Goal: Information Seeking & Learning: Learn about a topic

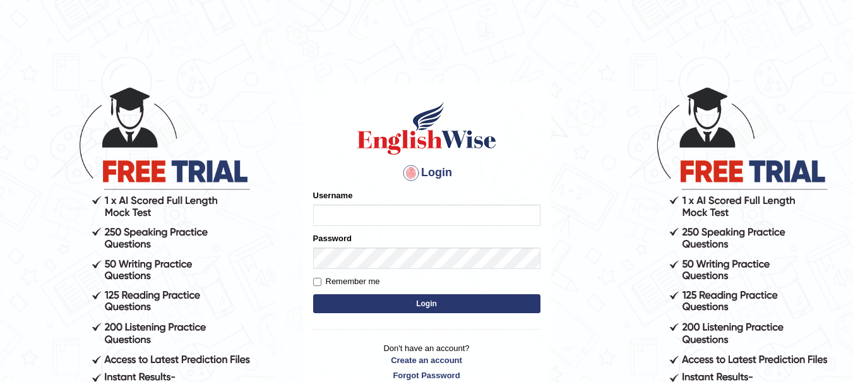
type input "yadwinder_online"
click at [170, 140] on body "Login Please fix the following errors: Username [PERSON_NAME] Password Remember…" at bounding box center [426, 234] width 853 height 382
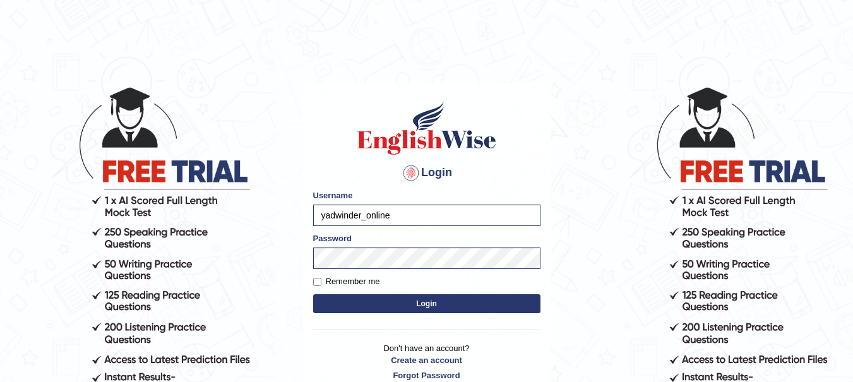
click at [422, 304] on button "Login" at bounding box center [426, 303] width 227 height 19
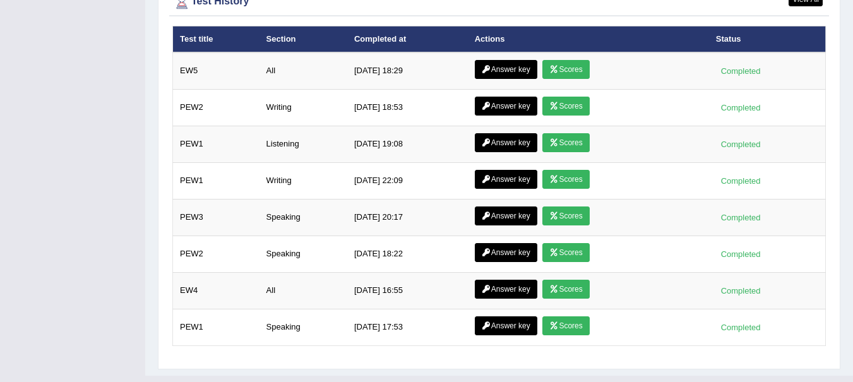
scroll to position [1876, 0]
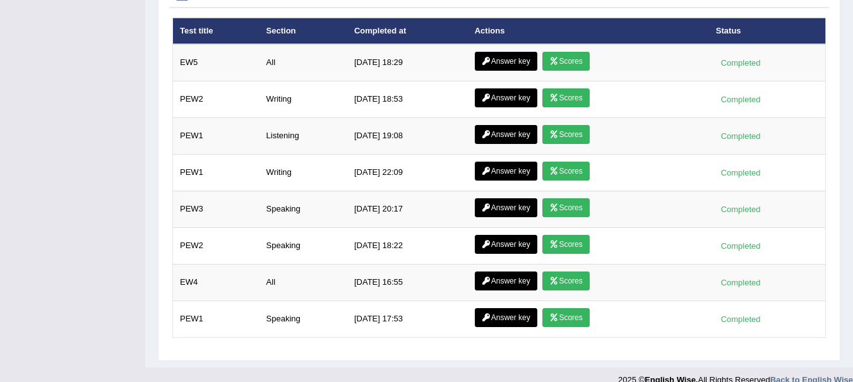
click at [504, 52] on link "Answer key" at bounding box center [506, 61] width 63 height 19
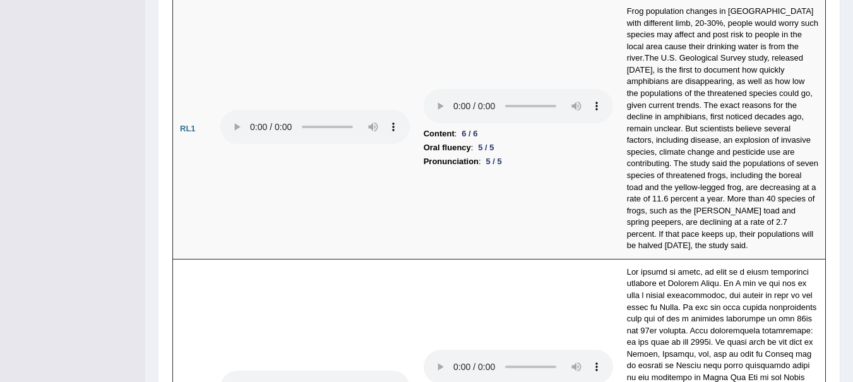
scroll to position [2541, 0]
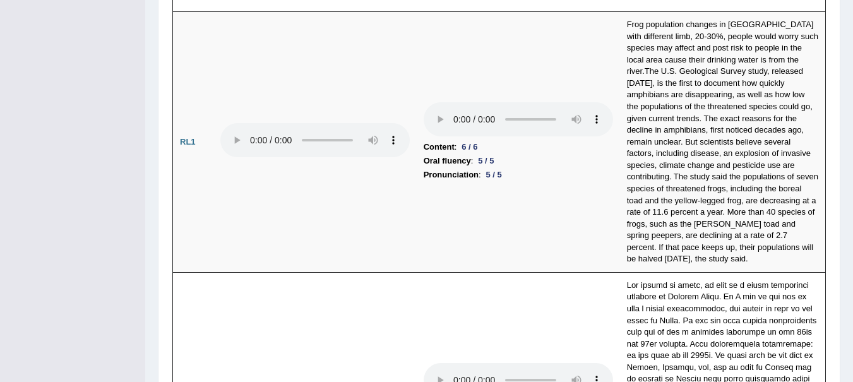
click at [508, 67] on td "Content : 6 / 6 Oral fluency : 5 / 5 Pronunciation : 5 / 5" at bounding box center [518, 142] width 203 height 261
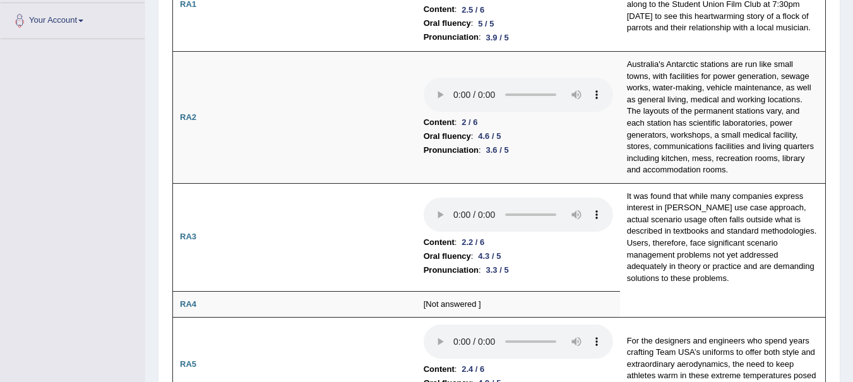
scroll to position [0, 0]
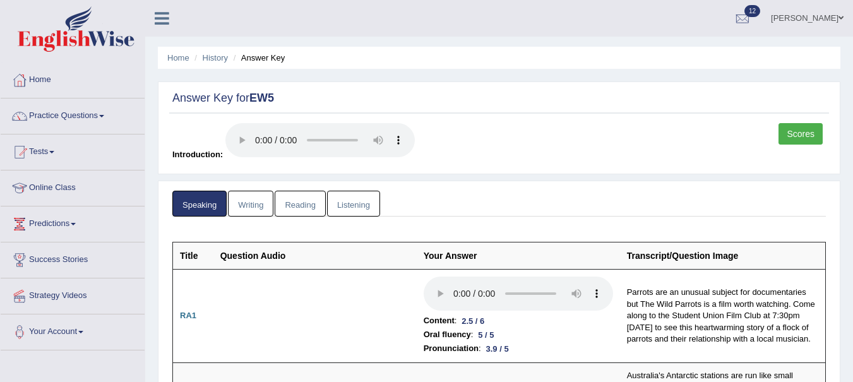
click at [257, 204] on link "Writing" at bounding box center [250, 204] width 45 height 26
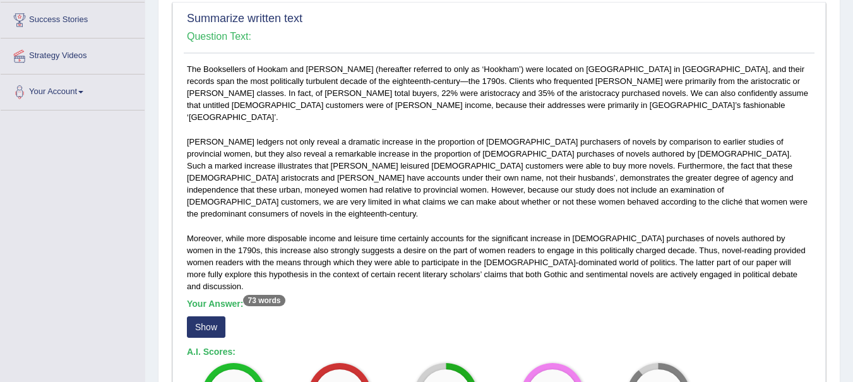
scroll to position [135, 0]
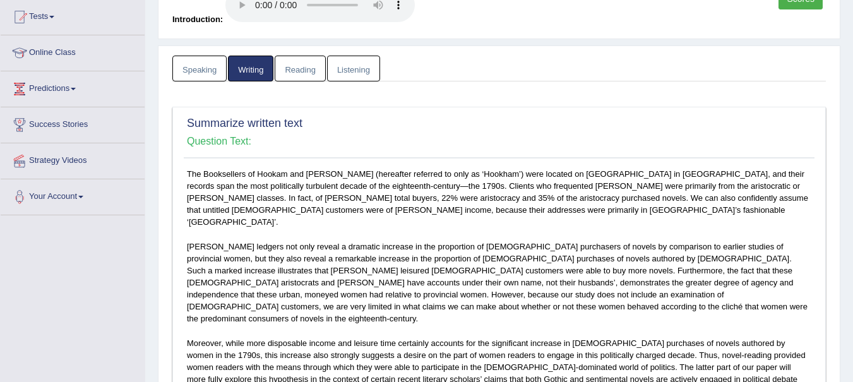
click at [308, 64] on link "Reading" at bounding box center [300, 69] width 51 height 26
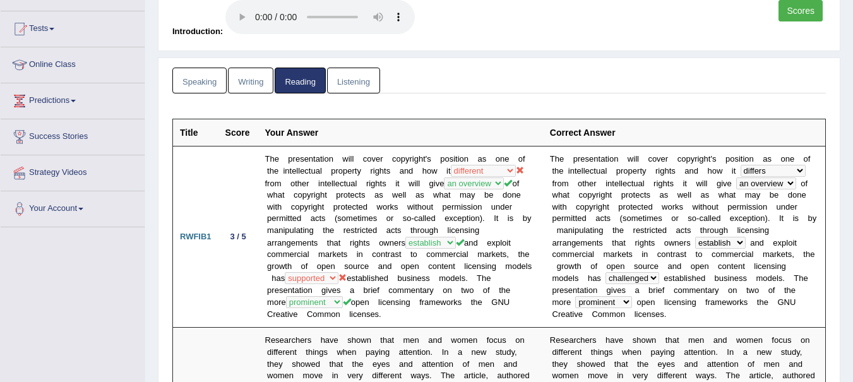
scroll to position [0, 0]
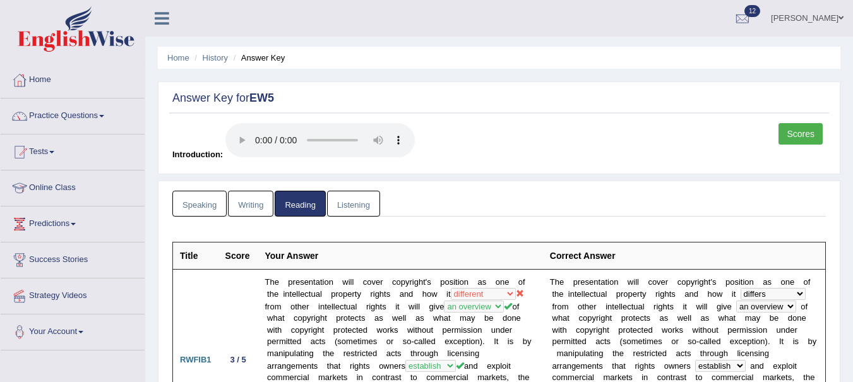
click at [346, 208] on link "Listening" at bounding box center [353, 204] width 53 height 26
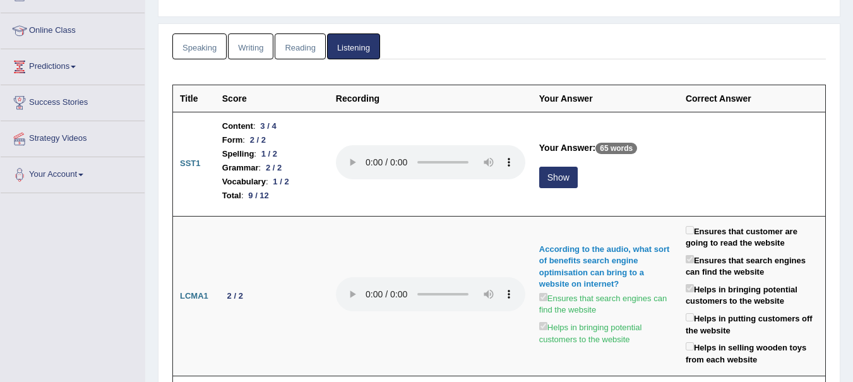
scroll to position [158, 0]
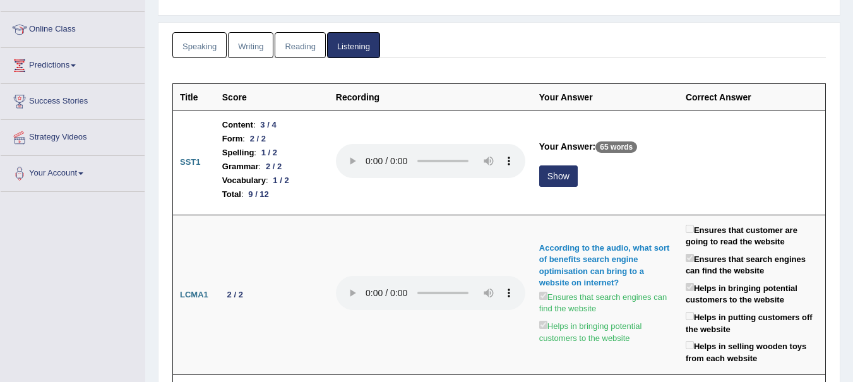
click at [563, 177] on button "Show" at bounding box center [558, 175] width 39 height 21
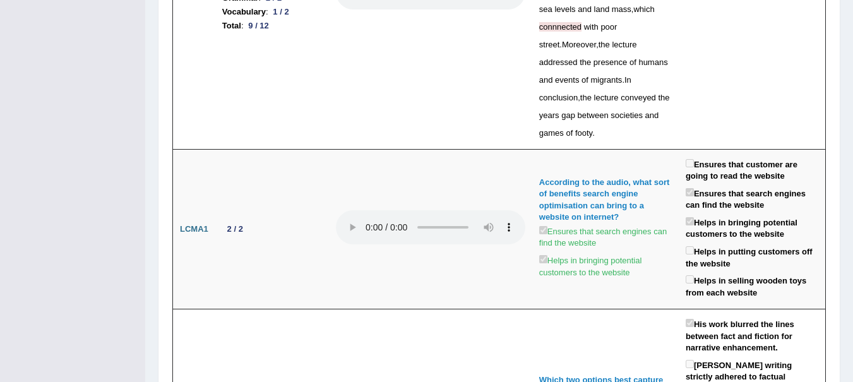
scroll to position [0, 0]
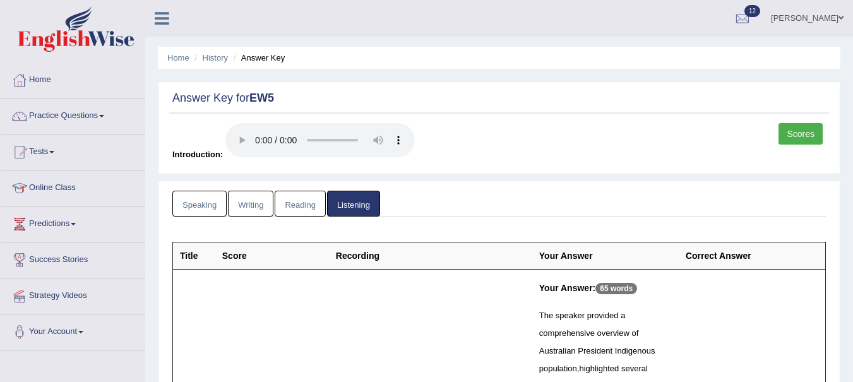
click at [809, 137] on link "Scores" at bounding box center [800, 133] width 44 height 21
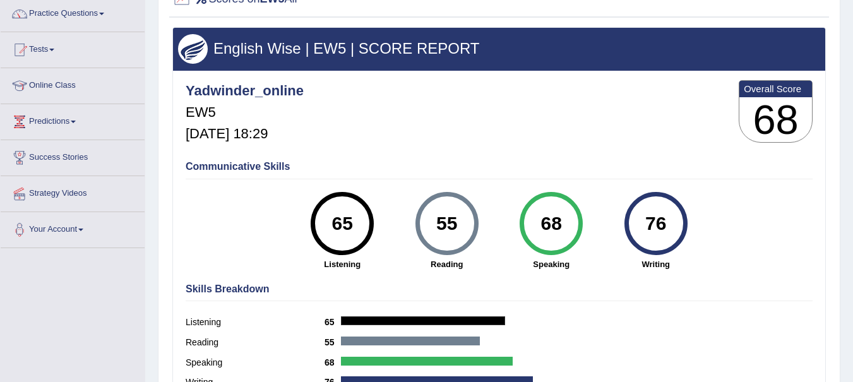
click at [350, 217] on div "65" at bounding box center [342, 223] width 46 height 53
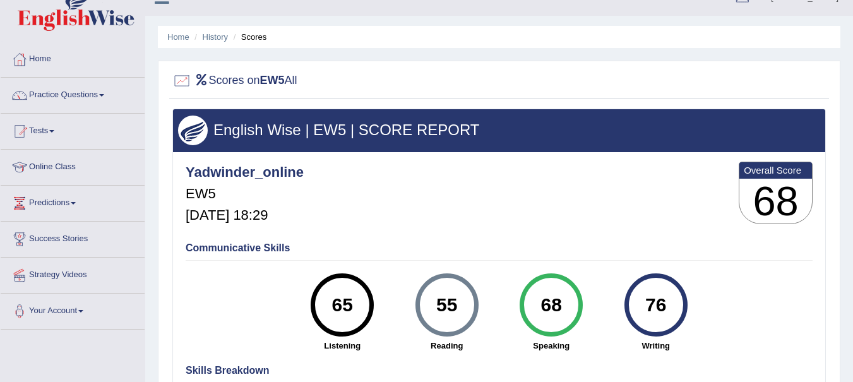
scroll to position [21, 0]
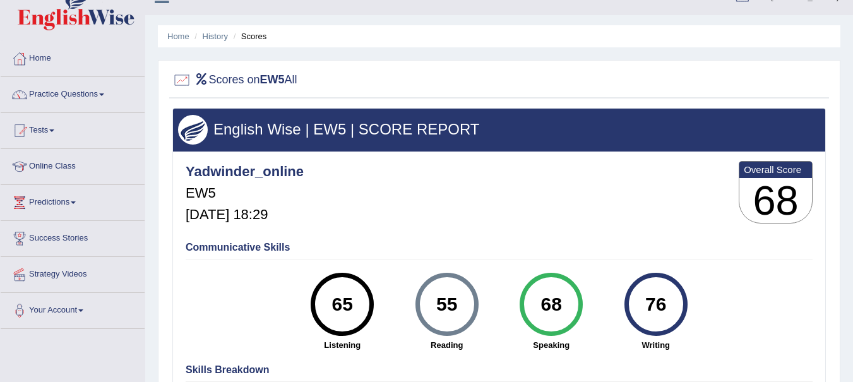
click at [218, 32] on link "History" at bounding box center [215, 36] width 25 height 9
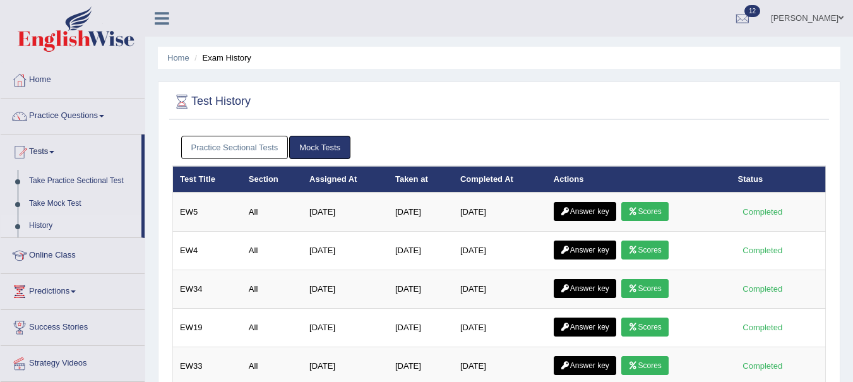
click at [588, 209] on link "Answer key" at bounding box center [585, 211] width 63 height 19
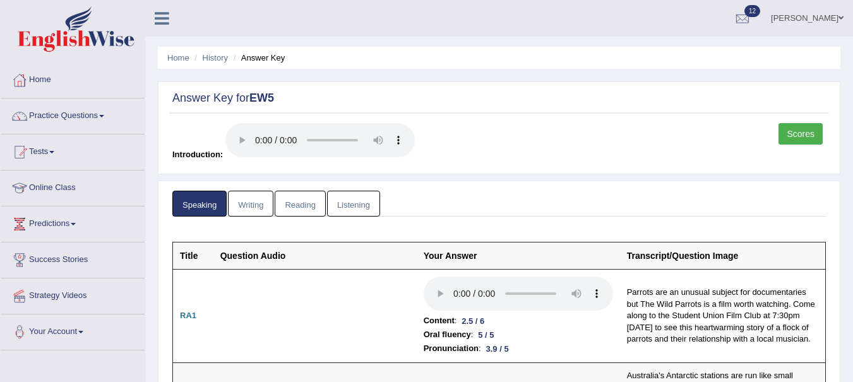
click at [299, 203] on link "Reading" at bounding box center [300, 204] width 51 height 26
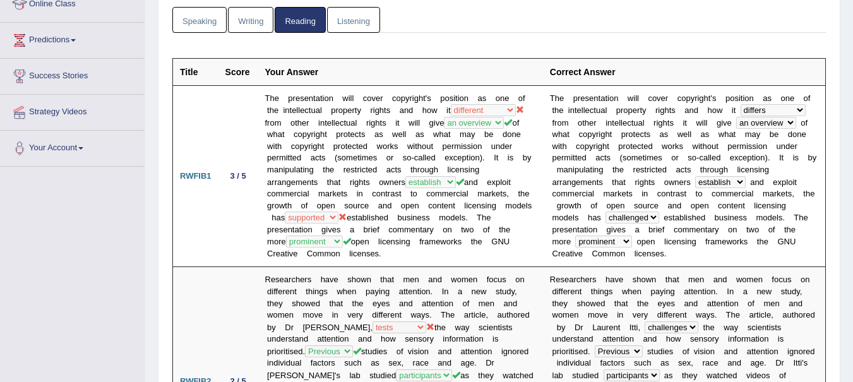
scroll to position [205, 0]
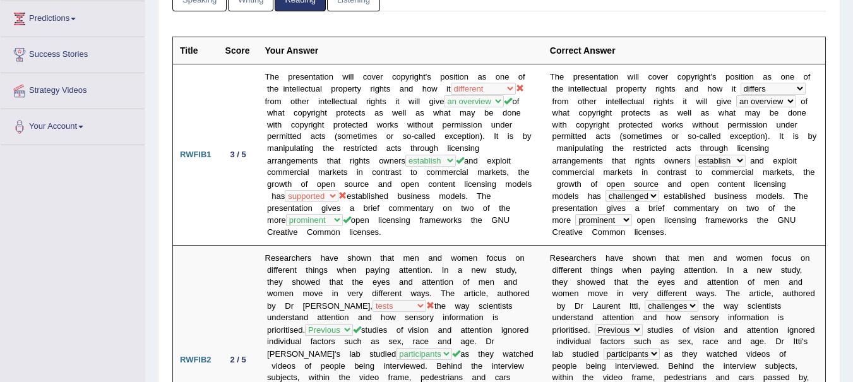
click at [199, 172] on td "RWFIB1" at bounding box center [195, 155] width 45 height 182
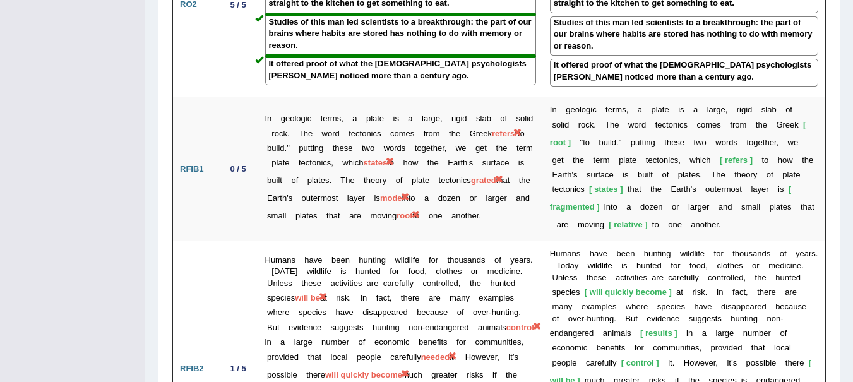
scroll to position [1770, 0]
click at [479, 160] on td "In geologic terms, a plate is a large, rigid slab of solid rock. The word tecto…" at bounding box center [400, 169] width 285 height 144
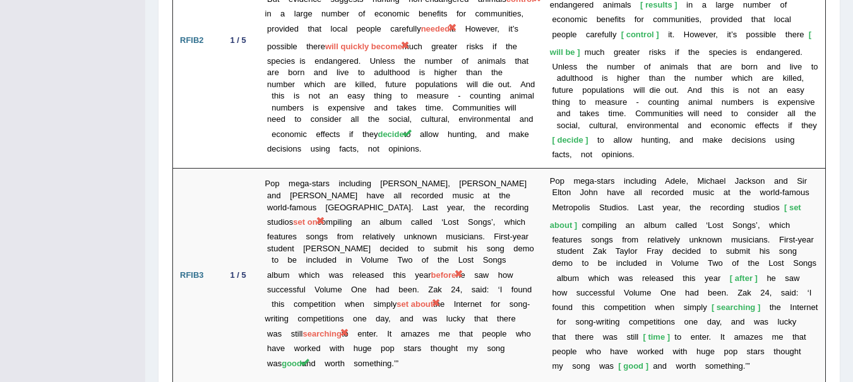
scroll to position [2101, 0]
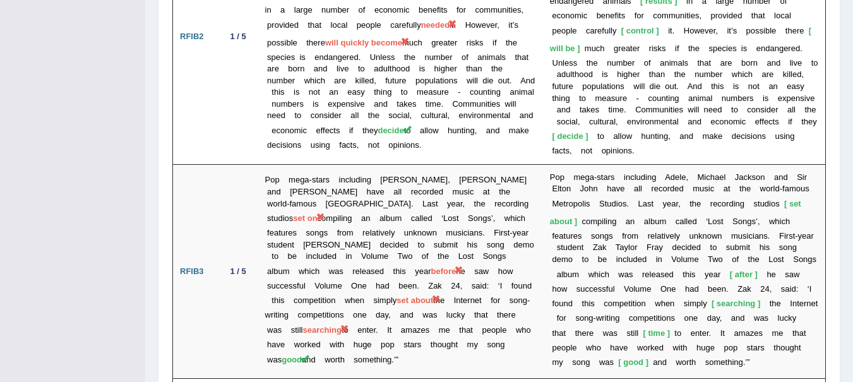
click at [582, 299] on b "t" at bounding box center [583, 303] width 3 height 9
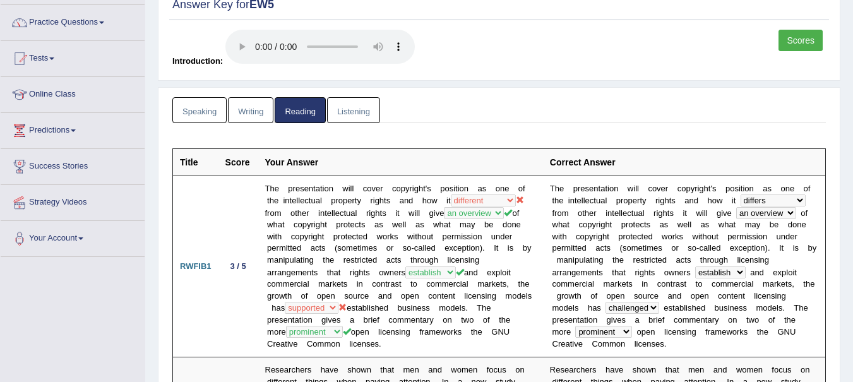
scroll to position [0, 0]
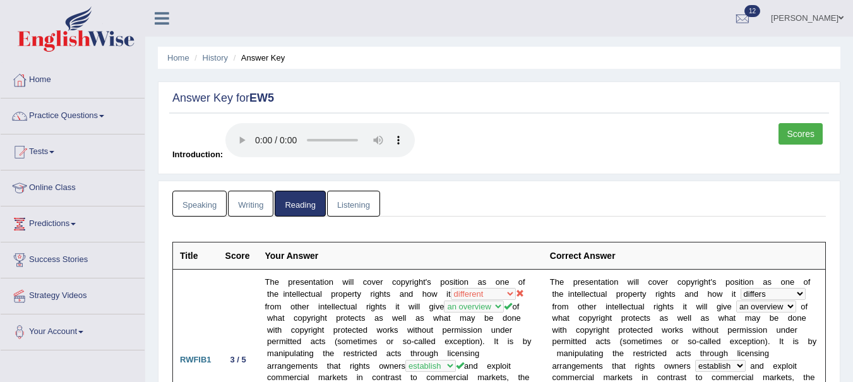
click at [173, 56] on link "Home" at bounding box center [178, 57] width 22 height 9
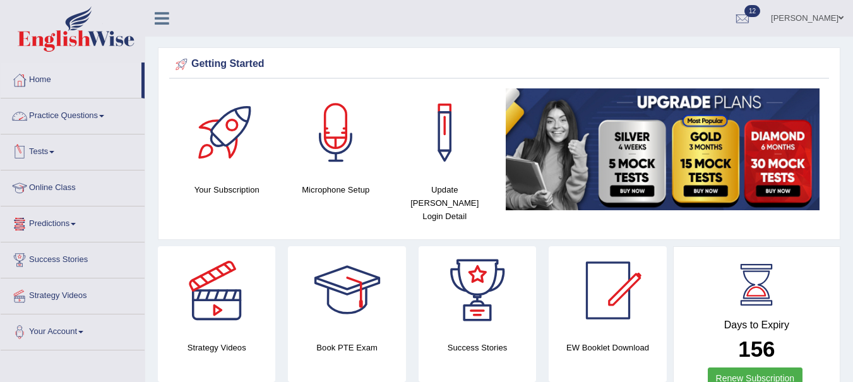
click at [84, 111] on link "Practice Questions" at bounding box center [73, 114] width 144 height 32
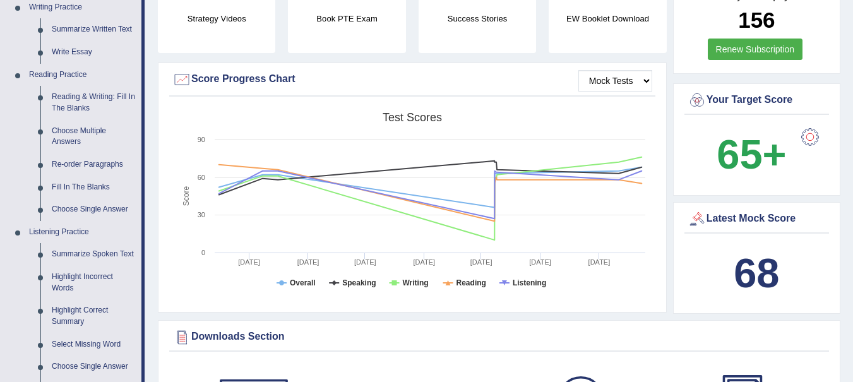
scroll to position [302, 0]
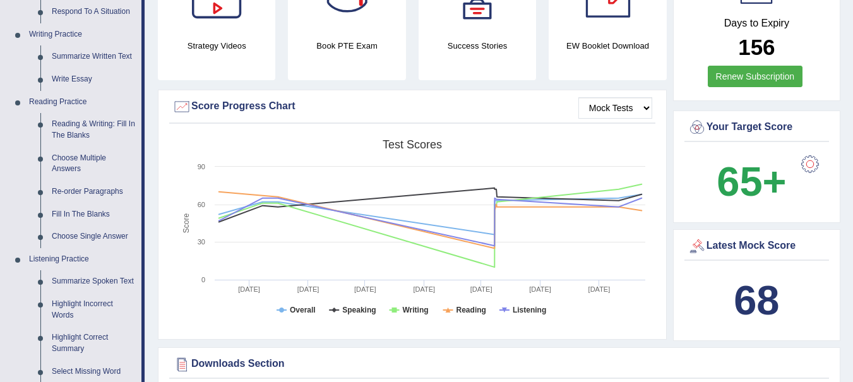
click at [88, 138] on link "Reading & Writing: Fill In The Blanks" at bounding box center [93, 129] width 95 height 33
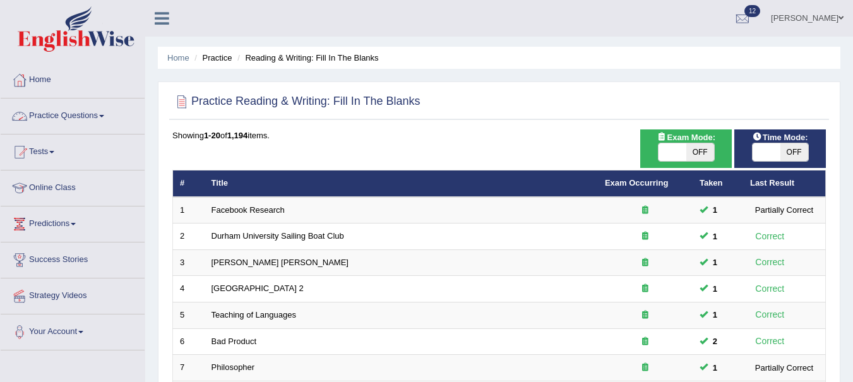
click at [93, 117] on link "Practice Questions" at bounding box center [73, 114] width 144 height 32
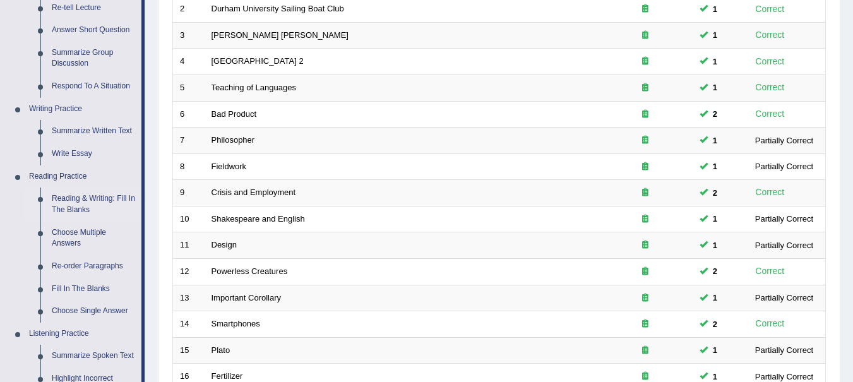
scroll to position [317, 0]
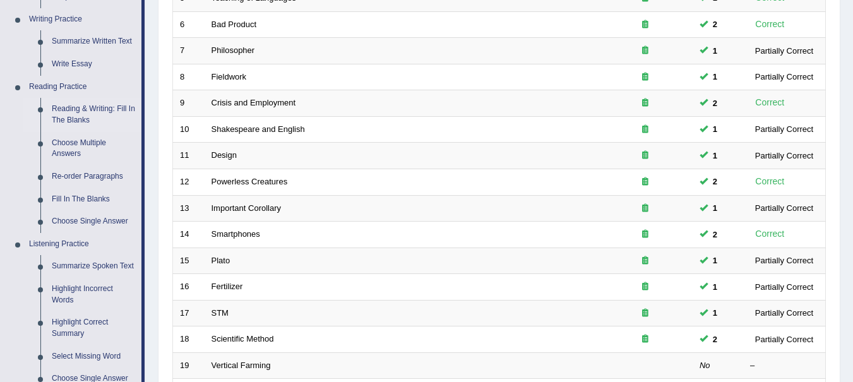
click at [89, 201] on link "Fill In The Blanks" at bounding box center [93, 199] width 95 height 23
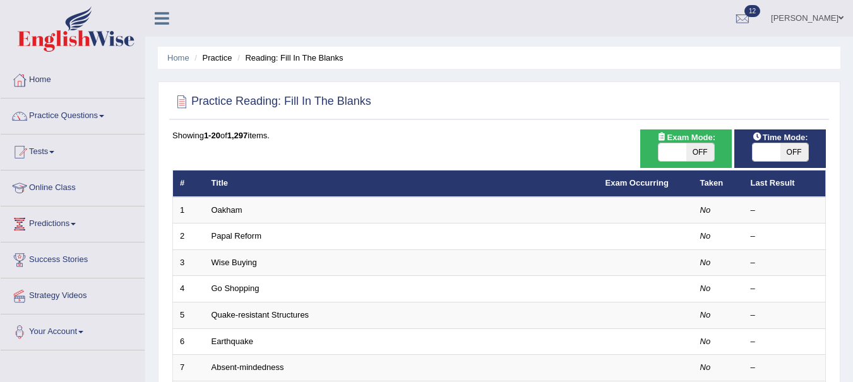
click at [696, 148] on span "OFF" at bounding box center [700, 152] width 28 height 18
checkbox input "true"
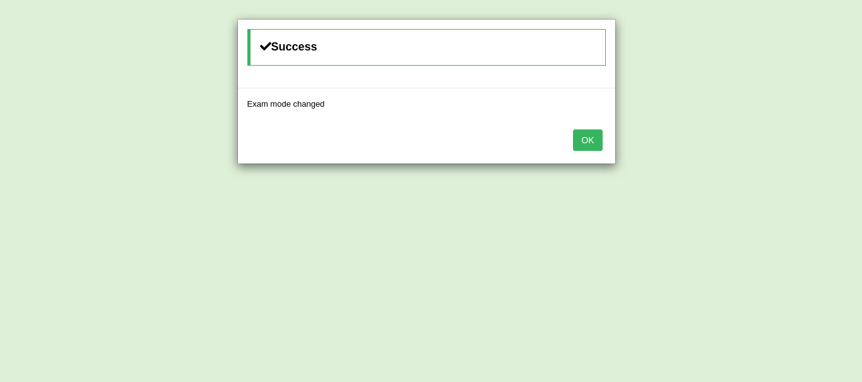
click at [600, 137] on button "OK" at bounding box center [587, 139] width 29 height 21
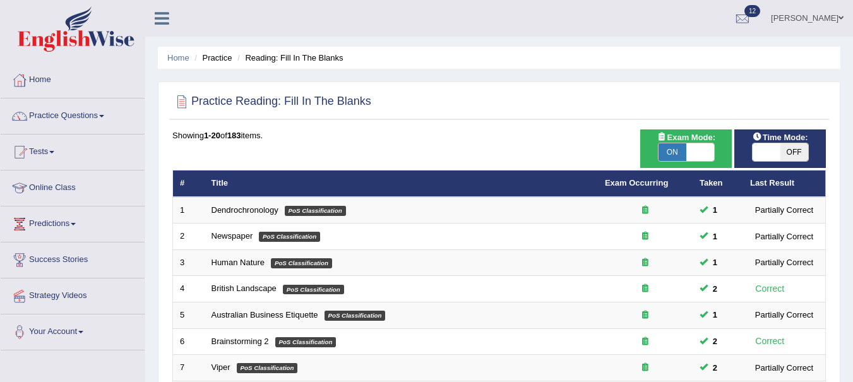
click at [796, 148] on span "OFF" at bounding box center [794, 152] width 28 height 18
checkbox input "true"
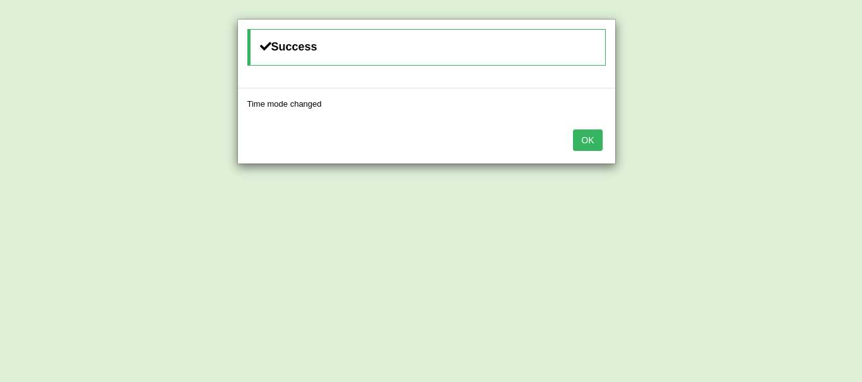
click at [588, 141] on button "OK" at bounding box center [587, 139] width 29 height 21
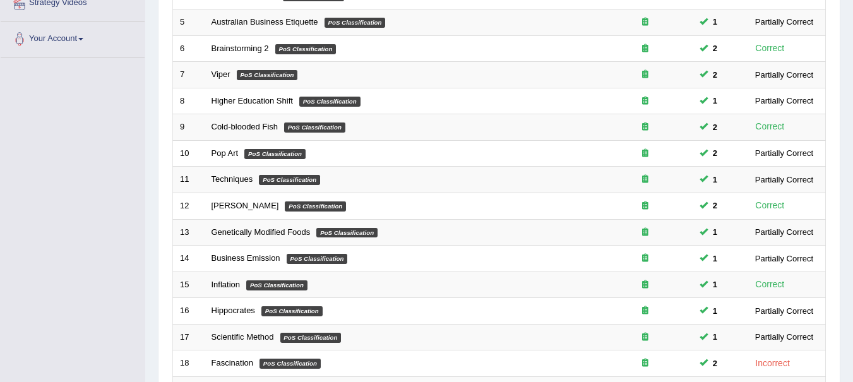
scroll to position [302, 0]
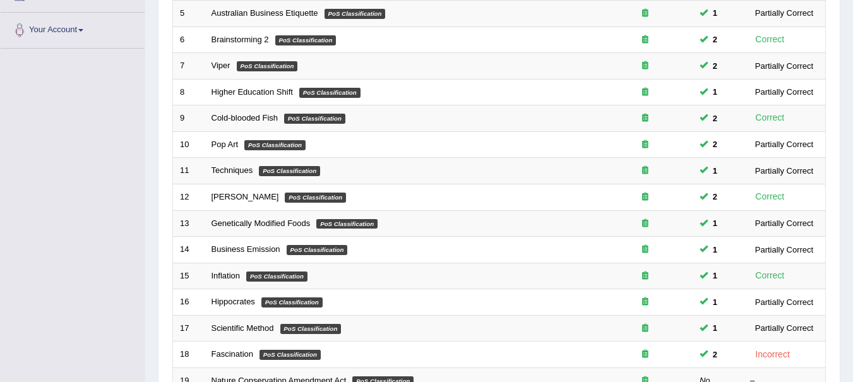
click at [571, 316] on td "Scientific Method PoS Classification" at bounding box center [401, 328] width 393 height 27
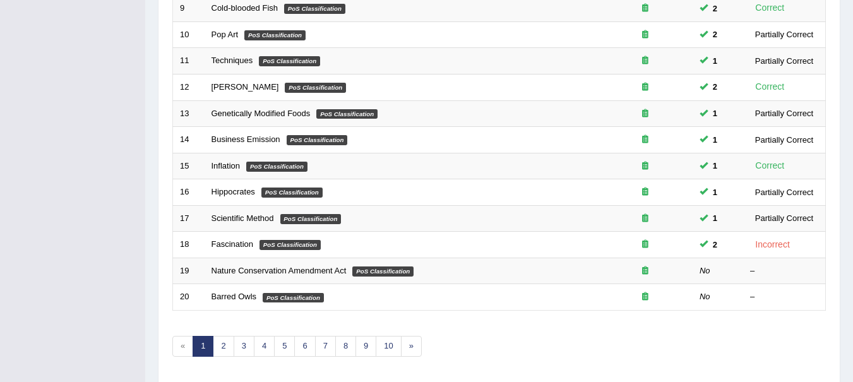
scroll to position [454, 0]
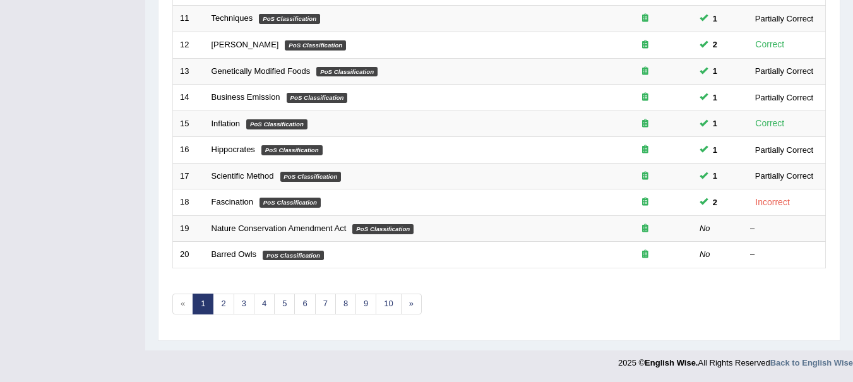
click at [275, 227] on link "Nature Conservation Amendment Act" at bounding box center [278, 227] width 135 height 9
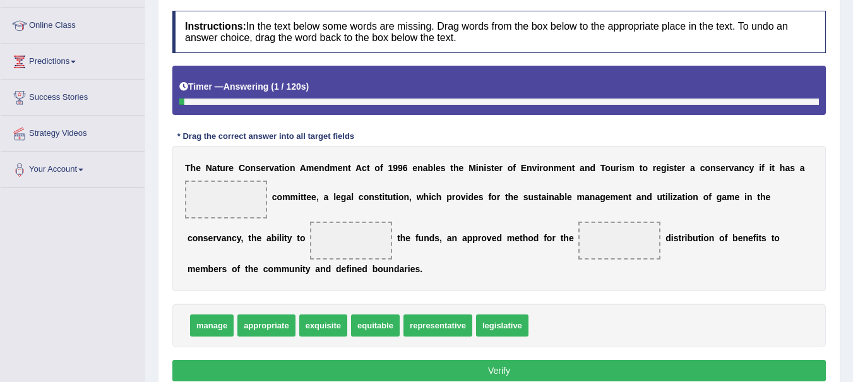
scroll to position [181, 0]
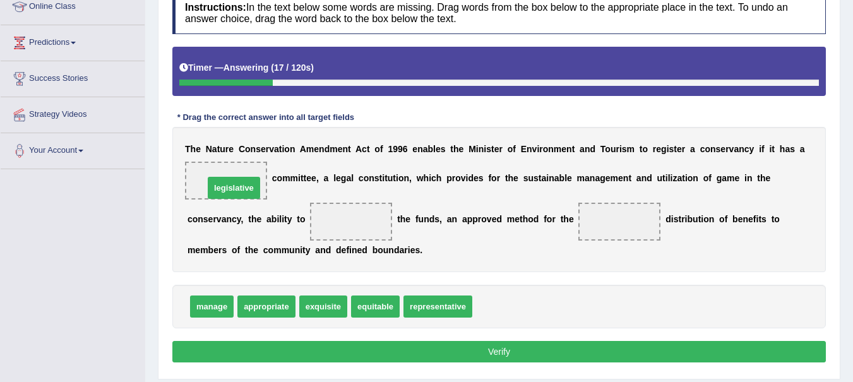
drag, startPoint x: 503, startPoint y: 311, endPoint x: 234, endPoint y: 193, distance: 293.1
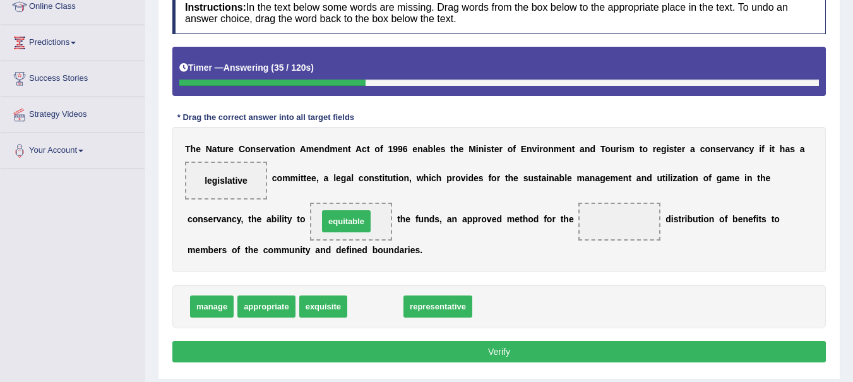
drag, startPoint x: 379, startPoint y: 309, endPoint x: 350, endPoint y: 223, distance: 91.4
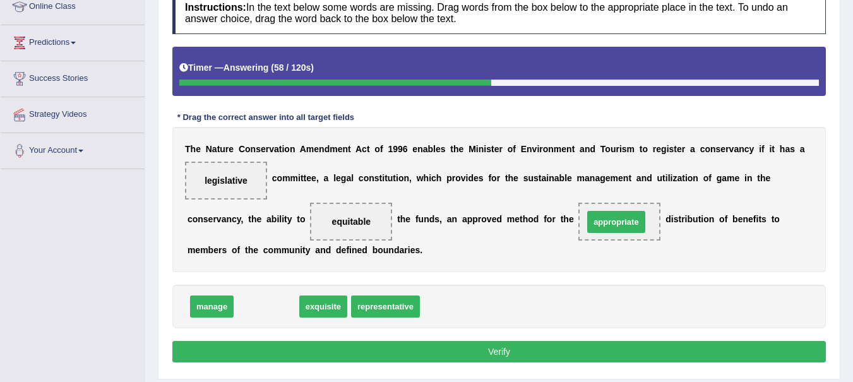
drag, startPoint x: 246, startPoint y: 304, endPoint x: 596, endPoint y: 220, distance: 359.8
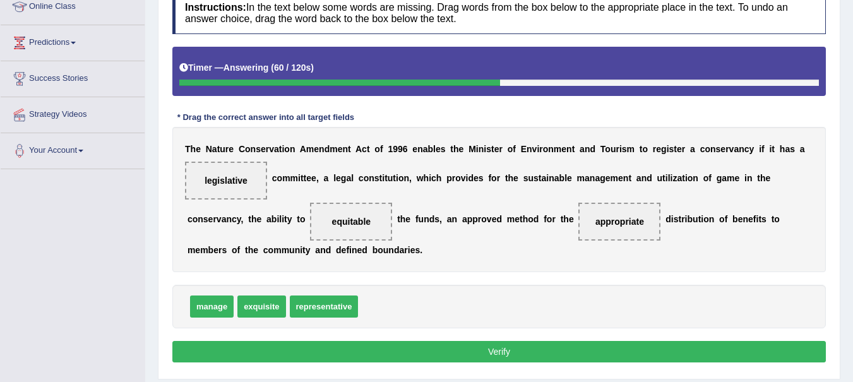
click at [467, 352] on button "Verify" at bounding box center [498, 351] width 653 height 21
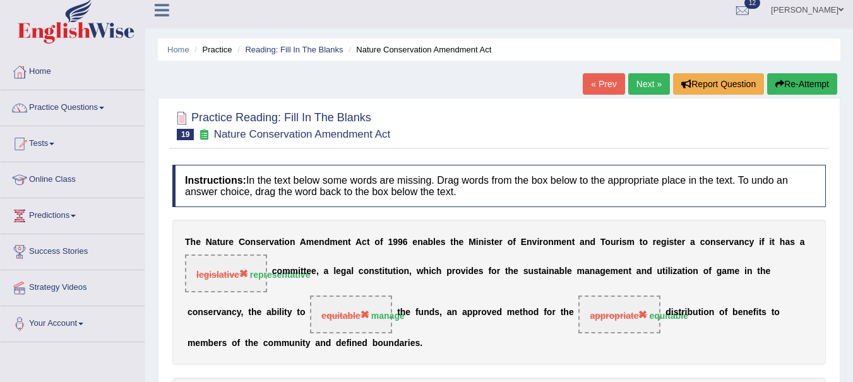
scroll to position [0, 0]
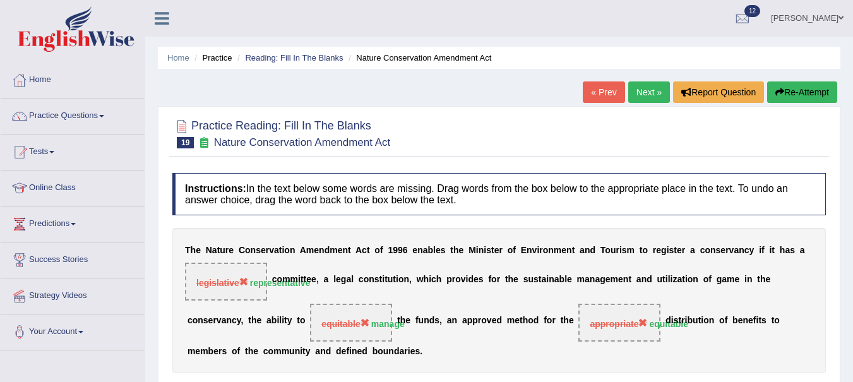
click at [794, 93] on button "Re-Attempt" at bounding box center [802, 91] width 70 height 21
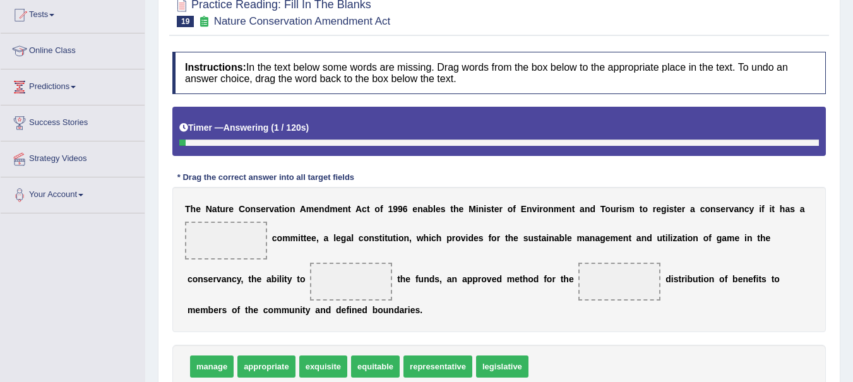
scroll to position [146, 0]
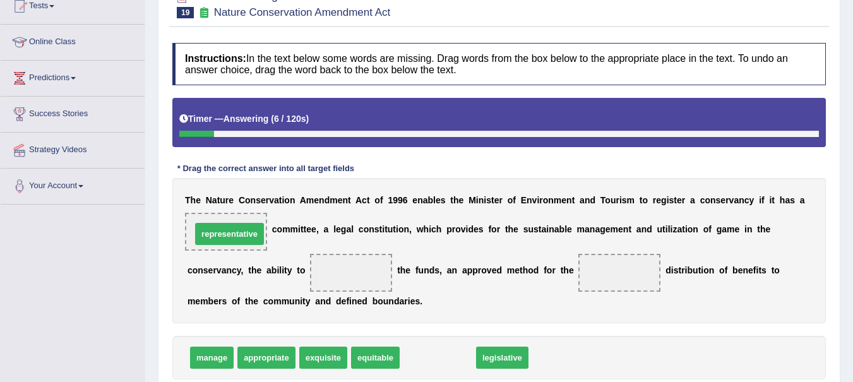
drag, startPoint x: 431, startPoint y: 359, endPoint x: 221, endPoint y: 238, distance: 242.7
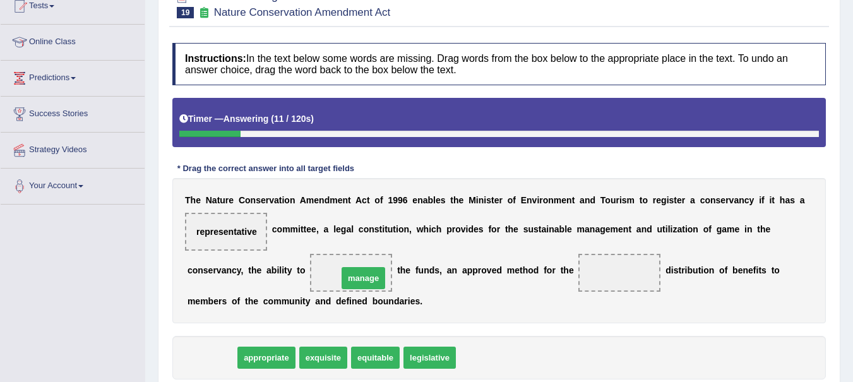
drag, startPoint x: 203, startPoint y: 357, endPoint x: 354, endPoint y: 276, distance: 171.7
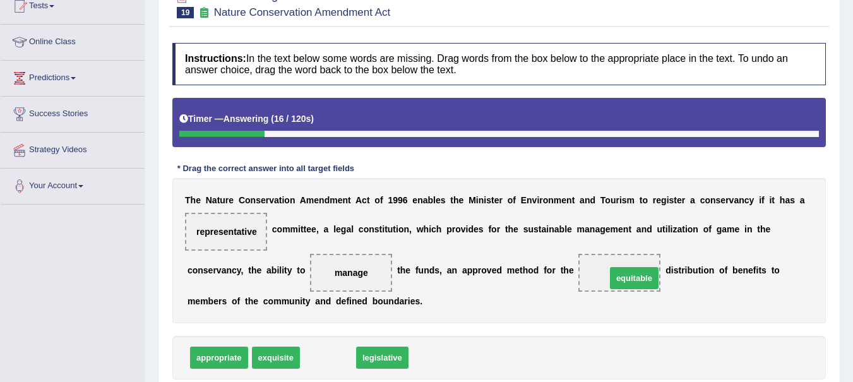
drag, startPoint x: 326, startPoint y: 359, endPoint x: 625, endPoint y: 275, distance: 310.8
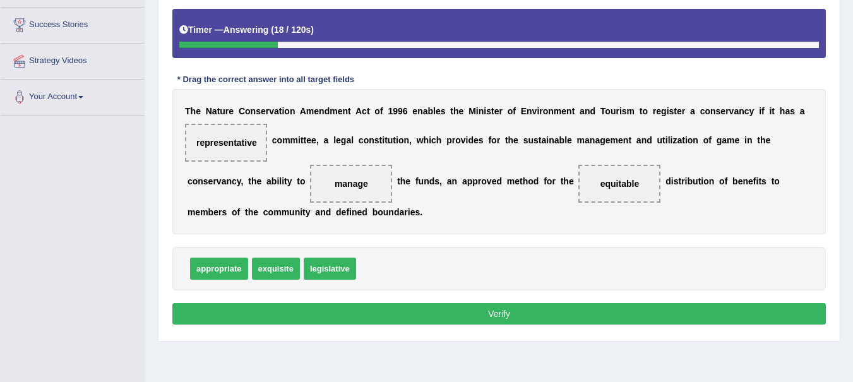
scroll to position [241, 0]
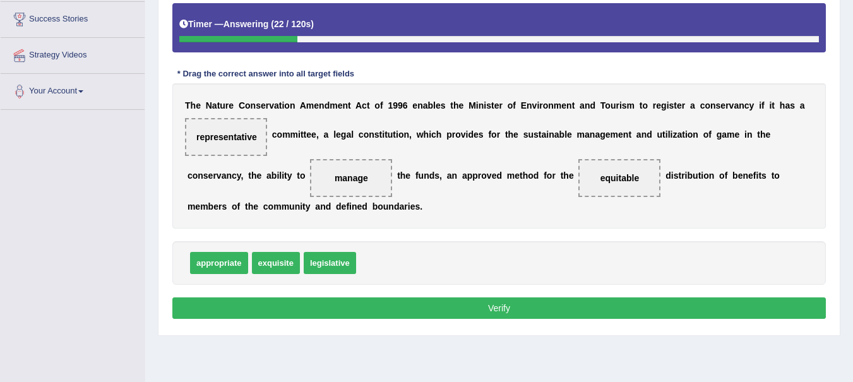
click at [474, 311] on button "Verify" at bounding box center [498, 307] width 653 height 21
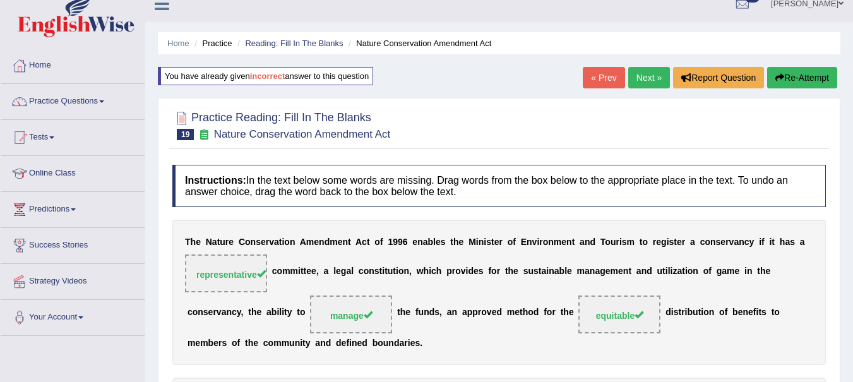
scroll to position [11, 0]
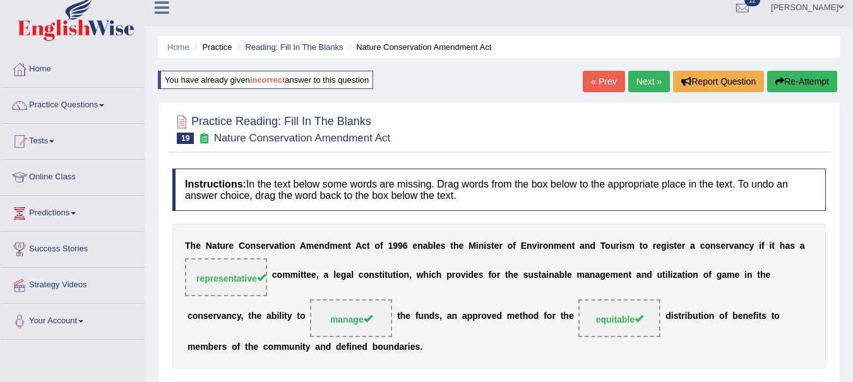
click at [638, 80] on link "Next »" at bounding box center [649, 81] width 42 height 21
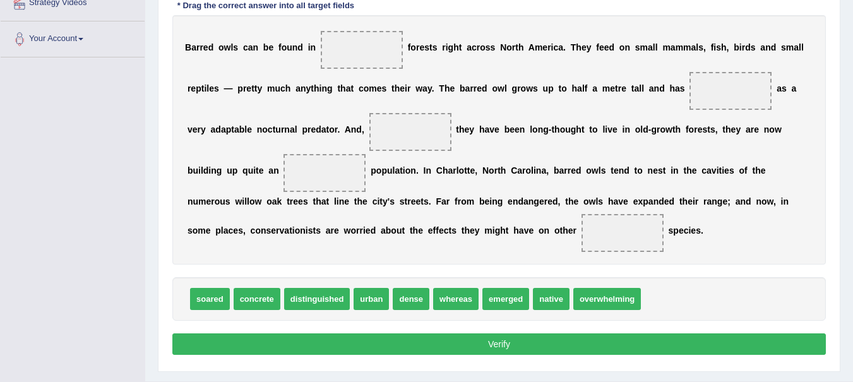
scroll to position [302, 0]
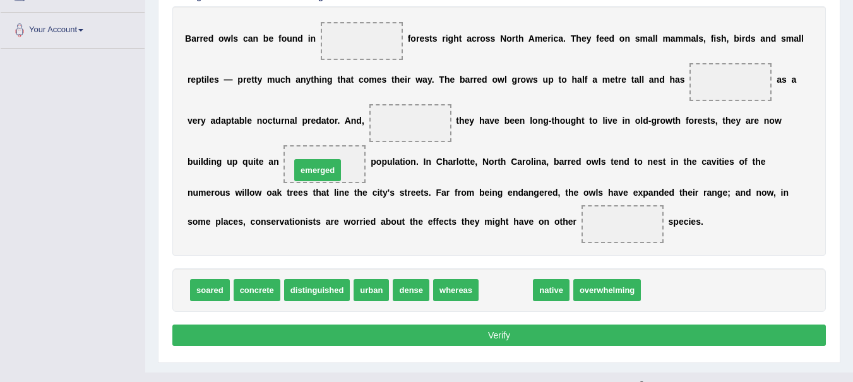
drag, startPoint x: 497, startPoint y: 293, endPoint x: 309, endPoint y: 171, distance: 224.2
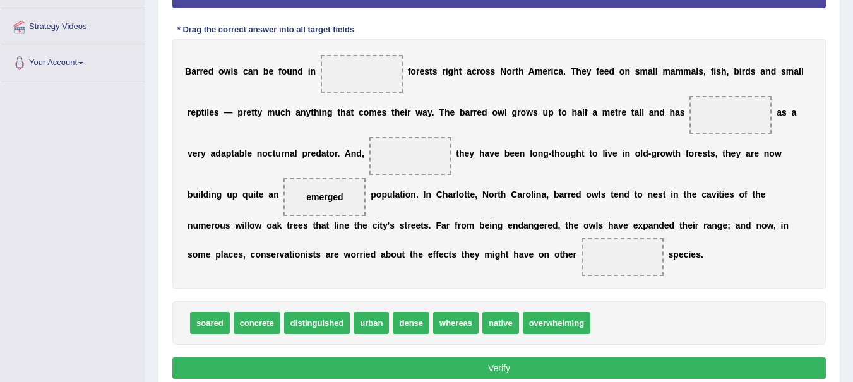
scroll to position [268, 0]
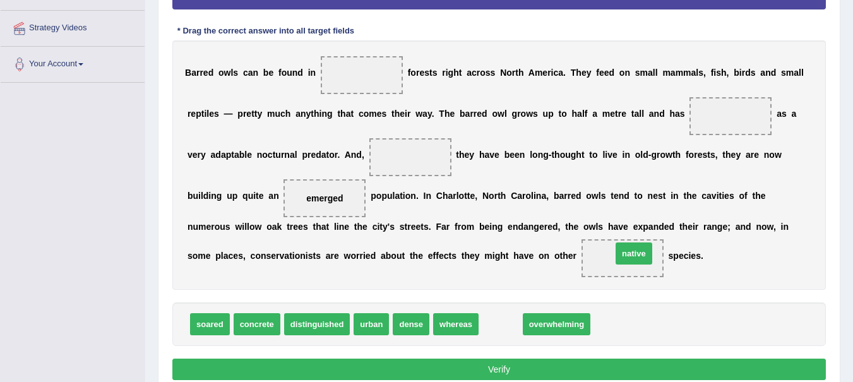
drag, startPoint x: 494, startPoint y: 328, endPoint x: 619, endPoint y: 263, distance: 141.2
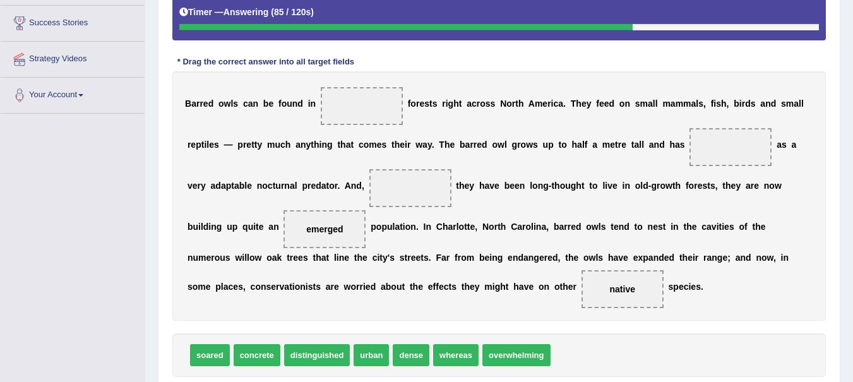
scroll to position [235, 0]
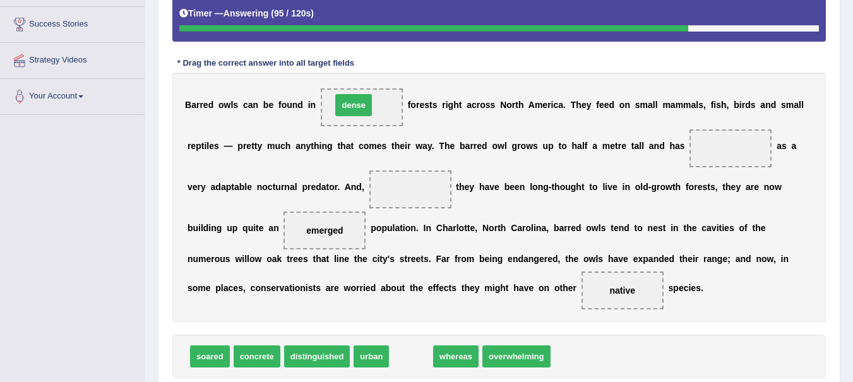
drag, startPoint x: 410, startPoint y: 354, endPoint x: 352, endPoint y: 102, distance: 258.4
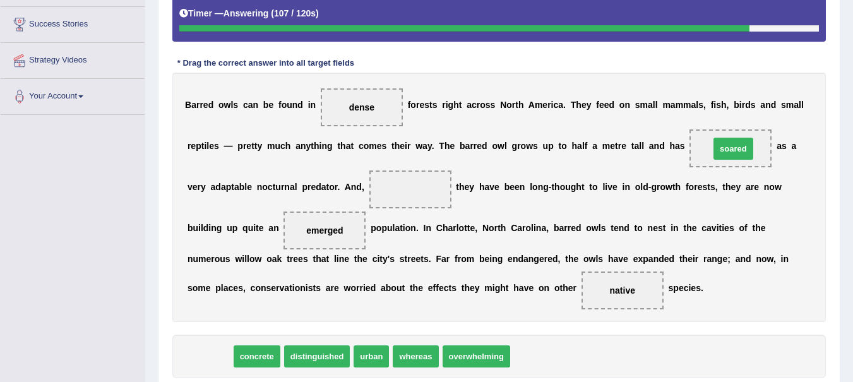
drag, startPoint x: 210, startPoint y: 357, endPoint x: 733, endPoint y: 148, distance: 563.8
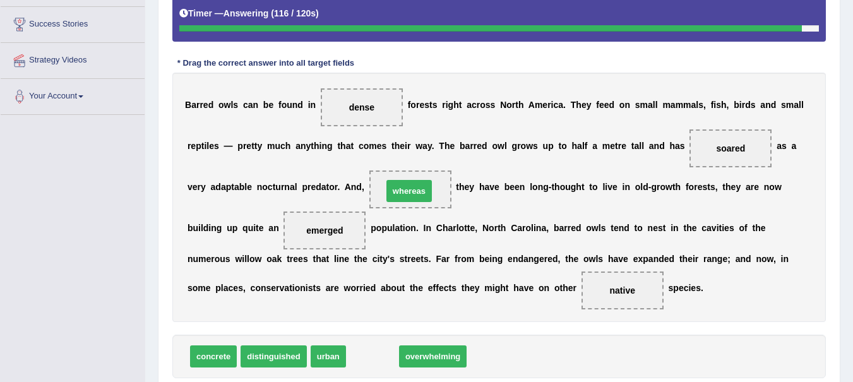
drag, startPoint x: 374, startPoint y: 356, endPoint x: 411, endPoint y: 190, distance: 170.0
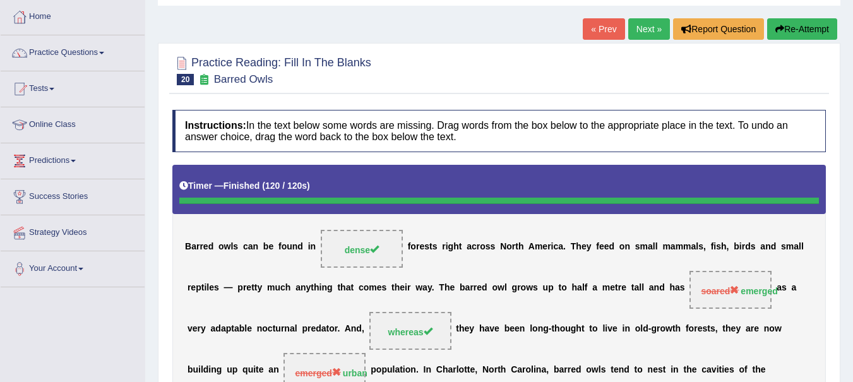
scroll to position [37, 0]
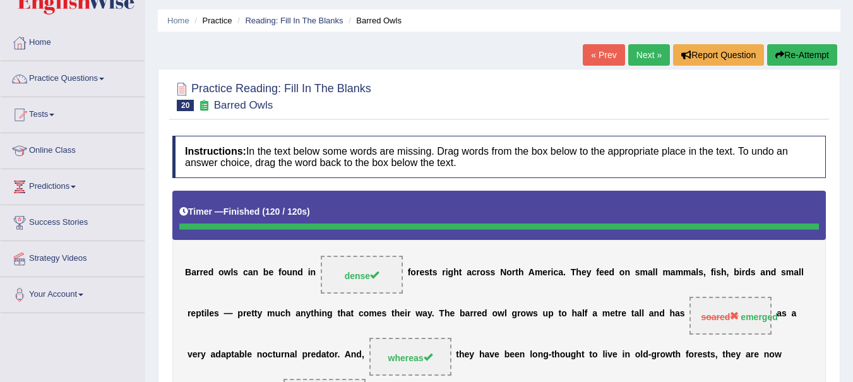
click at [804, 54] on button "Re-Attempt" at bounding box center [802, 54] width 70 height 21
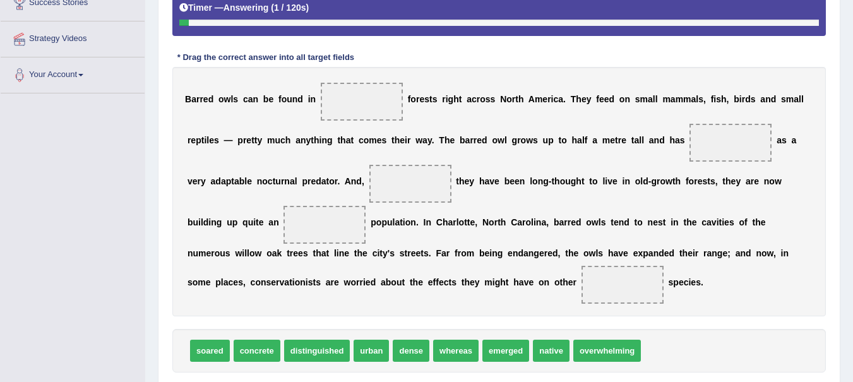
scroll to position [268, 0]
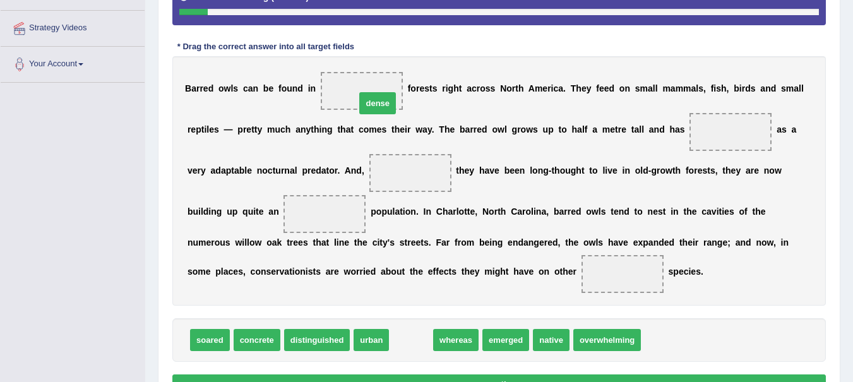
drag, startPoint x: 420, startPoint y: 344, endPoint x: 383, endPoint y: 104, distance: 242.7
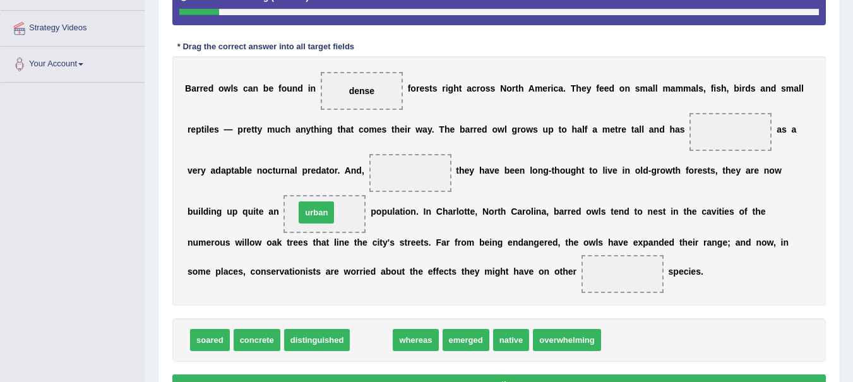
drag, startPoint x: 373, startPoint y: 346, endPoint x: 319, endPoint y: 222, distance: 135.5
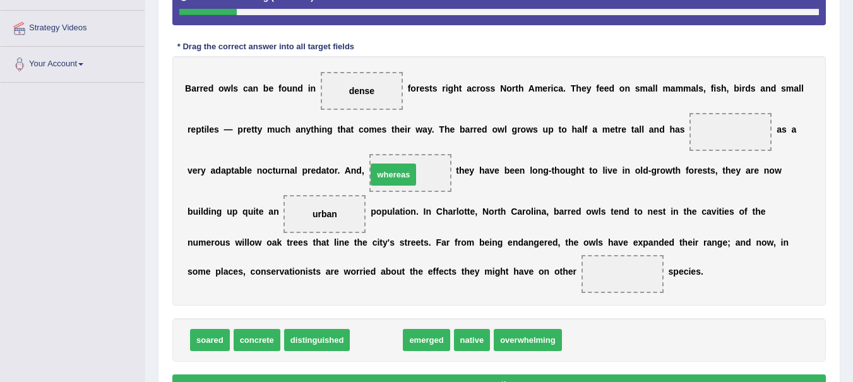
drag, startPoint x: 370, startPoint y: 338, endPoint x: 387, endPoint y: 173, distance: 166.3
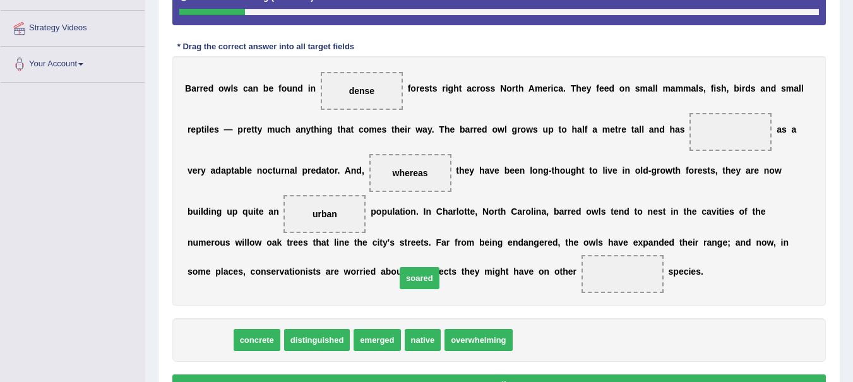
drag, startPoint x: 206, startPoint y: 340, endPoint x: 652, endPoint y: 192, distance: 469.8
click at [439, 267] on span "soared" at bounding box center [420, 278] width 40 height 22
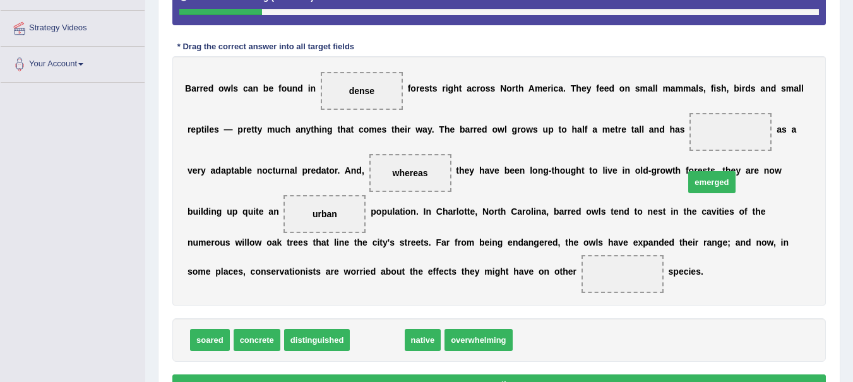
drag, startPoint x: 379, startPoint y: 337, endPoint x: 726, endPoint y: 172, distance: 384.4
click at [714, 178] on span "emerged" at bounding box center [711, 182] width 47 height 22
drag, startPoint x: 507, startPoint y: 275, endPoint x: 739, endPoint y: 134, distance: 271.5
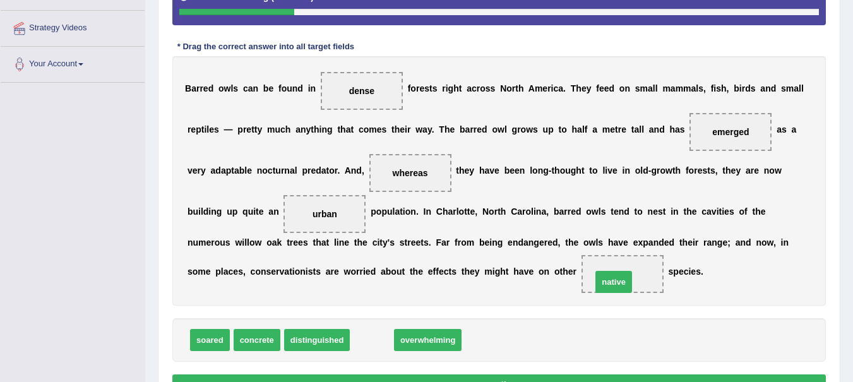
drag, startPoint x: 374, startPoint y: 338, endPoint x: 616, endPoint y: 280, distance: 248.8
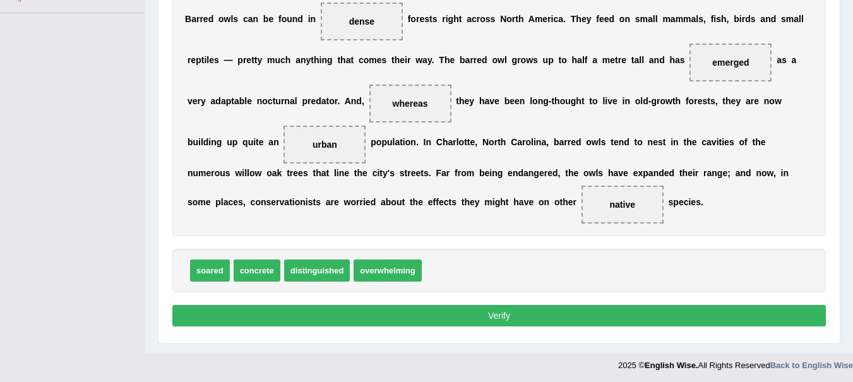
click at [745, 318] on button "Verify" at bounding box center [498, 315] width 653 height 21
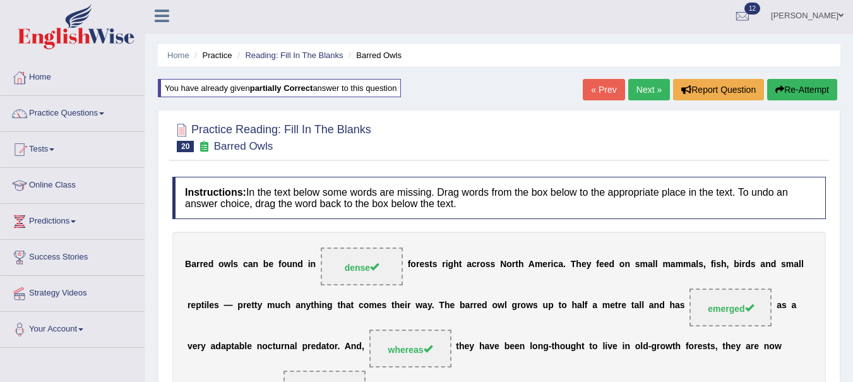
scroll to position [0, 0]
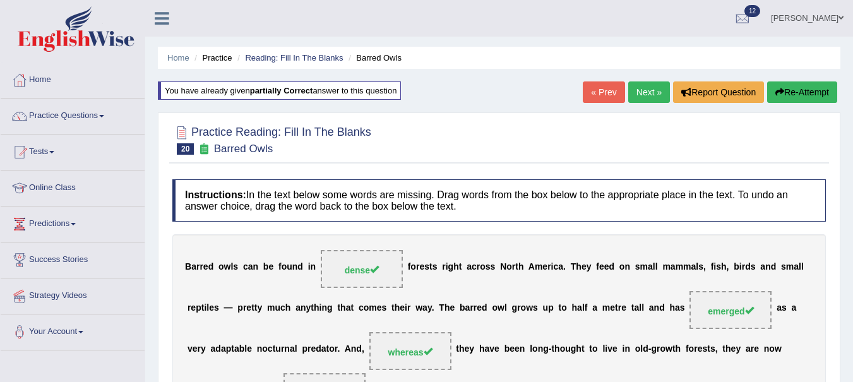
click at [647, 92] on link "Next »" at bounding box center [649, 91] width 42 height 21
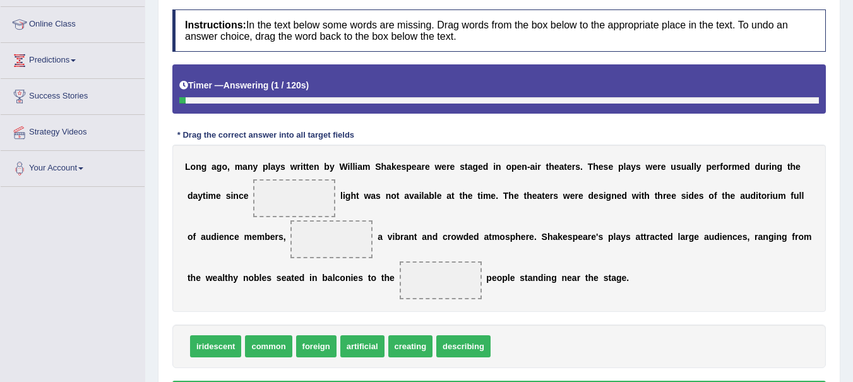
scroll to position [167, 0]
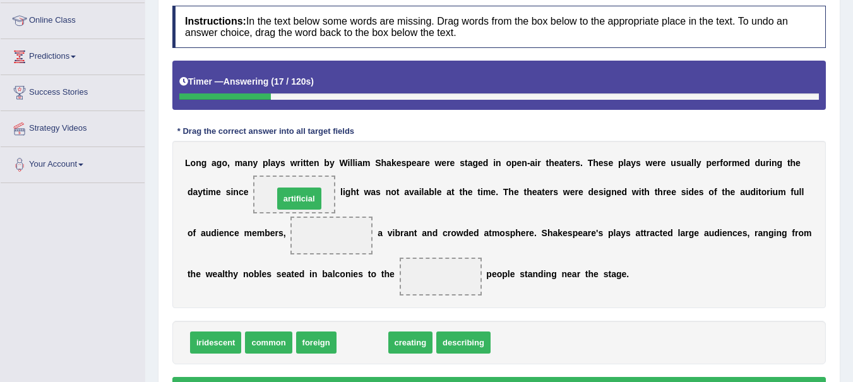
drag, startPoint x: 358, startPoint y: 345, endPoint x: 293, endPoint y: 198, distance: 160.8
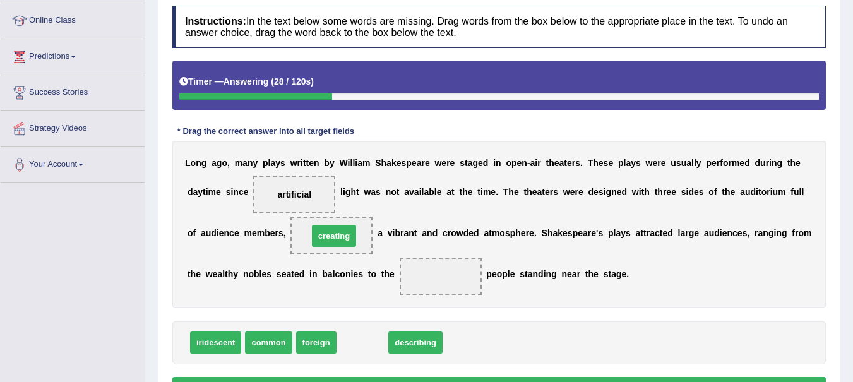
drag, startPoint x: 350, startPoint y: 341, endPoint x: 321, endPoint y: 233, distance: 111.6
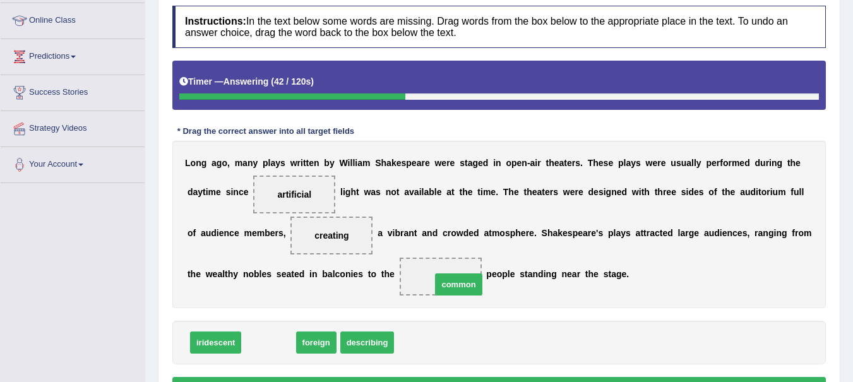
drag, startPoint x: 266, startPoint y: 340, endPoint x: 456, endPoint y: 282, distance: 198.7
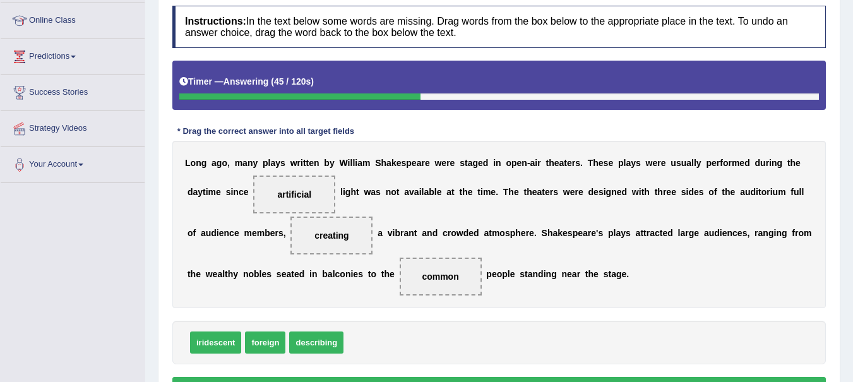
drag, startPoint x: 848, startPoint y: 254, endPoint x: 843, endPoint y: 292, distance: 38.1
click at [843, 292] on div "Home Practice Reading: Fill In The Blanks [PERSON_NAME]'s Plays « Prev Next » R…" at bounding box center [499, 148] width 708 height 631
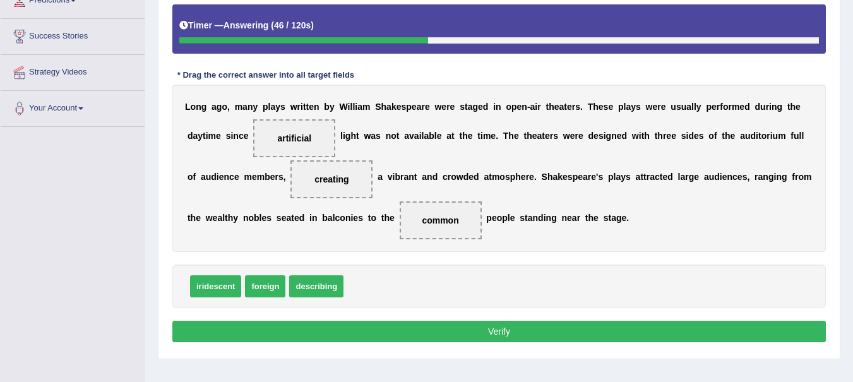
scroll to position [224, 0]
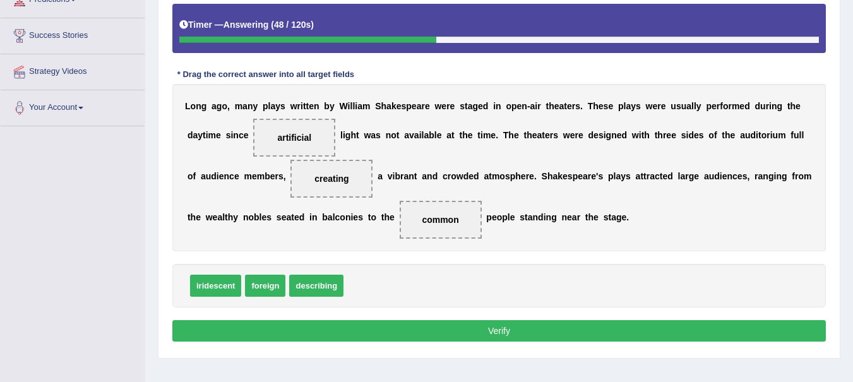
click at [630, 331] on button "Verify" at bounding box center [498, 330] width 653 height 21
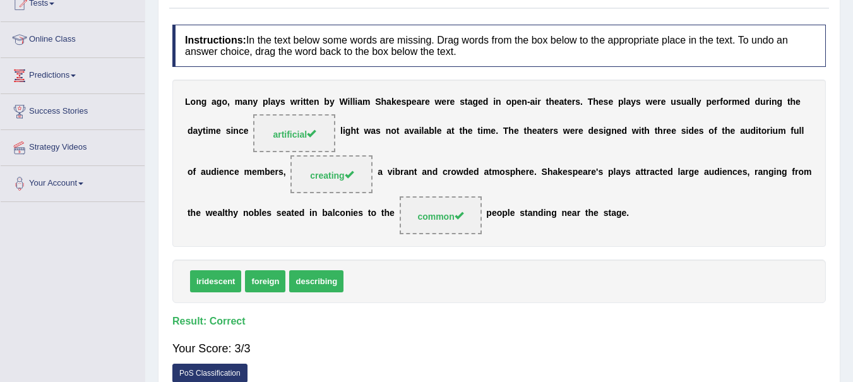
scroll to position [0, 0]
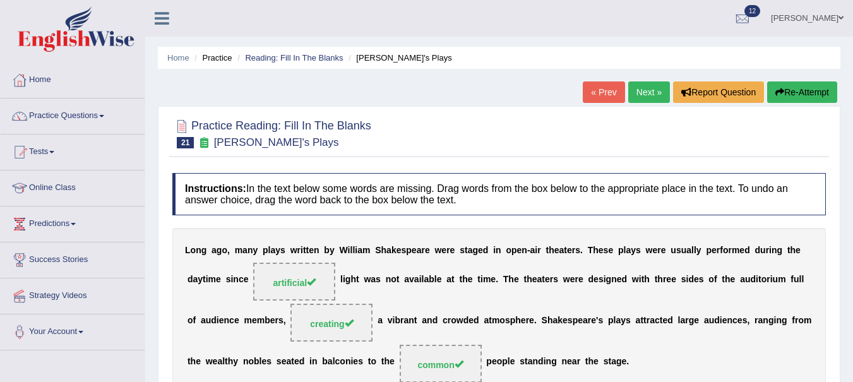
click at [646, 94] on link "Next »" at bounding box center [649, 91] width 42 height 21
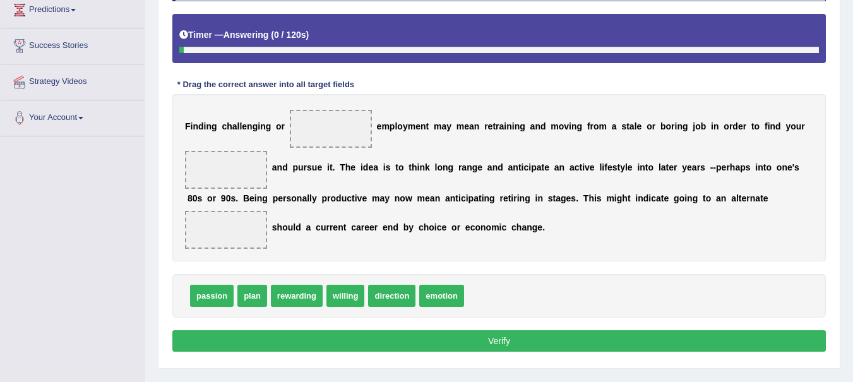
scroll to position [221, 0]
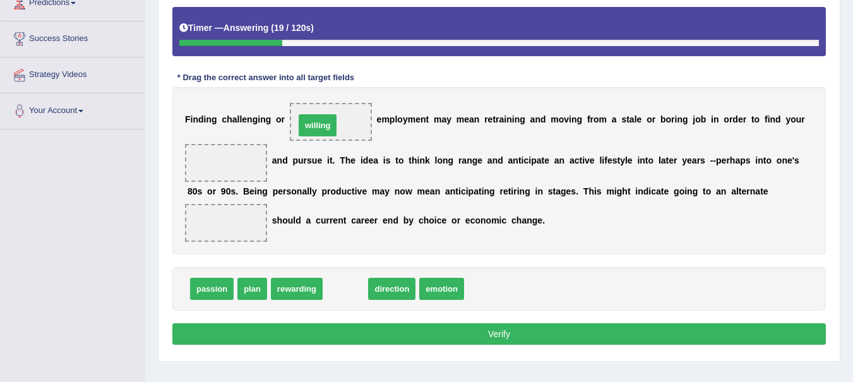
drag, startPoint x: 347, startPoint y: 292, endPoint x: 319, endPoint y: 128, distance: 165.9
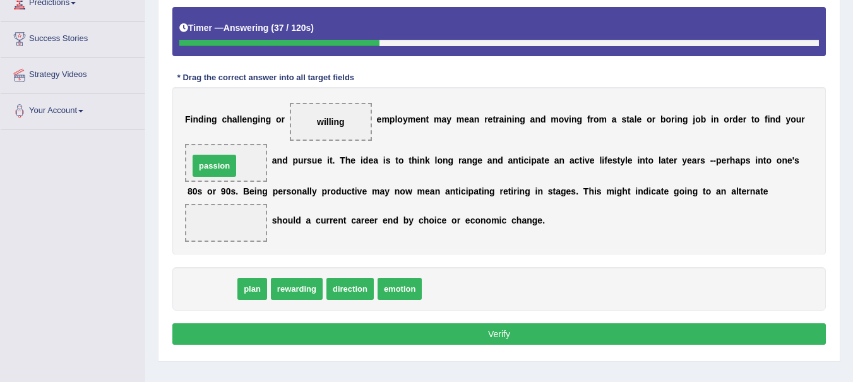
drag, startPoint x: 206, startPoint y: 290, endPoint x: 209, endPoint y: 167, distance: 123.1
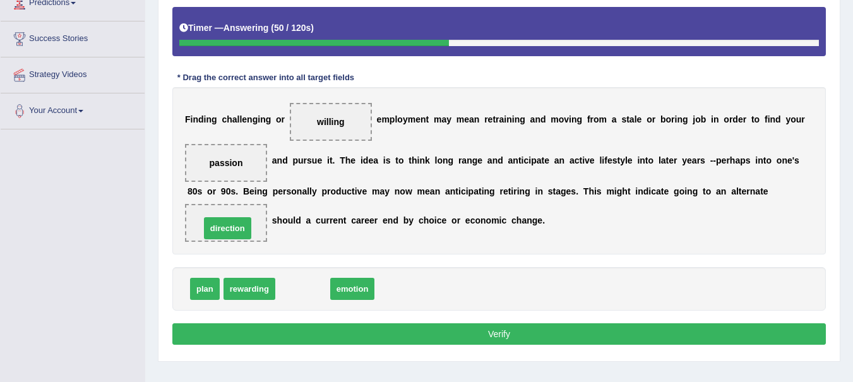
drag, startPoint x: 307, startPoint y: 284, endPoint x: 231, endPoint y: 222, distance: 98.2
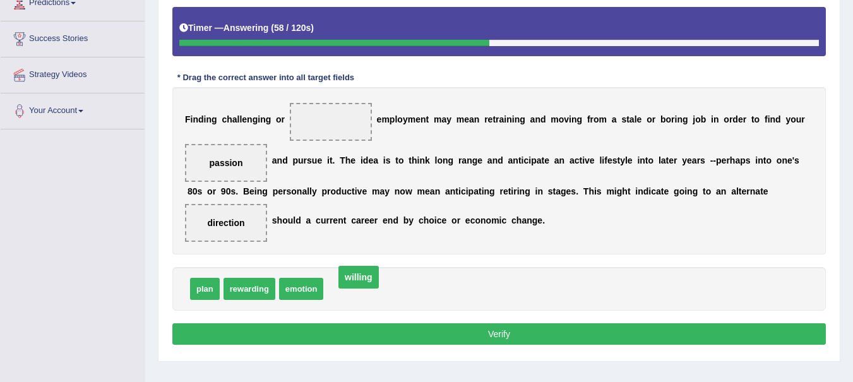
drag, startPoint x: 329, startPoint y: 118, endPoint x: 357, endPoint y: 274, distance: 158.4
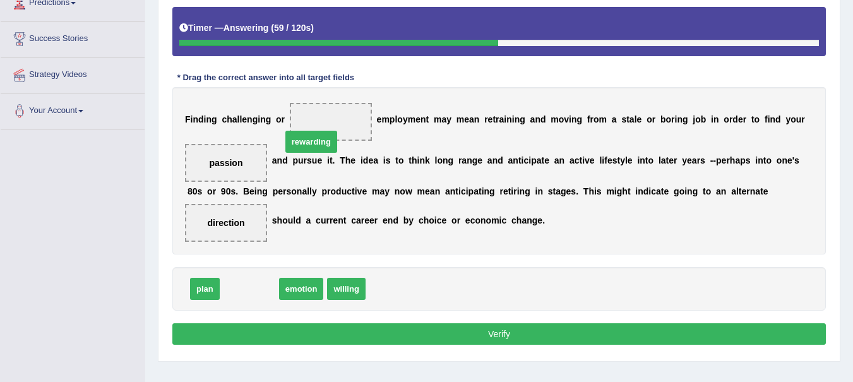
drag, startPoint x: 249, startPoint y: 285, endPoint x: 311, endPoint y: 139, distance: 158.4
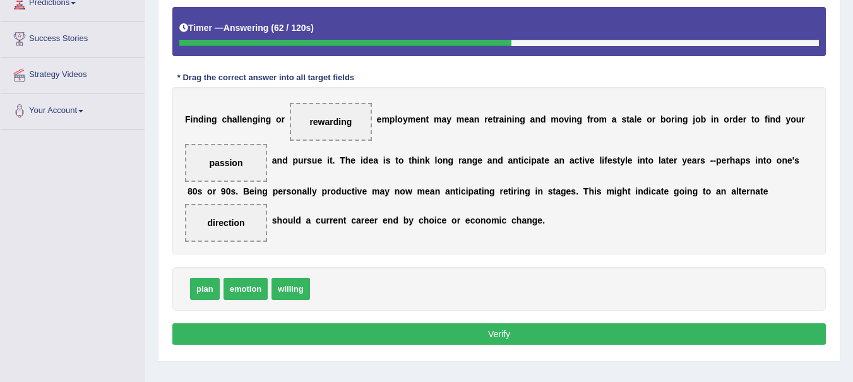
click at [366, 333] on button "Verify" at bounding box center [498, 333] width 653 height 21
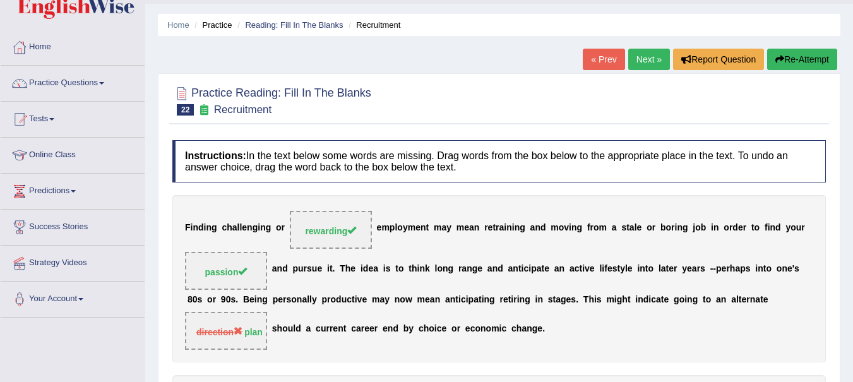
scroll to position [0, 0]
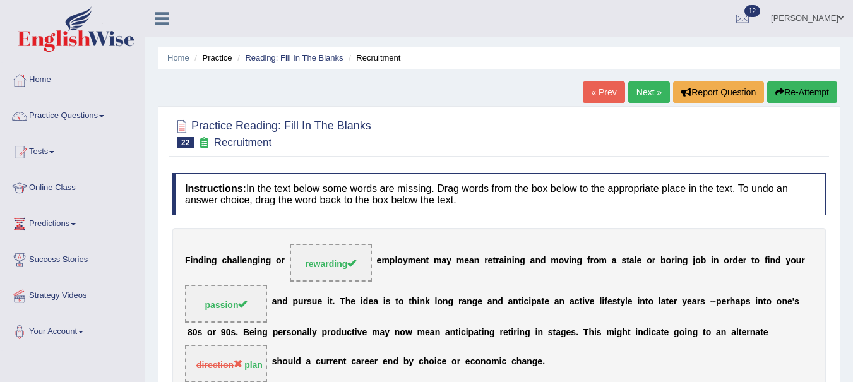
click at [641, 88] on link "Next »" at bounding box center [649, 91] width 42 height 21
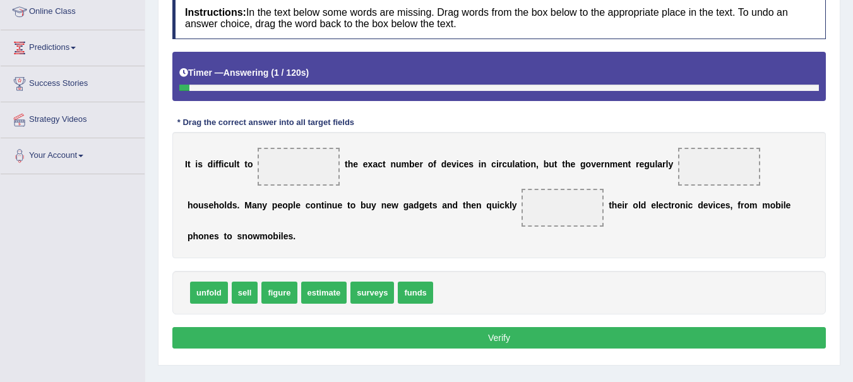
scroll to position [177, 0]
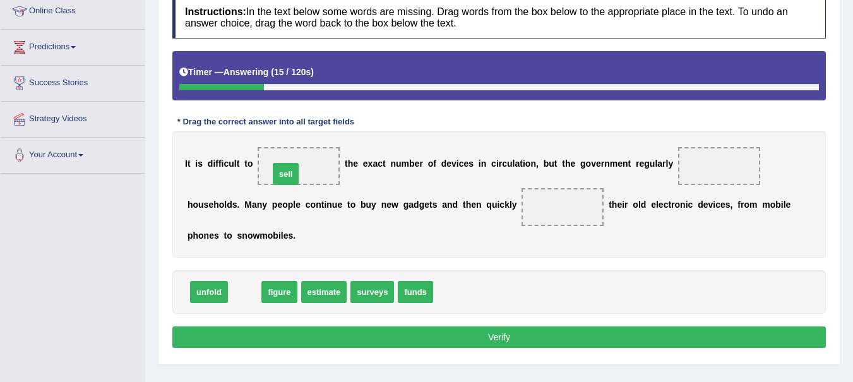
drag, startPoint x: 240, startPoint y: 289, endPoint x: 283, endPoint y: 165, distance: 130.6
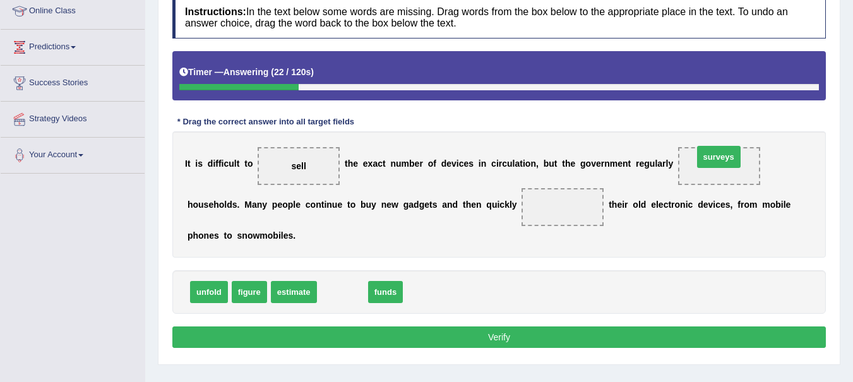
drag, startPoint x: 344, startPoint y: 288, endPoint x: 720, endPoint y: 153, distance: 399.6
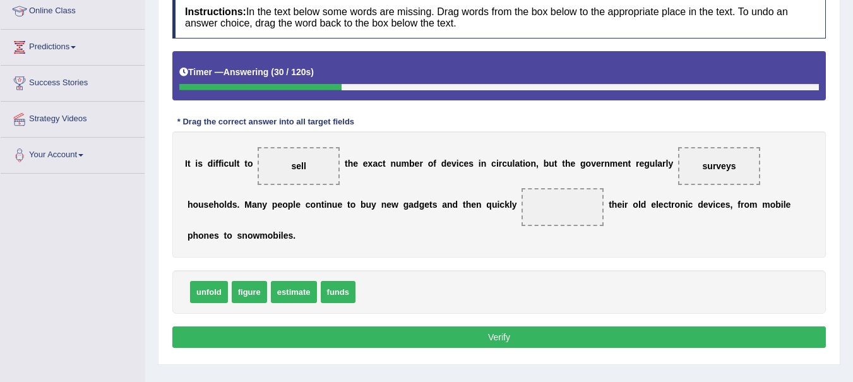
drag, startPoint x: 300, startPoint y: 171, endPoint x: 381, endPoint y: 188, distance: 82.6
click at [441, 222] on div "I t i s d i f f i c u l t t o sell t h e e x a c t n u m b e r o f d e v i c e …" at bounding box center [498, 194] width 653 height 126
drag, startPoint x: 289, startPoint y: 161, endPoint x: 354, endPoint y: 301, distance: 153.9
click at [354, 301] on div "Instructions: In the text below some words are missing. Drag words from the box…" at bounding box center [499, 174] width 660 height 368
click at [307, 170] on span "sell" at bounding box center [299, 166] width 82 height 38
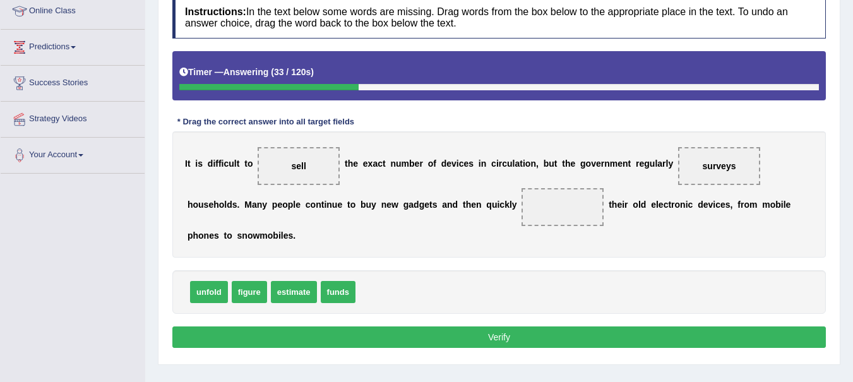
drag, startPoint x: 307, startPoint y: 170, endPoint x: 314, endPoint y: 194, distance: 24.6
click at [319, 206] on div "I t i s d i f f i c u l t t o sell t h e e x a c t n u m b e r o f d e v i c e …" at bounding box center [498, 194] width 653 height 126
click at [304, 156] on span "sell" at bounding box center [299, 166] width 82 height 38
click at [547, 206] on span at bounding box center [562, 207] width 82 height 38
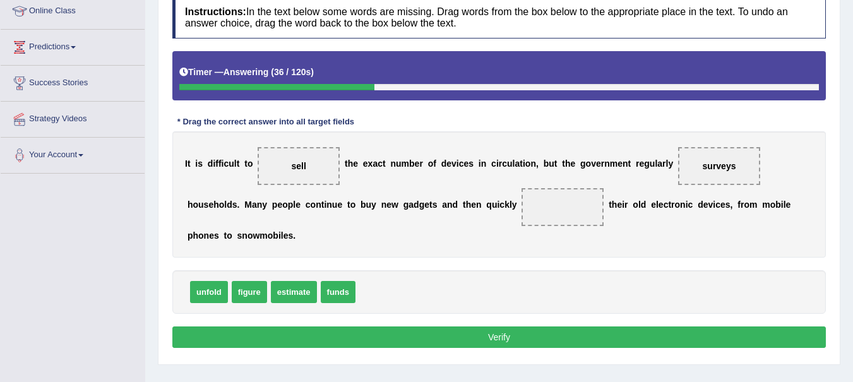
drag, startPoint x: 547, startPoint y: 206, endPoint x: 374, endPoint y: 249, distance: 178.2
click at [527, 216] on span at bounding box center [562, 207] width 82 height 38
drag, startPoint x: 334, startPoint y: 290, endPoint x: 283, endPoint y: 160, distance: 139.5
drag, startPoint x: 328, startPoint y: 290, endPoint x: 552, endPoint y: 208, distance: 238.1
drag, startPoint x: 297, startPoint y: 171, endPoint x: 294, endPoint y: 234, distance: 63.2
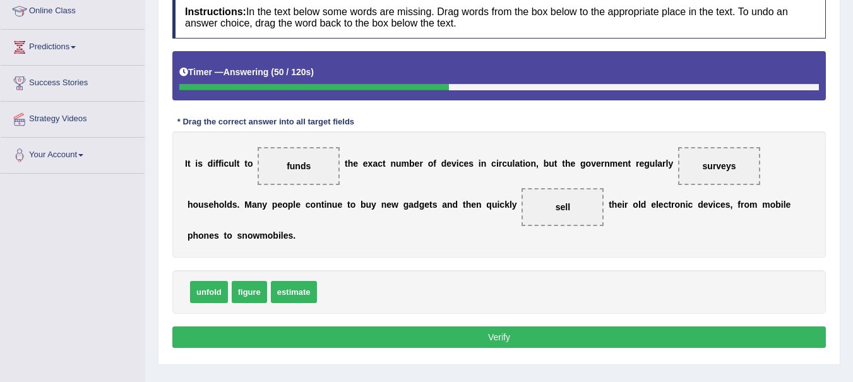
click at [299, 260] on div "Instructions: In the text below some words are missing. Drag words from the box…" at bounding box center [499, 174] width 660 height 368
drag, startPoint x: 245, startPoint y: 286, endPoint x: 282, endPoint y: 158, distance: 133.3
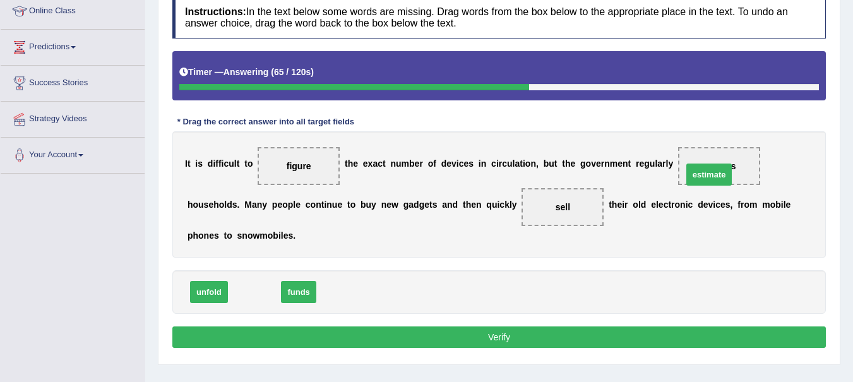
drag, startPoint x: 249, startPoint y: 292, endPoint x: 705, endPoint y: 170, distance: 471.7
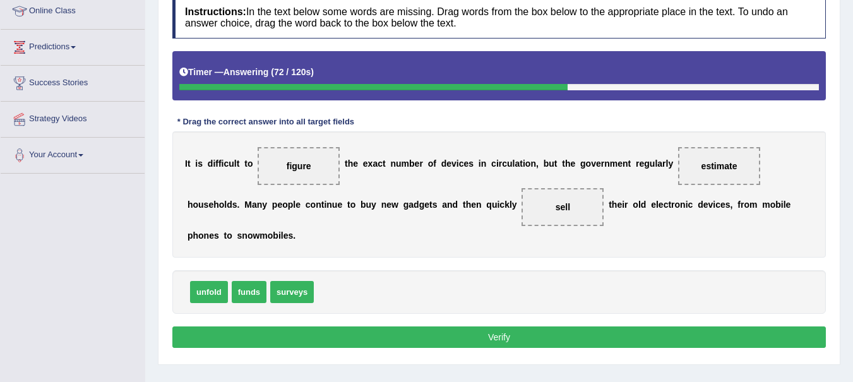
click at [422, 335] on button "Verify" at bounding box center [498, 336] width 653 height 21
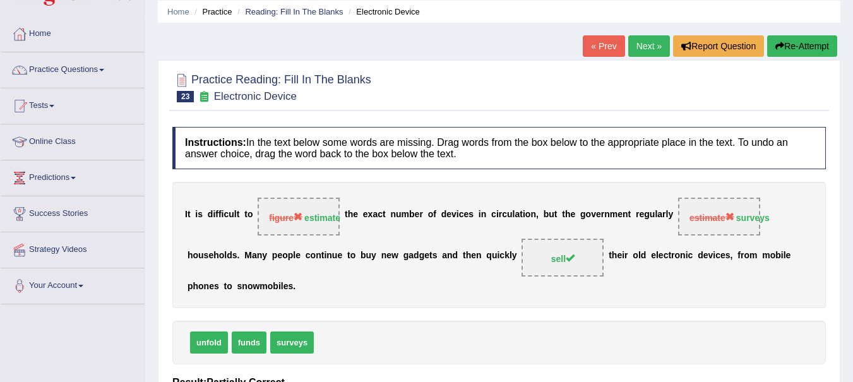
scroll to position [35, 0]
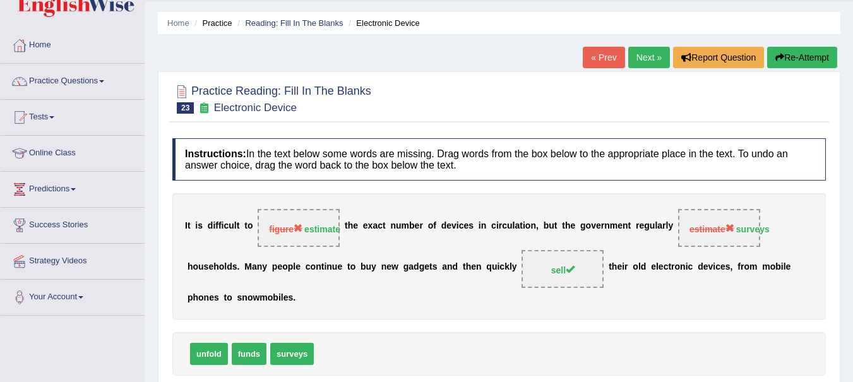
click at [797, 59] on button "Re-Attempt" at bounding box center [802, 57] width 70 height 21
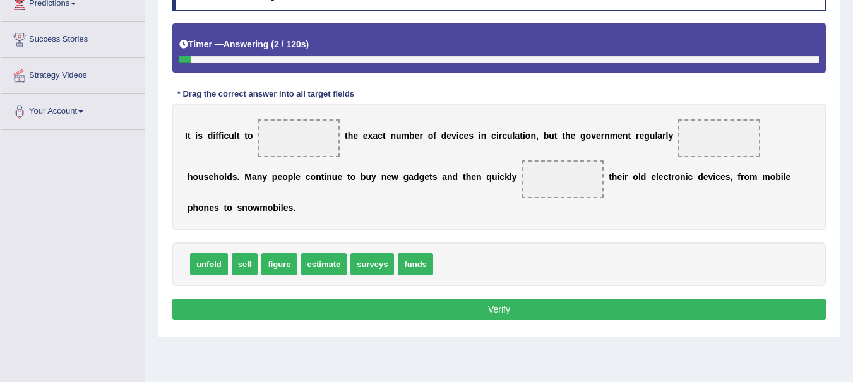
scroll to position [223, 0]
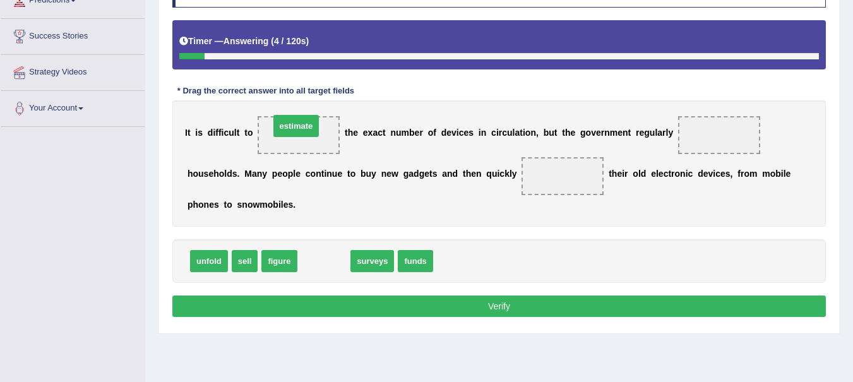
drag, startPoint x: 339, startPoint y: 261, endPoint x: 311, endPoint y: 126, distance: 137.9
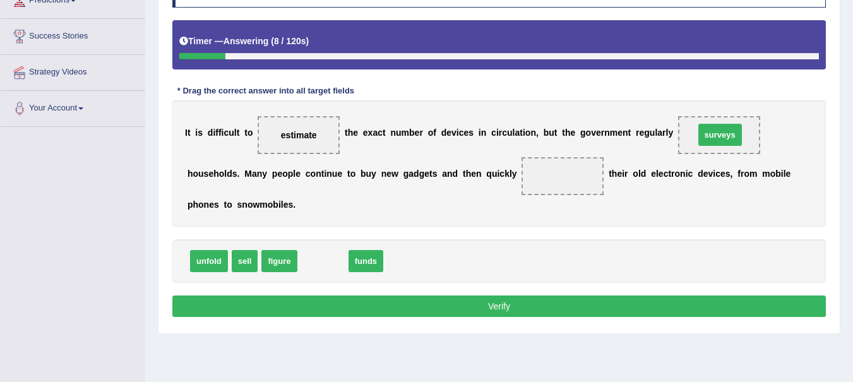
drag, startPoint x: 321, startPoint y: 258, endPoint x: 719, endPoint y: 132, distance: 417.9
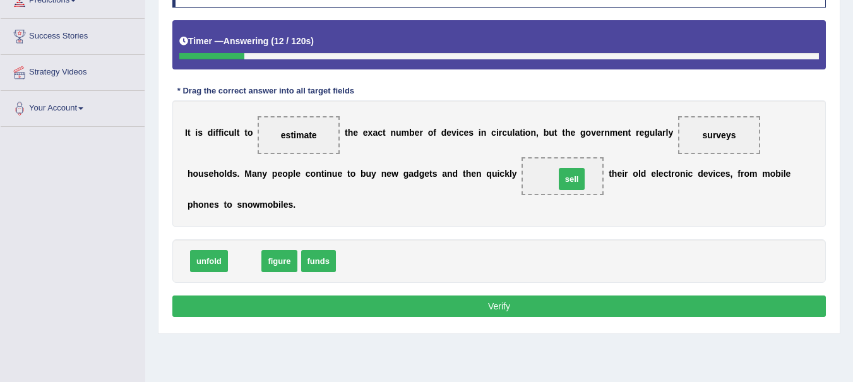
drag, startPoint x: 240, startPoint y: 261, endPoint x: 566, endPoint y: 179, distance: 336.6
click at [505, 304] on button "Verify" at bounding box center [498, 305] width 653 height 21
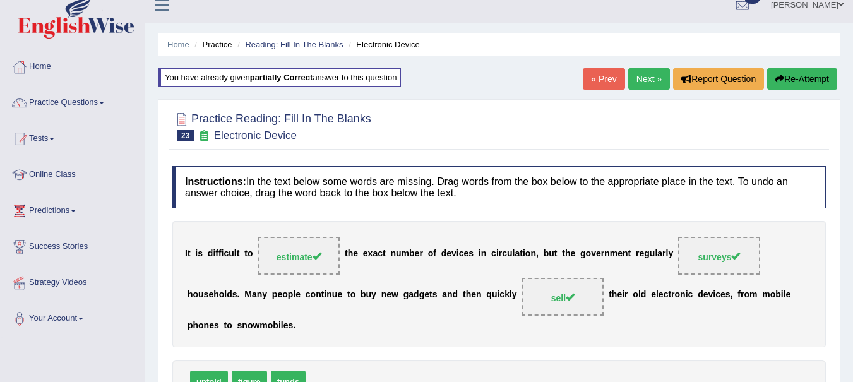
scroll to position [0, 0]
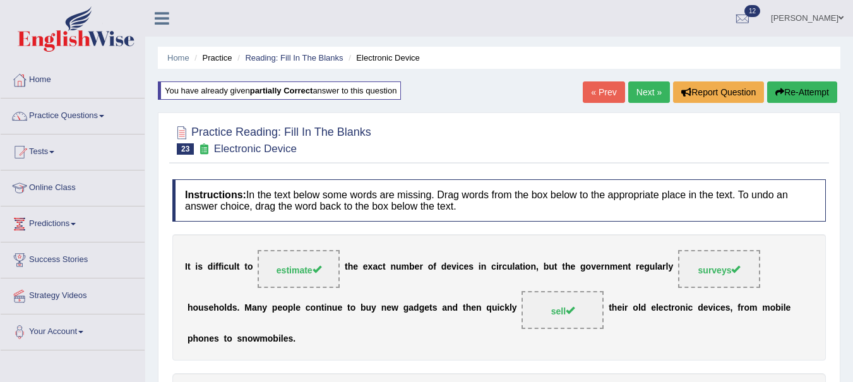
click at [649, 85] on link "Next »" at bounding box center [649, 91] width 42 height 21
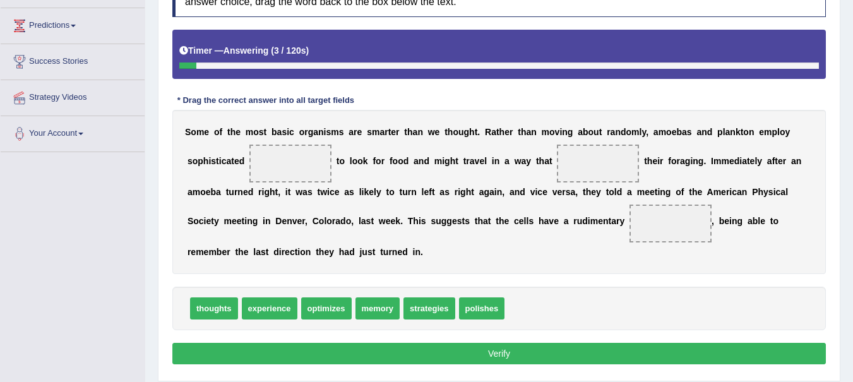
scroll to position [205, 0]
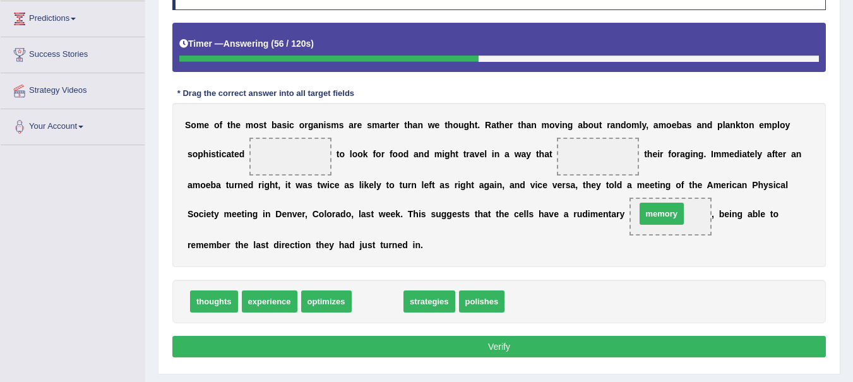
drag, startPoint x: 384, startPoint y: 301, endPoint x: 668, endPoint y: 215, distance: 296.4
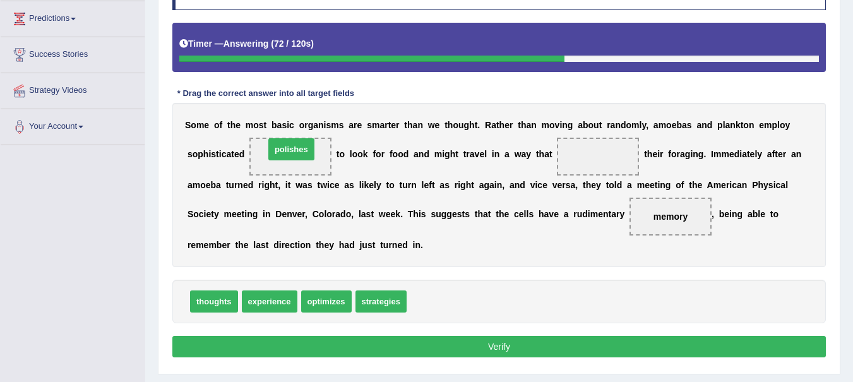
drag, startPoint x: 430, startPoint y: 296, endPoint x: 288, endPoint y: 144, distance: 208.2
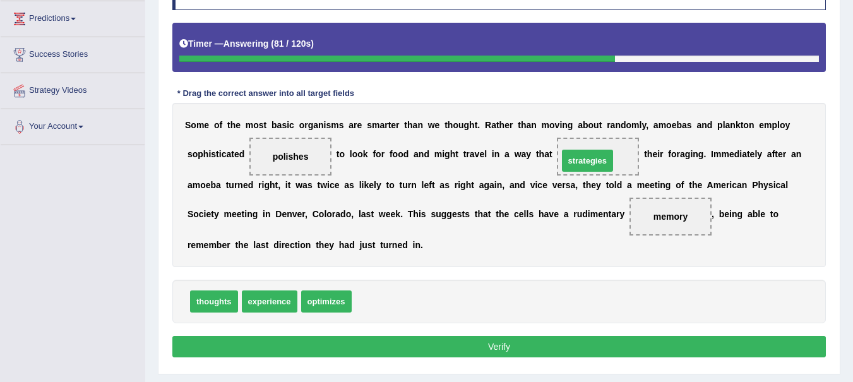
drag, startPoint x: 381, startPoint y: 298, endPoint x: 587, endPoint y: 157, distance: 249.9
click at [512, 347] on button "Verify" at bounding box center [498, 346] width 653 height 21
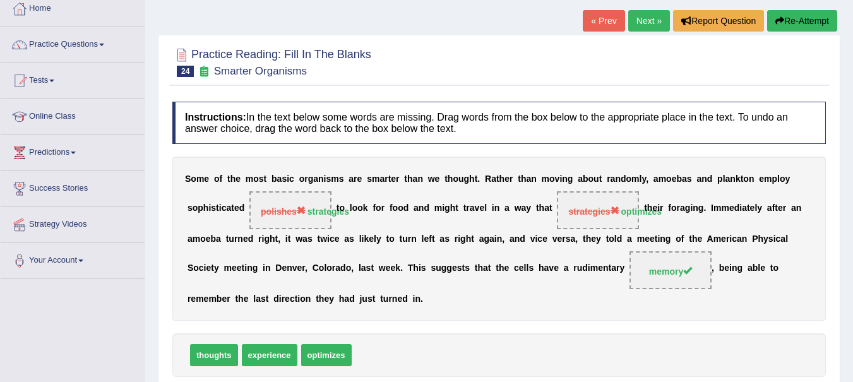
scroll to position [41, 0]
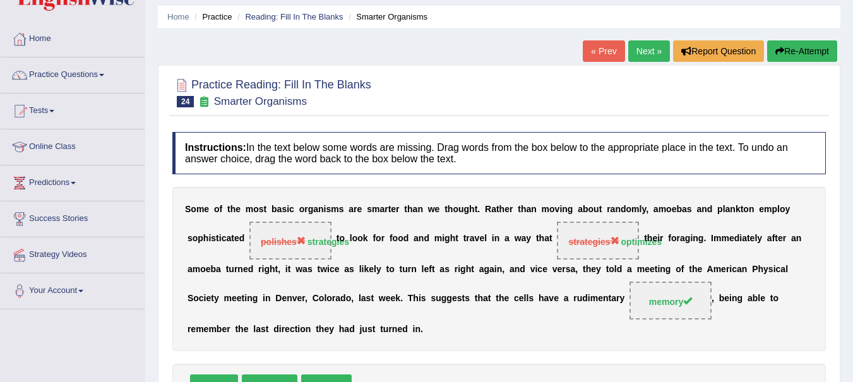
click at [784, 47] on button "Re-Attempt" at bounding box center [802, 50] width 70 height 21
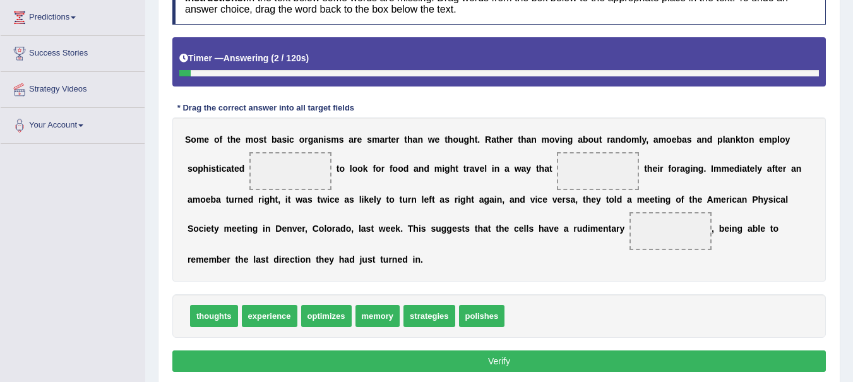
scroll to position [223, 0]
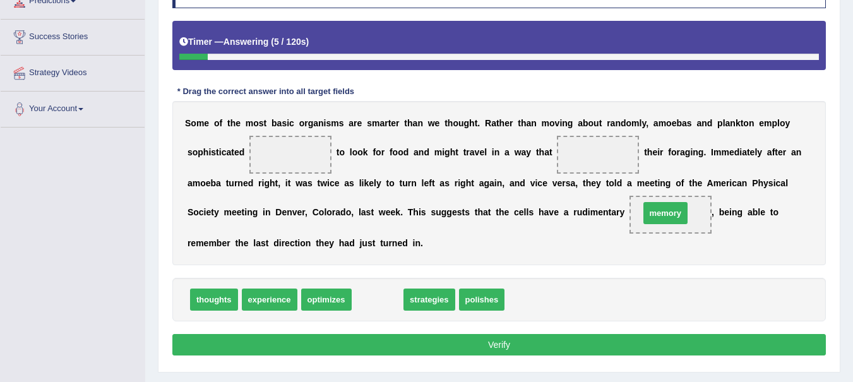
drag, startPoint x: 369, startPoint y: 299, endPoint x: 657, endPoint y: 212, distance: 300.6
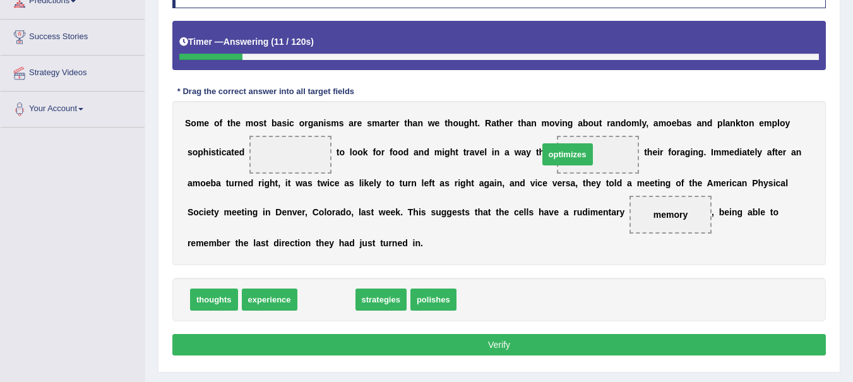
drag, startPoint x: 323, startPoint y: 297, endPoint x: 564, endPoint y: 152, distance: 281.5
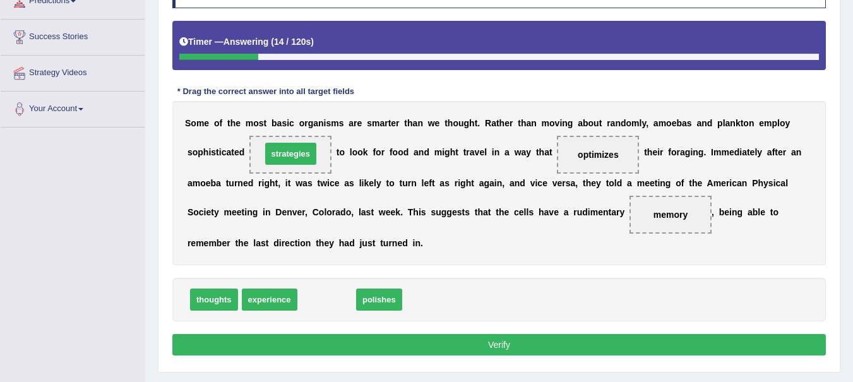
drag, startPoint x: 329, startPoint y: 302, endPoint x: 293, endPoint y: 155, distance: 151.4
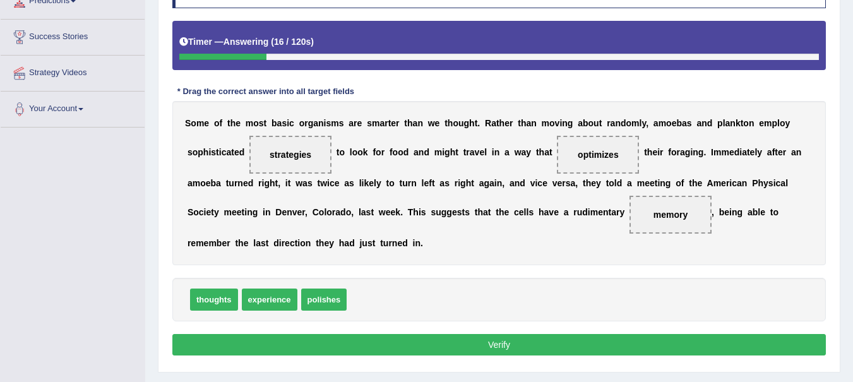
click at [444, 345] on button "Verify" at bounding box center [498, 344] width 653 height 21
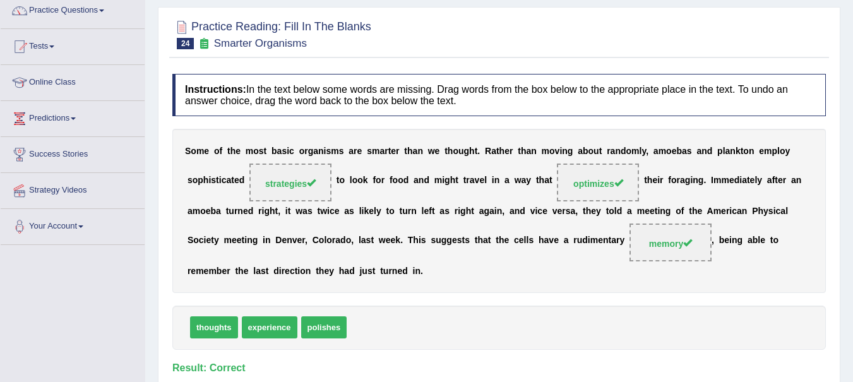
scroll to position [0, 0]
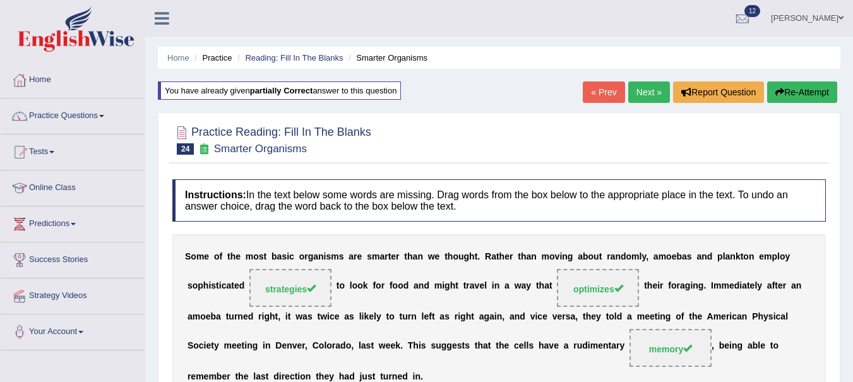
click at [645, 87] on link "Next »" at bounding box center [649, 91] width 42 height 21
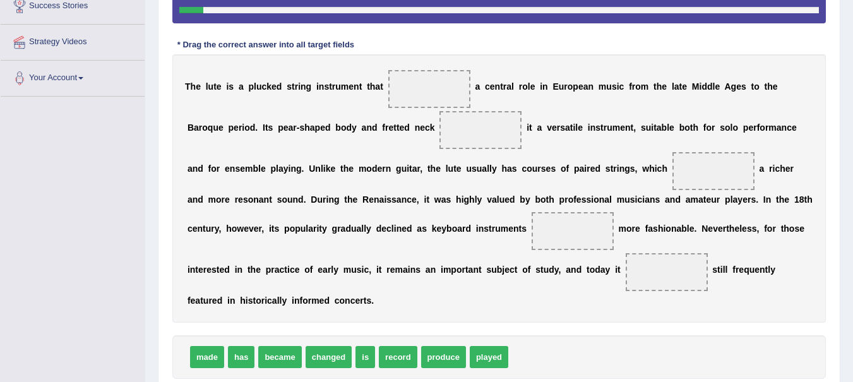
scroll to position [253, 0]
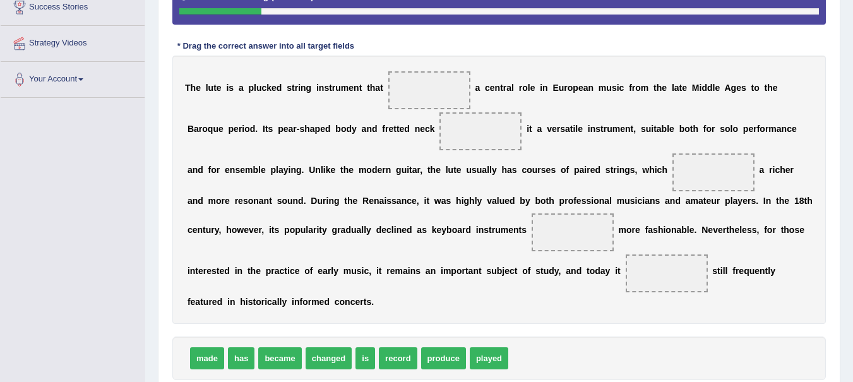
drag, startPoint x: 394, startPoint y: 95, endPoint x: 523, endPoint y: 109, distance: 130.2
click at [523, 109] on div "T h e l u t e i s a p l u c k e d s t r i n g i n s t r u m e n t t h a t a c e…" at bounding box center [498, 190] width 653 height 268
drag, startPoint x: 492, startPoint y: 360, endPoint x: 424, endPoint y: 89, distance: 279.9
drag, startPoint x: 203, startPoint y: 356, endPoint x: 536, endPoint y: 165, distance: 383.8
click at [224, 347] on span "made" at bounding box center [207, 358] width 34 height 22
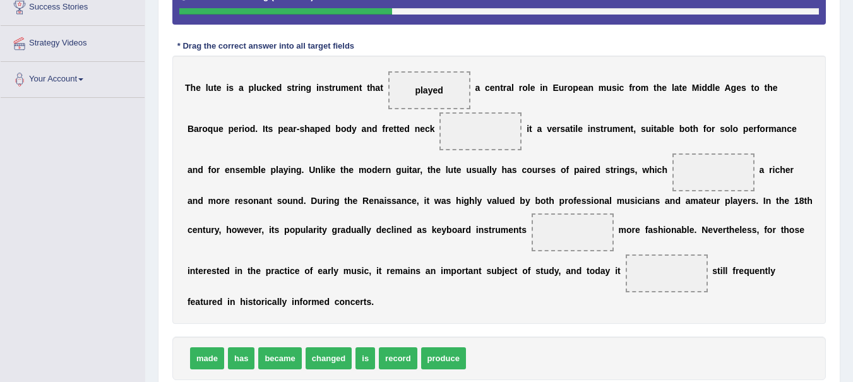
click at [534, 162] on div "Instructions: In the text below some words are missing. Drag words from the box…" at bounding box center [499, 169] width 660 height 510
drag, startPoint x: 206, startPoint y: 358, endPoint x: 476, endPoint y: 129, distance: 353.8
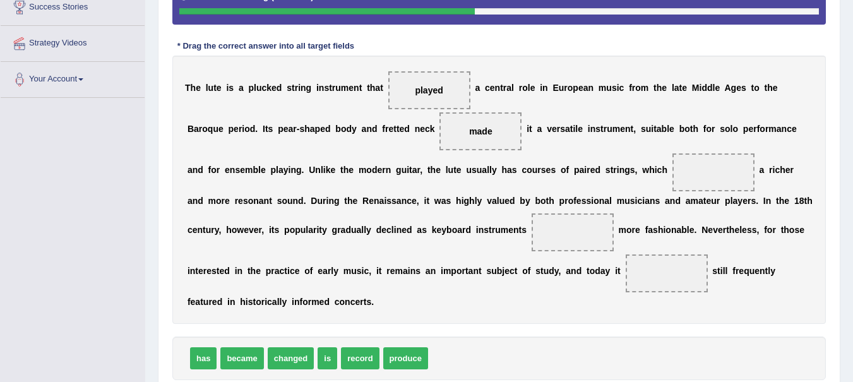
click at [437, 306] on div "T h e l u t e i s a p l u c k e d s t r i n g i n s t r u m e n t t h a t playe…" at bounding box center [498, 190] width 653 height 268
drag, startPoint x: 407, startPoint y: 360, endPoint x: 717, endPoint y: 178, distance: 359.7
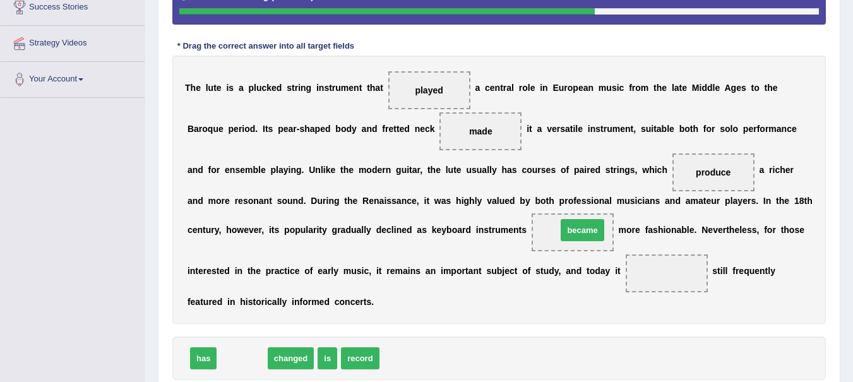
drag, startPoint x: 244, startPoint y: 357, endPoint x: 585, endPoint y: 229, distance: 363.8
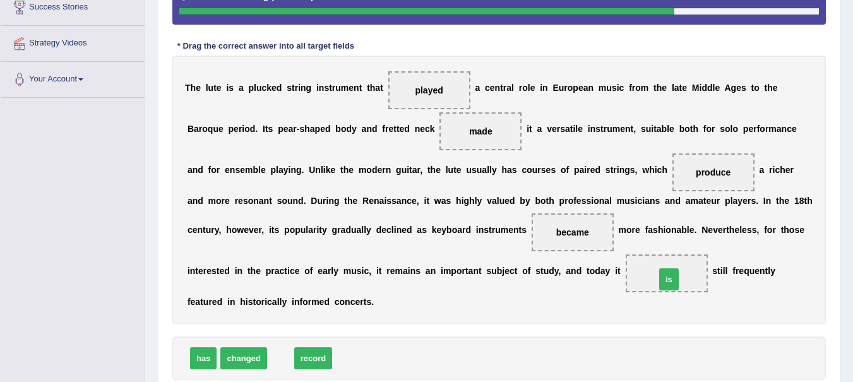
drag, startPoint x: 282, startPoint y: 360, endPoint x: 670, endPoint y: 282, distance: 396.0
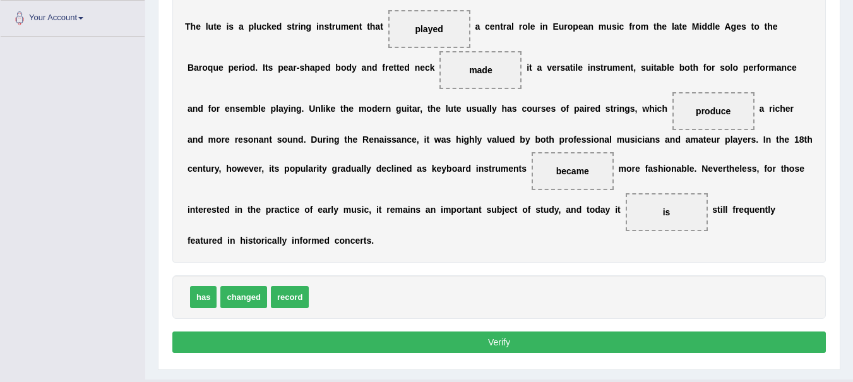
scroll to position [313, 0]
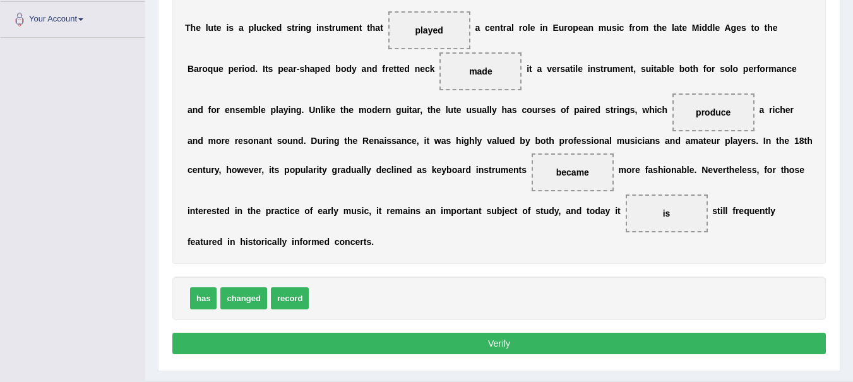
click at [573, 345] on button "Verify" at bounding box center [498, 343] width 653 height 21
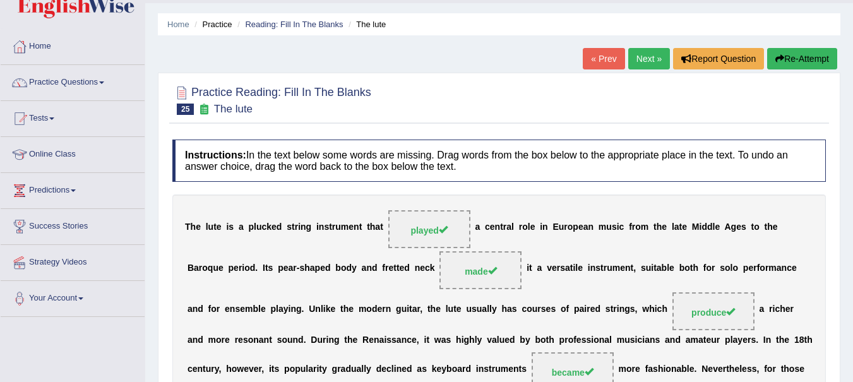
scroll to position [10, 0]
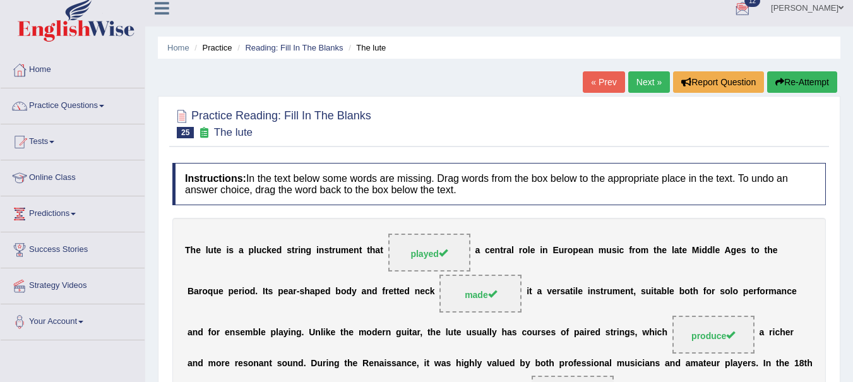
click at [648, 86] on link "Next »" at bounding box center [649, 81] width 42 height 21
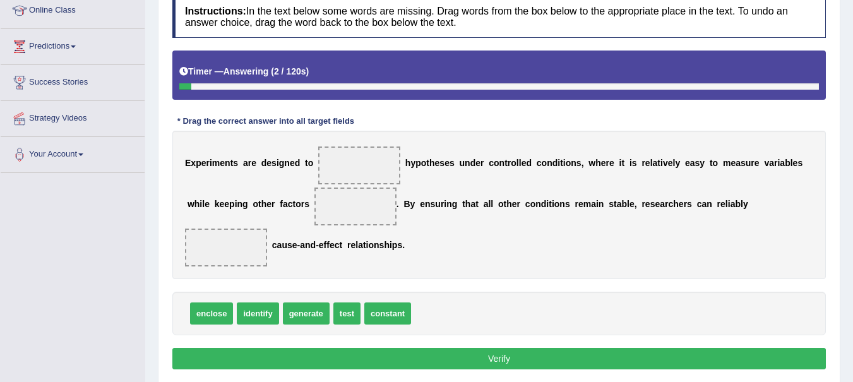
scroll to position [179, 0]
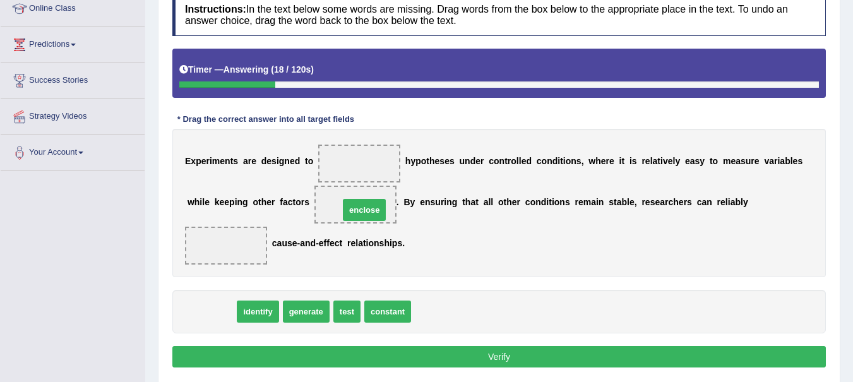
drag, startPoint x: 210, startPoint y: 311, endPoint x: 363, endPoint y: 209, distance: 183.5
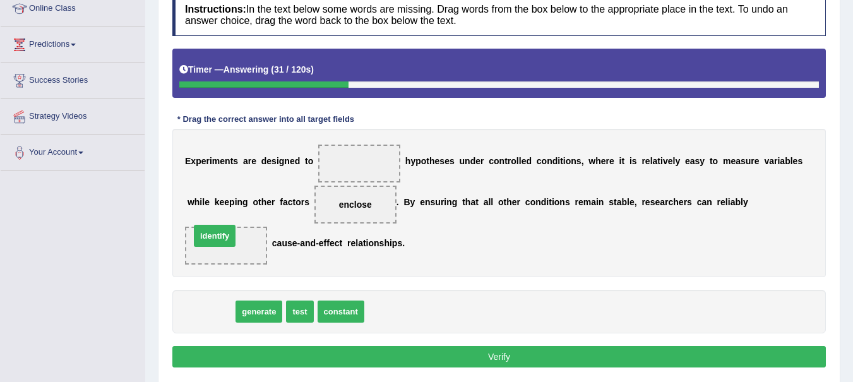
drag, startPoint x: 205, startPoint y: 313, endPoint x: 209, endPoint y: 237, distance: 75.9
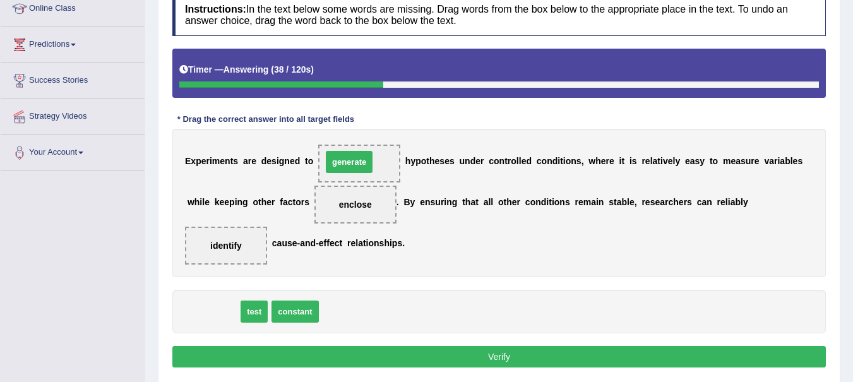
drag, startPoint x: 213, startPoint y: 314, endPoint x: 348, endPoint y: 165, distance: 201.6
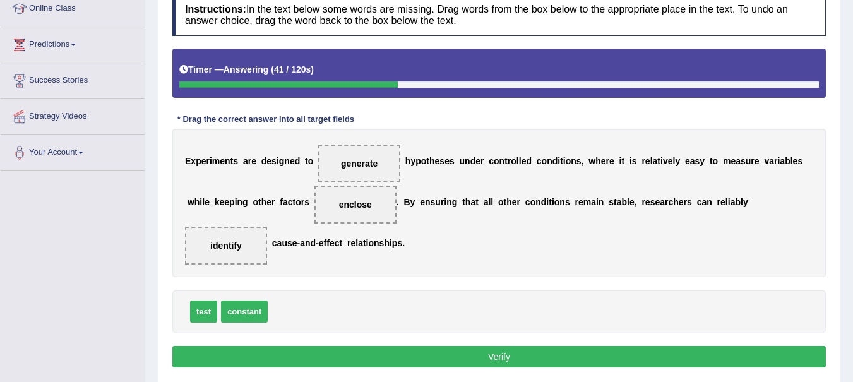
click at [432, 356] on button "Verify" at bounding box center [498, 356] width 653 height 21
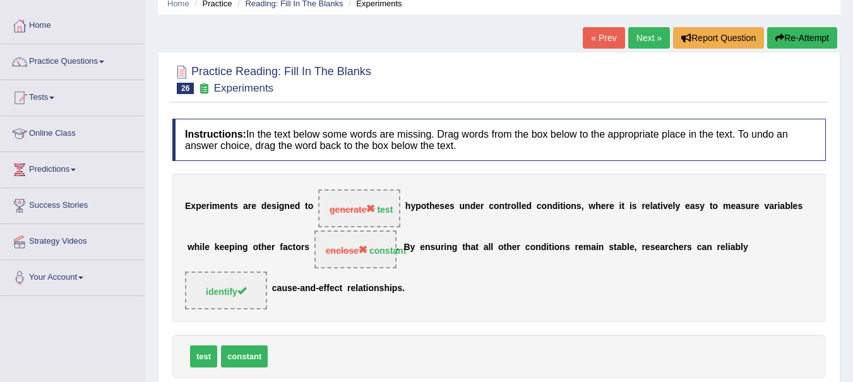
scroll to position [0, 0]
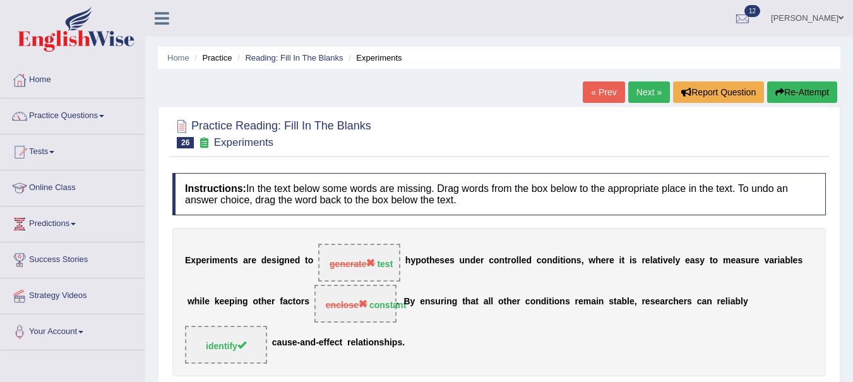
click at [797, 93] on button "Re-Attempt" at bounding box center [802, 91] width 70 height 21
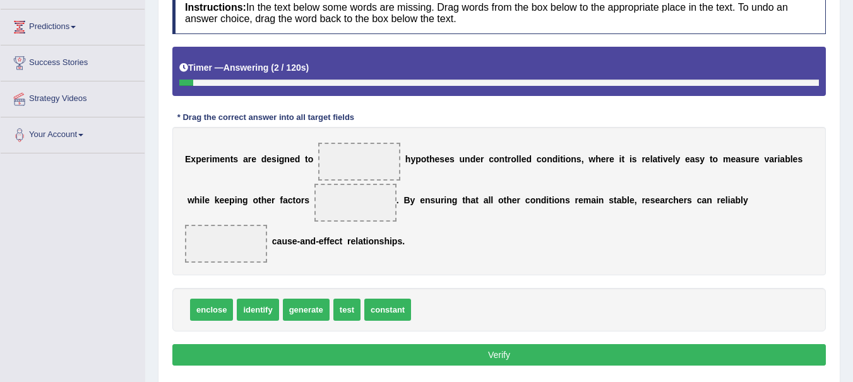
scroll to position [201, 0]
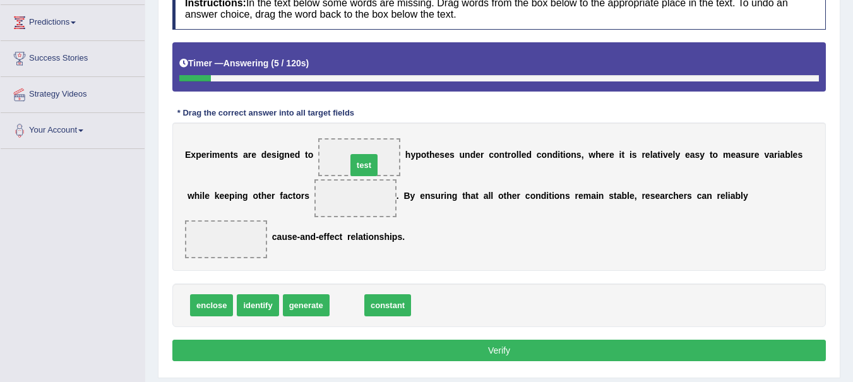
drag, startPoint x: 341, startPoint y: 308, endPoint x: 356, endPoint y: 163, distance: 146.0
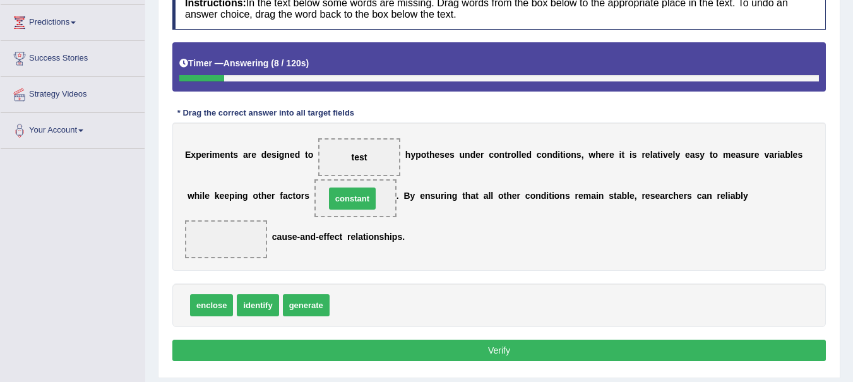
drag, startPoint x: 361, startPoint y: 307, endPoint x: 357, endPoint y: 200, distance: 107.4
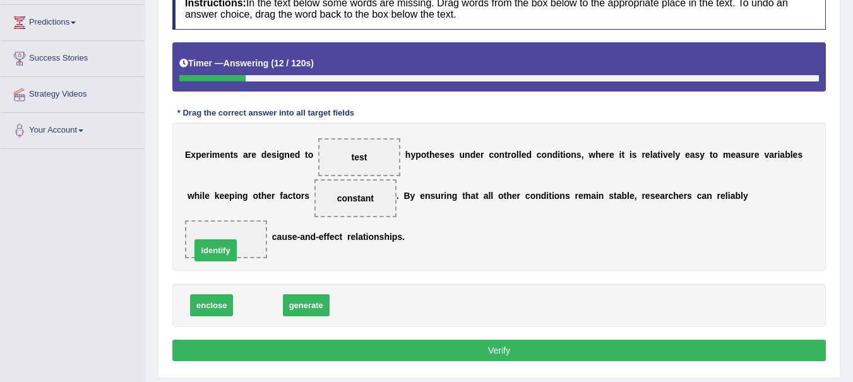
drag, startPoint x: 252, startPoint y: 302, endPoint x: 210, endPoint y: 247, distance: 69.3
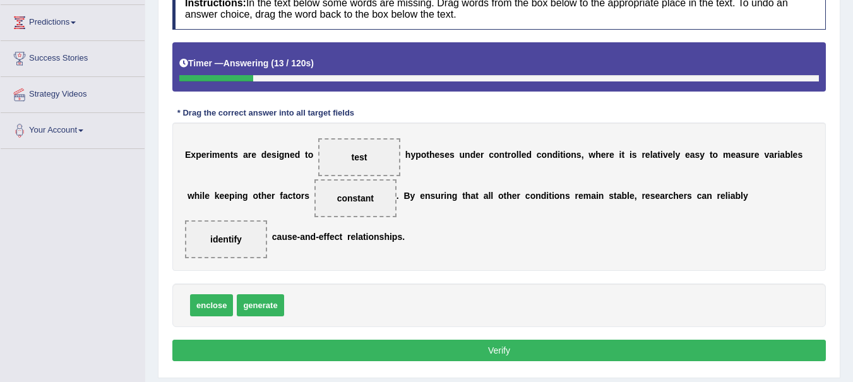
click at [461, 352] on button "Verify" at bounding box center [498, 350] width 653 height 21
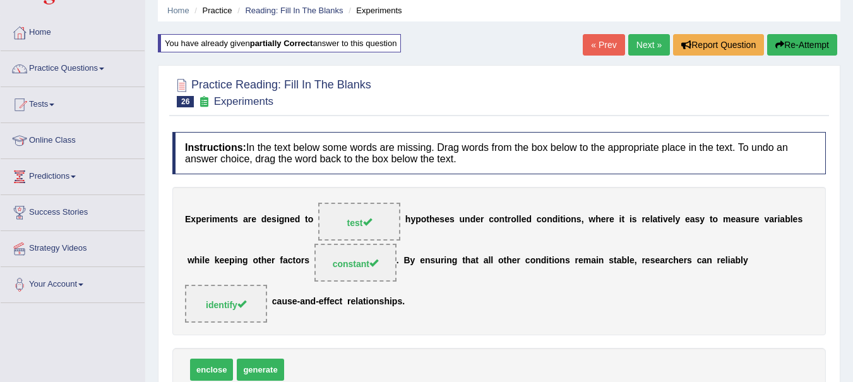
scroll to position [0, 0]
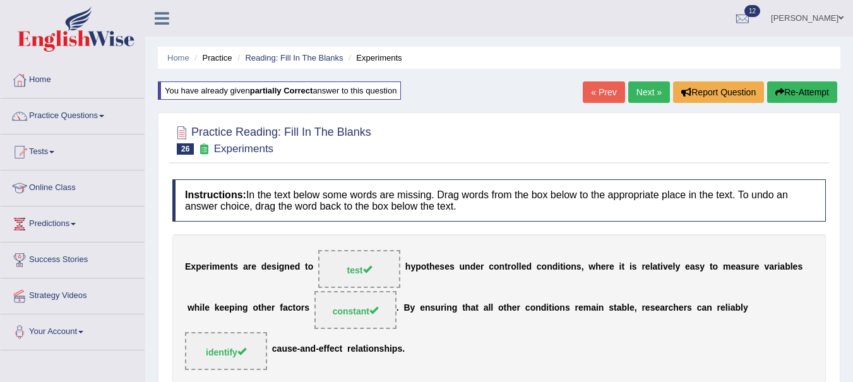
click at [642, 93] on link "Next »" at bounding box center [649, 91] width 42 height 21
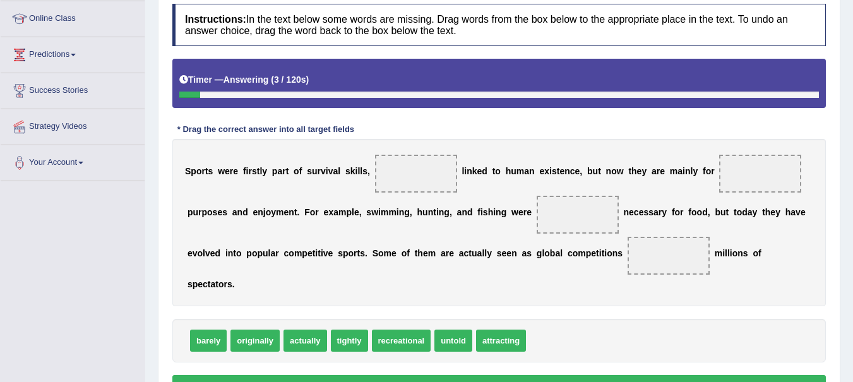
scroll to position [172, 0]
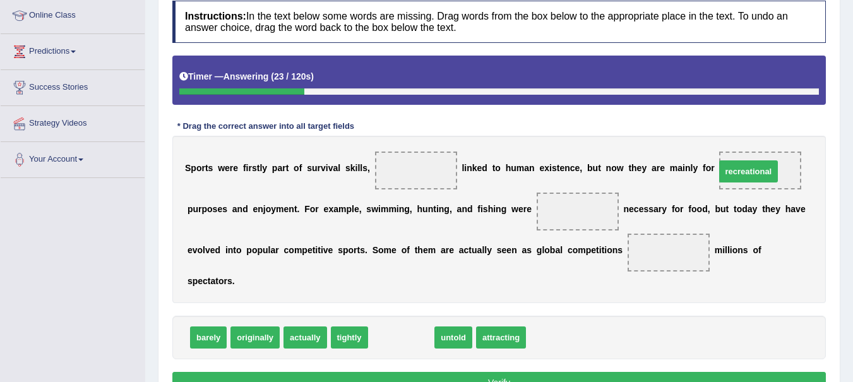
drag, startPoint x: 395, startPoint y: 340, endPoint x: 742, endPoint y: 173, distance: 385.2
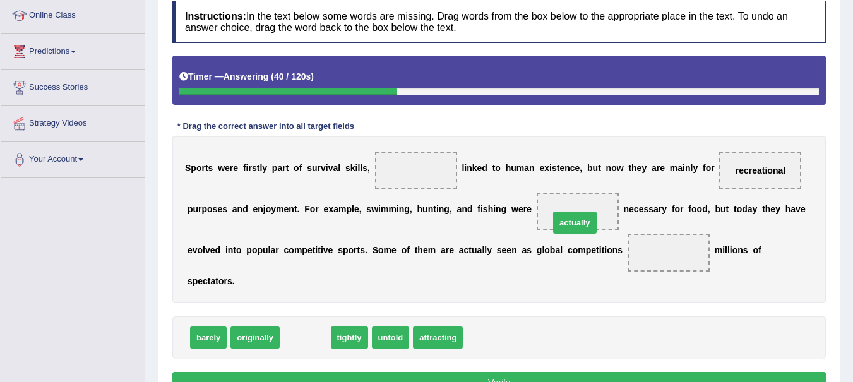
drag, startPoint x: 298, startPoint y: 335, endPoint x: 568, endPoint y: 220, distance: 293.0
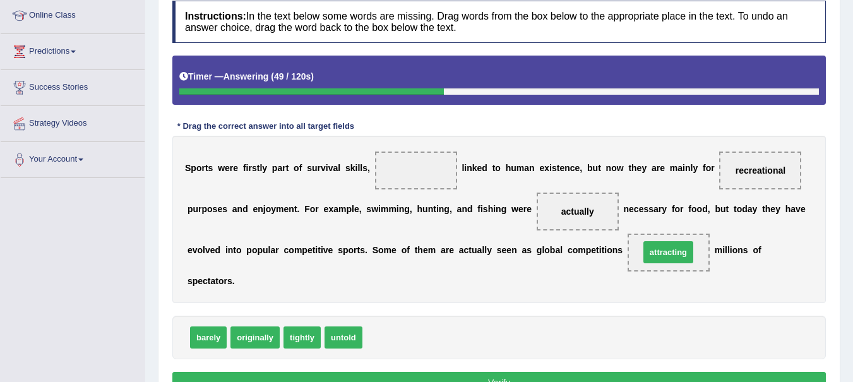
drag, startPoint x: 399, startPoint y: 332, endPoint x: 676, endPoint y: 247, distance: 290.0
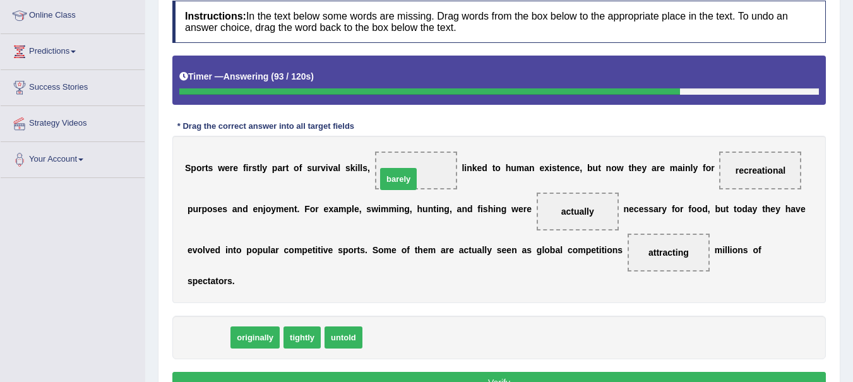
drag, startPoint x: 213, startPoint y: 335, endPoint x: 403, endPoint y: 177, distance: 247.4
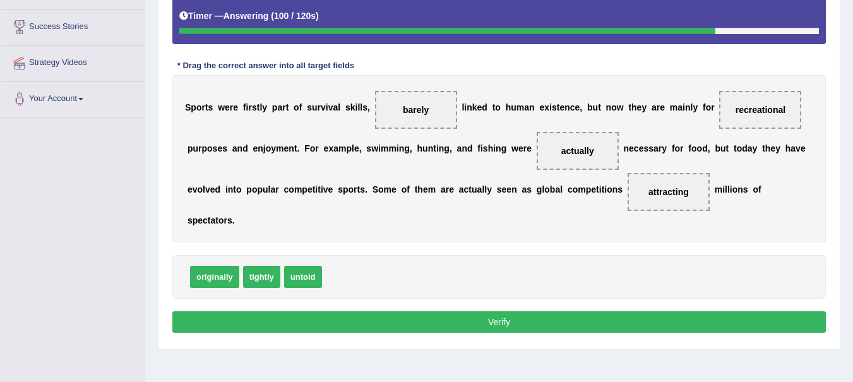
scroll to position [232, 0]
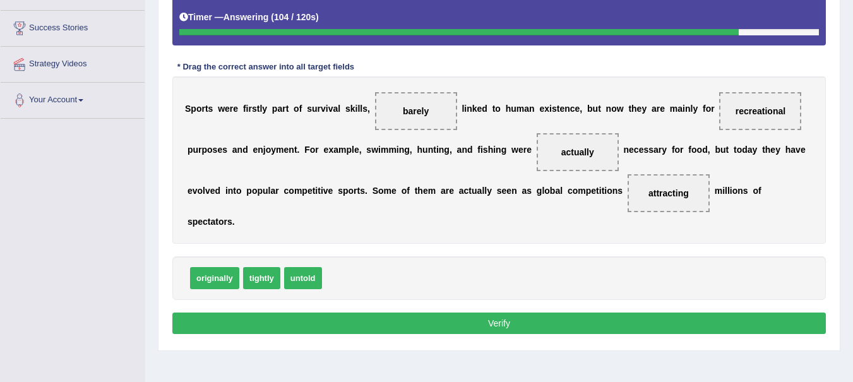
click at [510, 319] on button "Verify" at bounding box center [498, 323] width 653 height 21
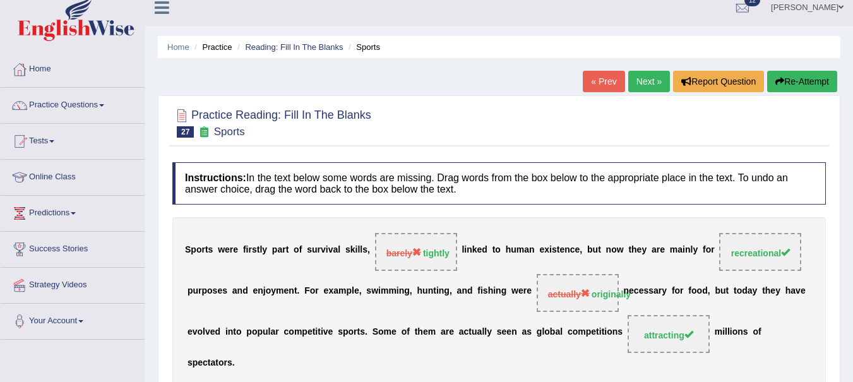
scroll to position [0, 0]
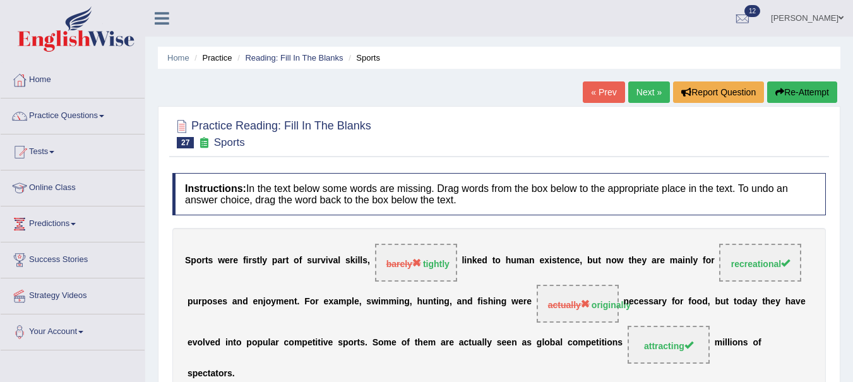
click at [800, 91] on button "Re-Attempt" at bounding box center [802, 91] width 70 height 21
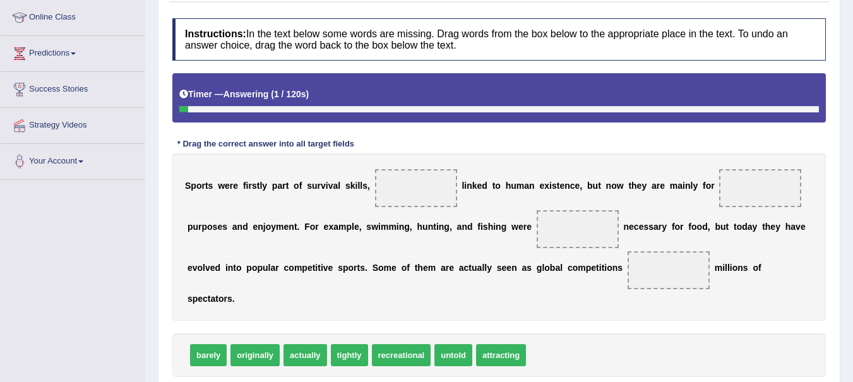
scroll to position [171, 0]
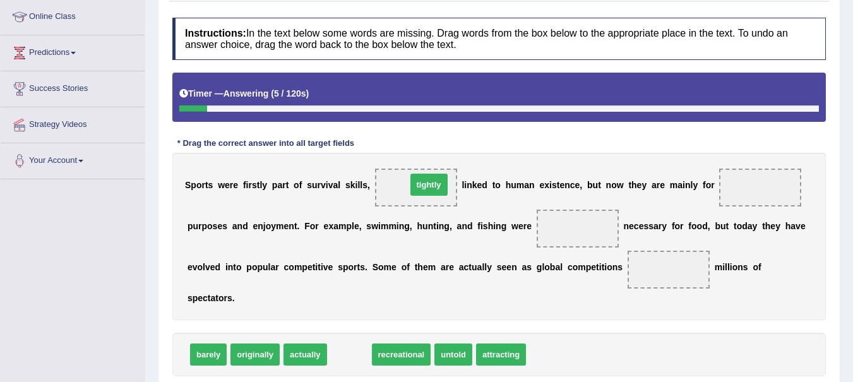
drag, startPoint x: 350, startPoint y: 355, endPoint x: 429, endPoint y: 186, distance: 186.7
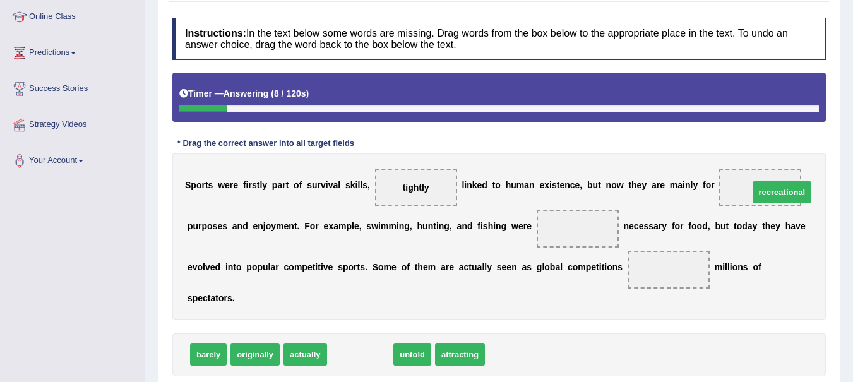
drag, startPoint x: 358, startPoint y: 355, endPoint x: 777, endPoint y: 192, distance: 449.4
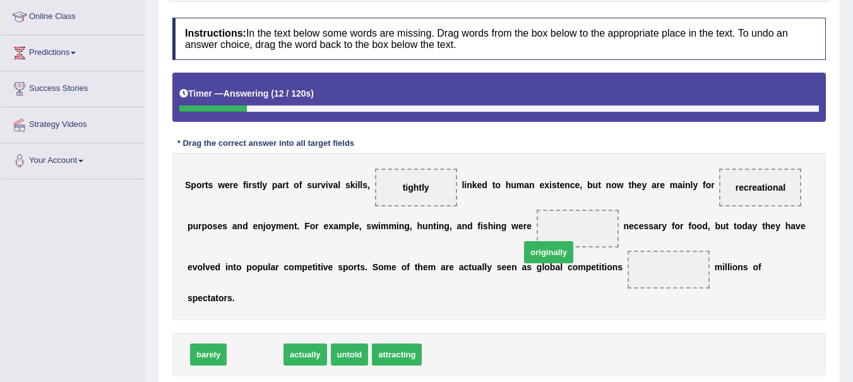
drag, startPoint x: 253, startPoint y: 352, endPoint x: 546, endPoint y: 249, distance: 310.9
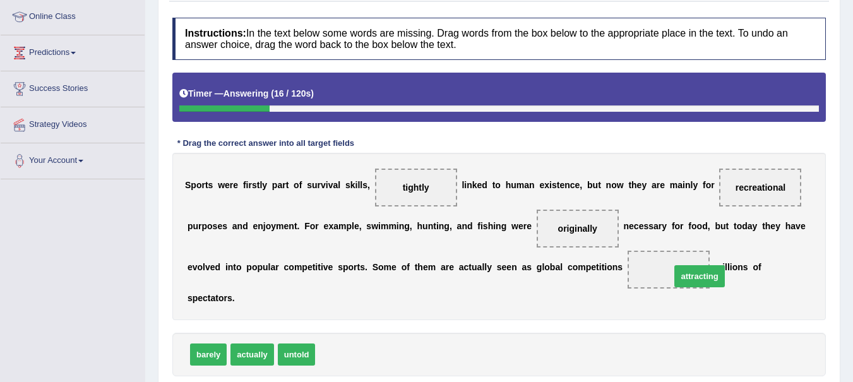
drag, startPoint x: 339, startPoint y: 357, endPoint x: 707, endPoint y: 278, distance: 376.3
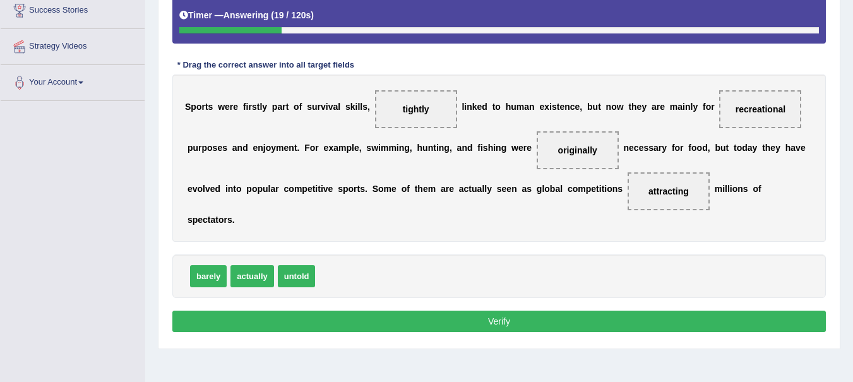
scroll to position [259, 0]
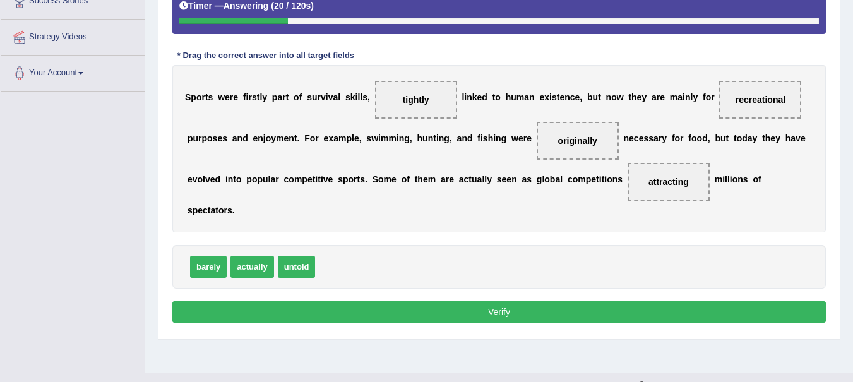
click at [547, 310] on button "Verify" at bounding box center [498, 311] width 653 height 21
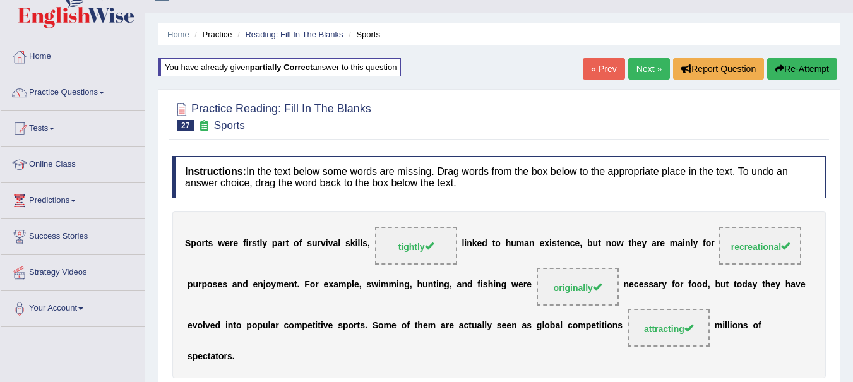
scroll to position [0, 0]
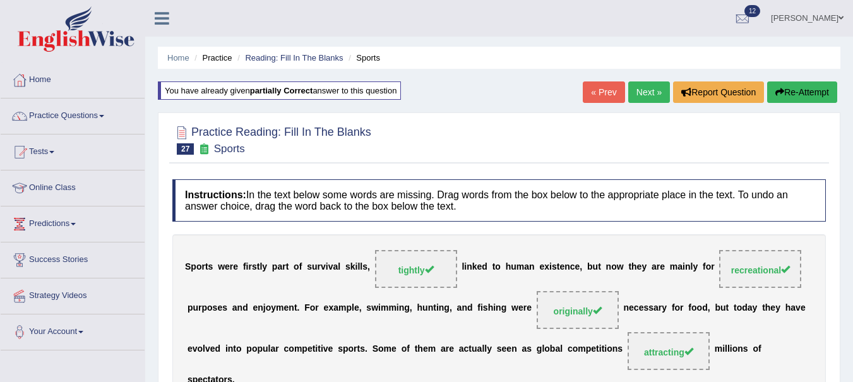
click at [640, 88] on link "Next »" at bounding box center [649, 91] width 42 height 21
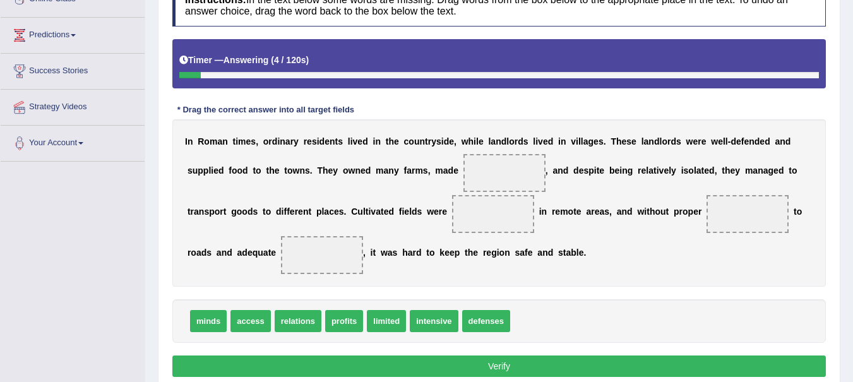
scroll to position [190, 0]
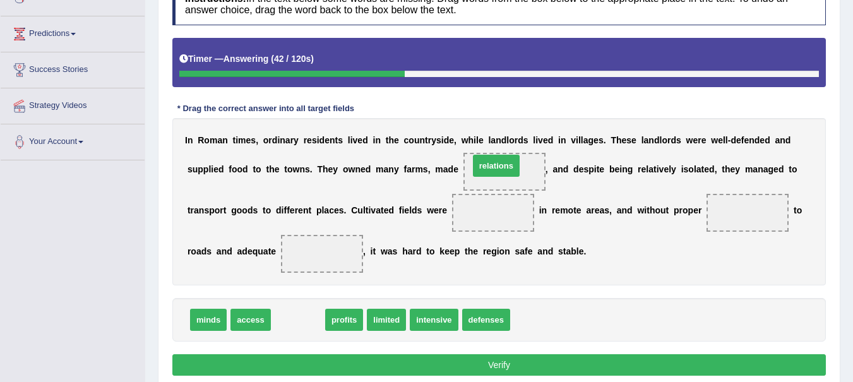
drag, startPoint x: 298, startPoint y: 321, endPoint x: 496, endPoint y: 167, distance: 251.1
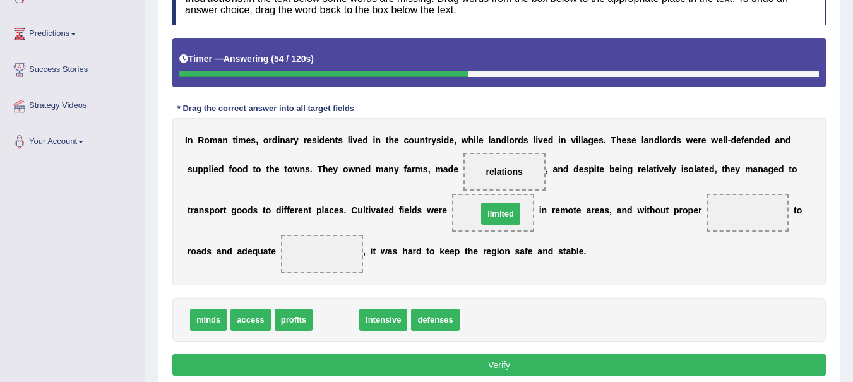
drag, startPoint x: 325, startPoint y: 311, endPoint x: 490, endPoint y: 205, distance: 196.0
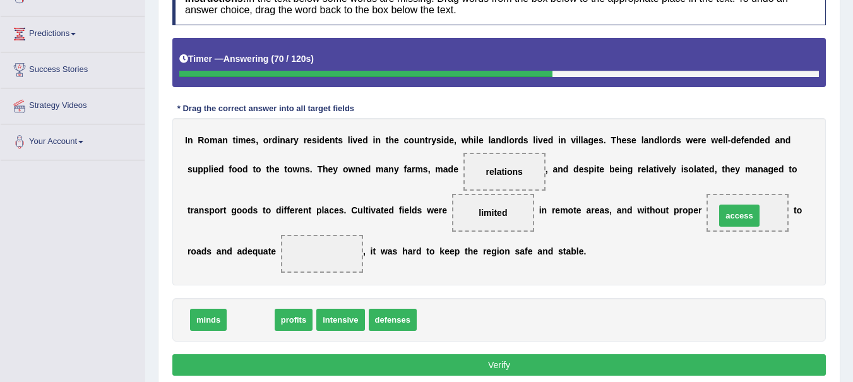
drag, startPoint x: 241, startPoint y: 315, endPoint x: 734, endPoint y: 205, distance: 505.8
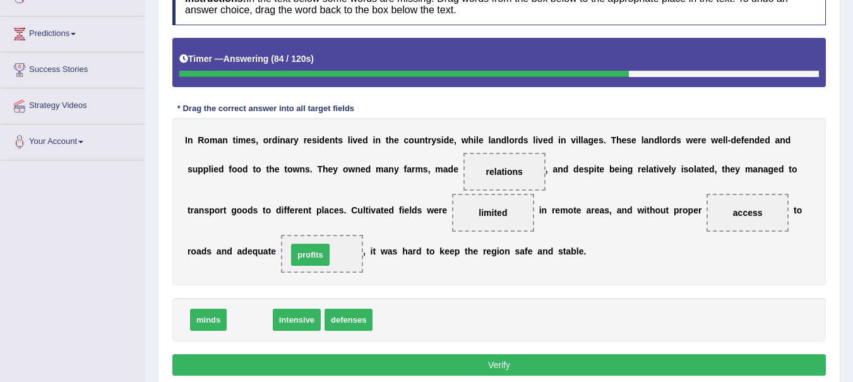
drag, startPoint x: 259, startPoint y: 321, endPoint x: 321, endPoint y: 254, distance: 91.1
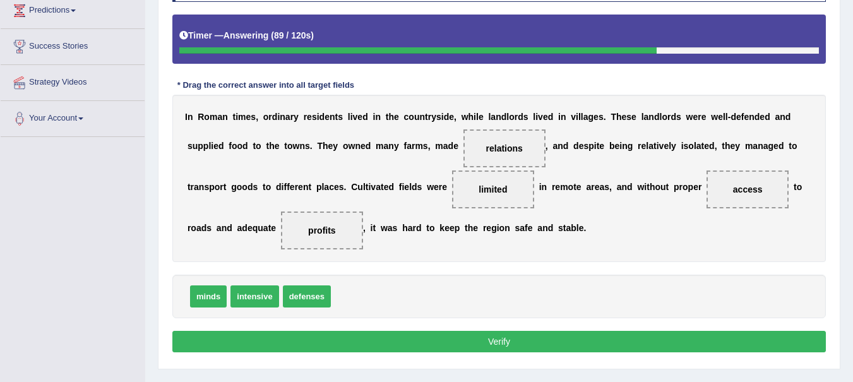
scroll to position [224, 0]
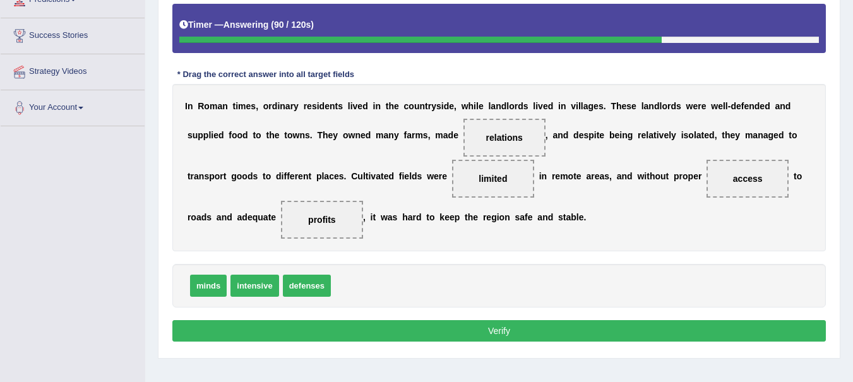
click at [585, 325] on button "Verify" at bounding box center [498, 330] width 653 height 21
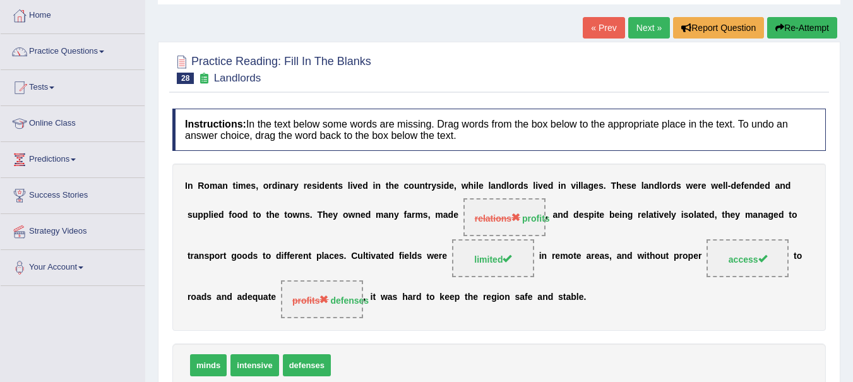
scroll to position [0, 0]
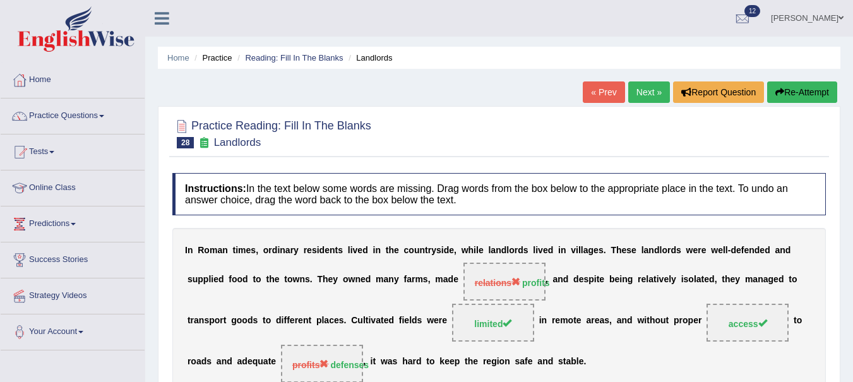
click at [810, 91] on button "Re-Attempt" at bounding box center [802, 91] width 70 height 21
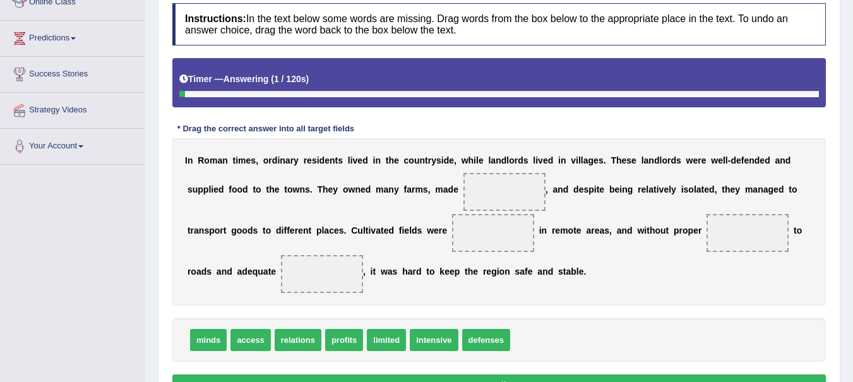
drag, startPoint x: 859, startPoint y: 200, endPoint x: 852, endPoint y: 301, distance: 101.8
click at [852, 196] on html "Toggle navigation Home Practice Questions Speaking Practice Read Aloud Repeat S…" at bounding box center [426, 5] width 853 height 382
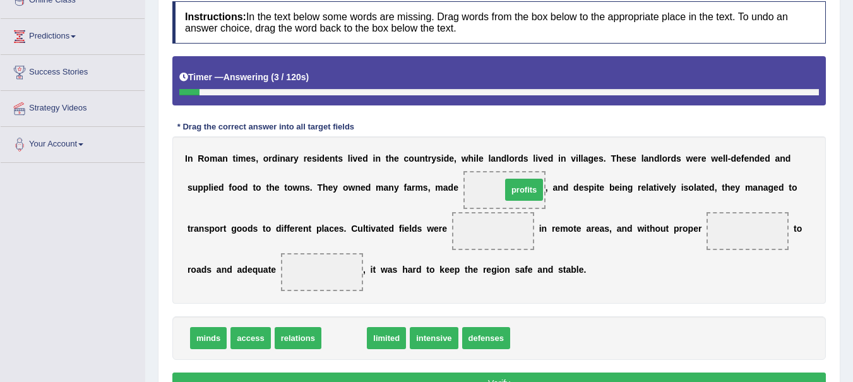
drag, startPoint x: 343, startPoint y: 337, endPoint x: 523, endPoint y: 193, distance: 229.5
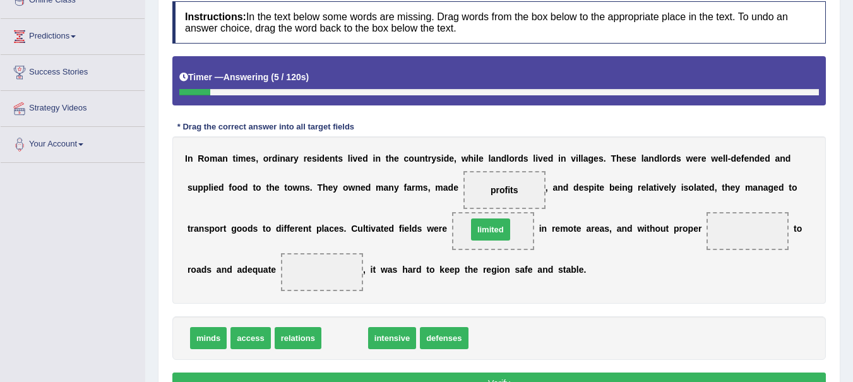
drag, startPoint x: 345, startPoint y: 338, endPoint x: 491, endPoint y: 230, distance: 181.1
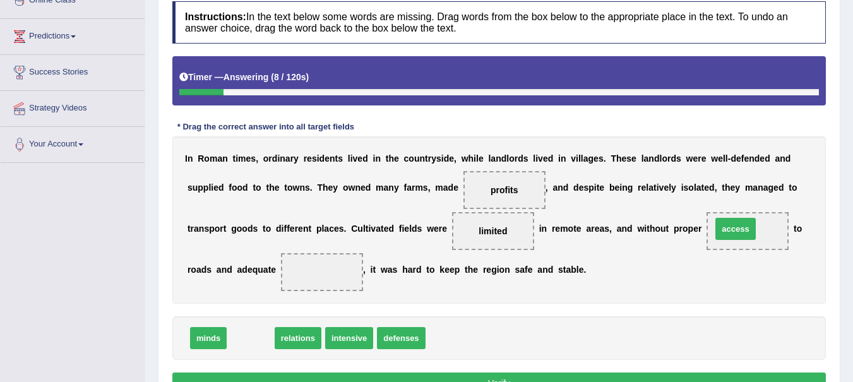
drag, startPoint x: 247, startPoint y: 340, endPoint x: 732, endPoint y: 230, distance: 497.0
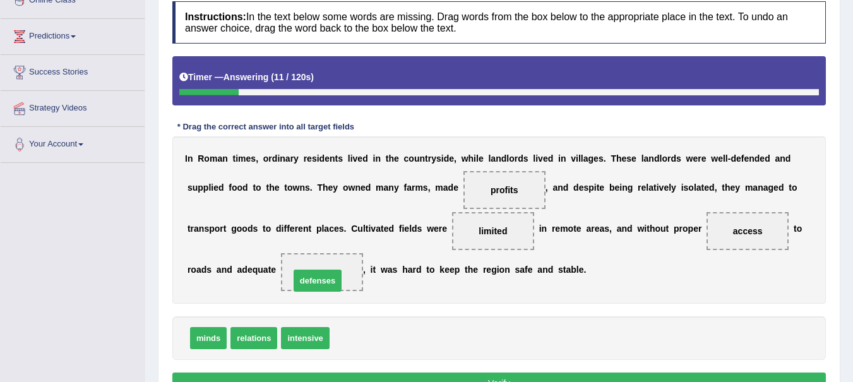
drag, startPoint x: 350, startPoint y: 337, endPoint x: 311, endPoint y: 278, distance: 70.4
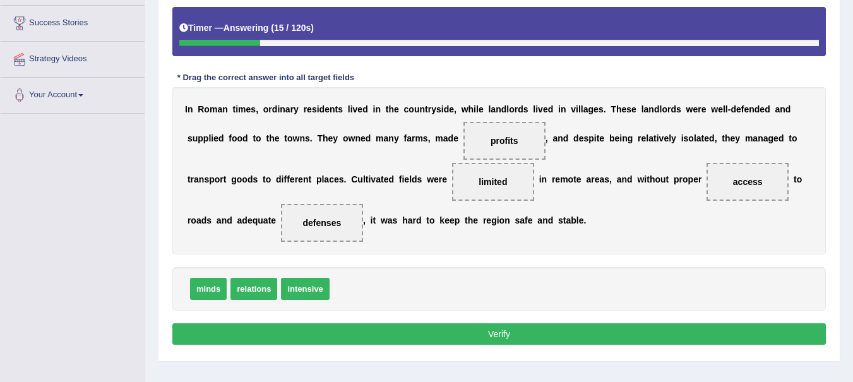
scroll to position [240, 0]
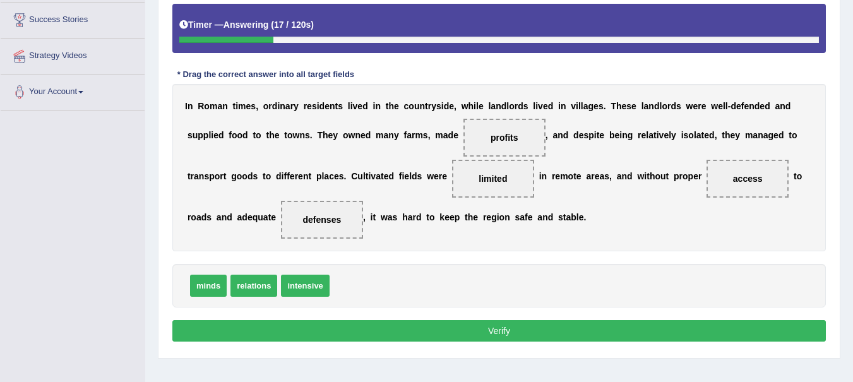
click at [532, 328] on button "Verify" at bounding box center [498, 330] width 653 height 21
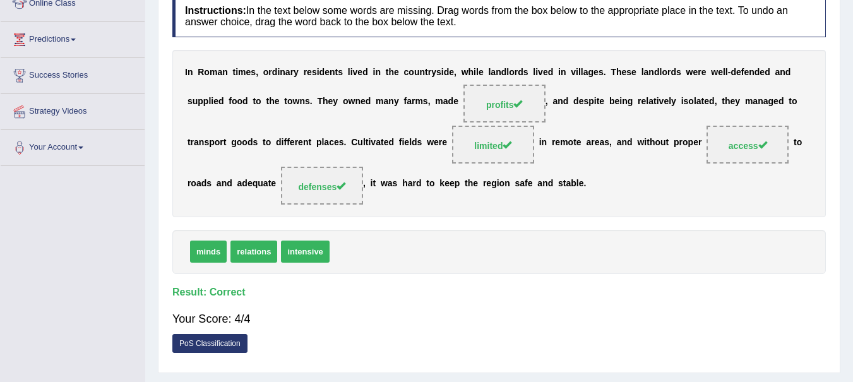
scroll to position [0, 0]
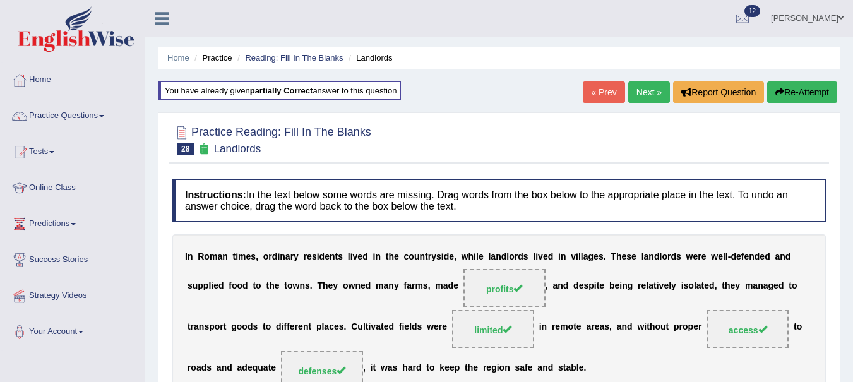
click at [648, 92] on link "Next »" at bounding box center [649, 91] width 42 height 21
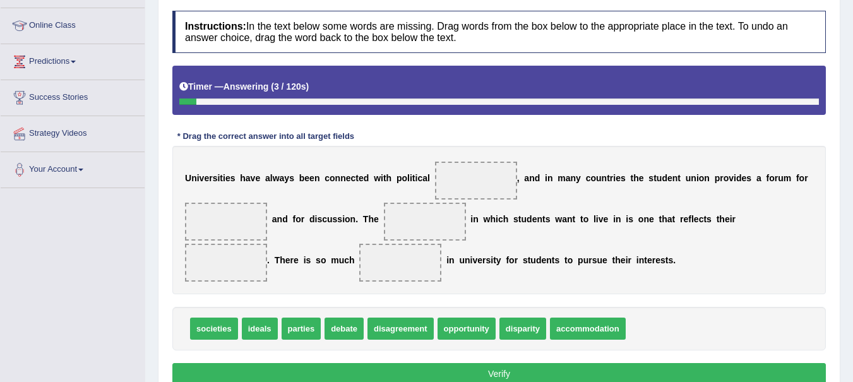
scroll to position [165, 0]
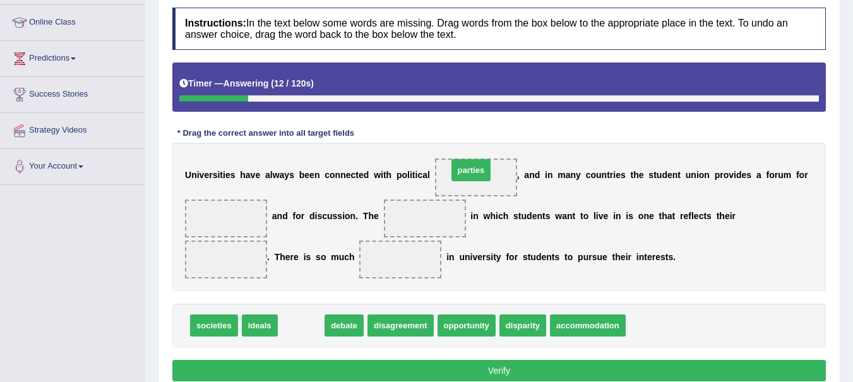
drag, startPoint x: 300, startPoint y: 324, endPoint x: 470, endPoint y: 169, distance: 230.1
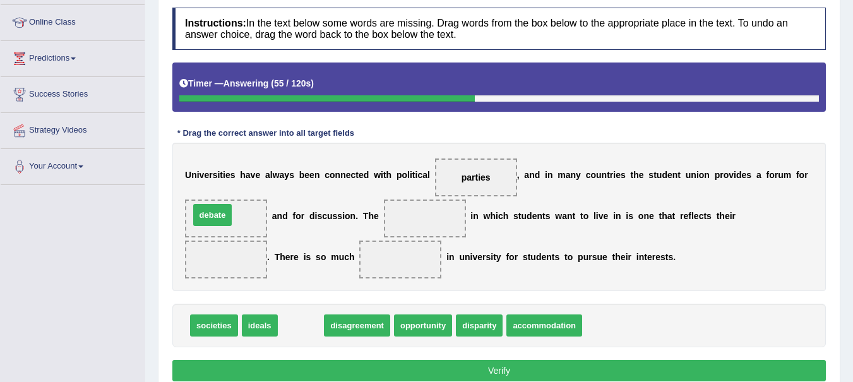
drag, startPoint x: 302, startPoint y: 320, endPoint x: 213, endPoint y: 210, distance: 141.5
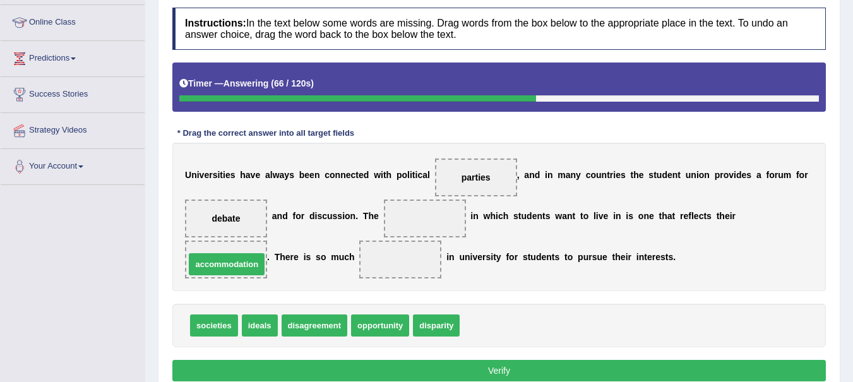
drag, startPoint x: 482, startPoint y: 319, endPoint x: 208, endPoint y: 258, distance: 280.9
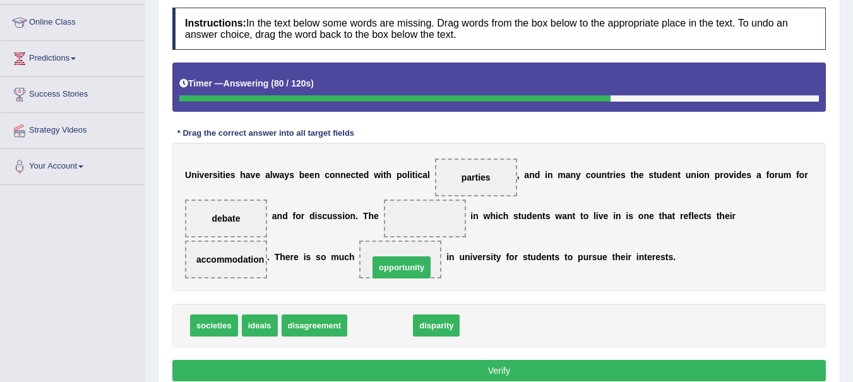
drag, startPoint x: 376, startPoint y: 322, endPoint x: 398, endPoint y: 262, distance: 63.7
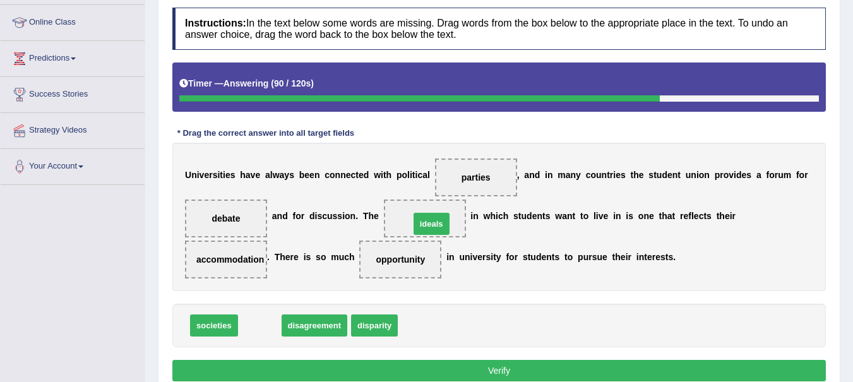
drag, startPoint x: 260, startPoint y: 323, endPoint x: 432, endPoint y: 221, distance: 199.6
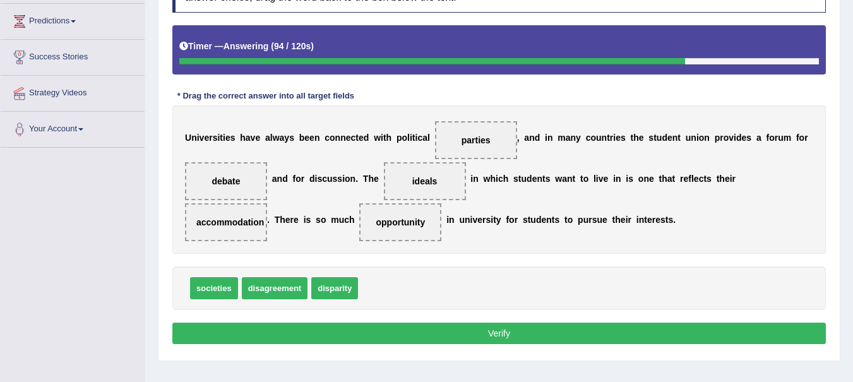
scroll to position [204, 0]
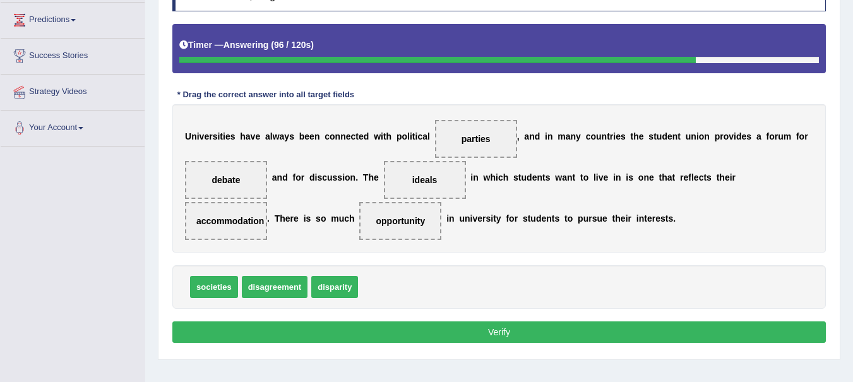
click at [434, 331] on button "Verify" at bounding box center [498, 331] width 653 height 21
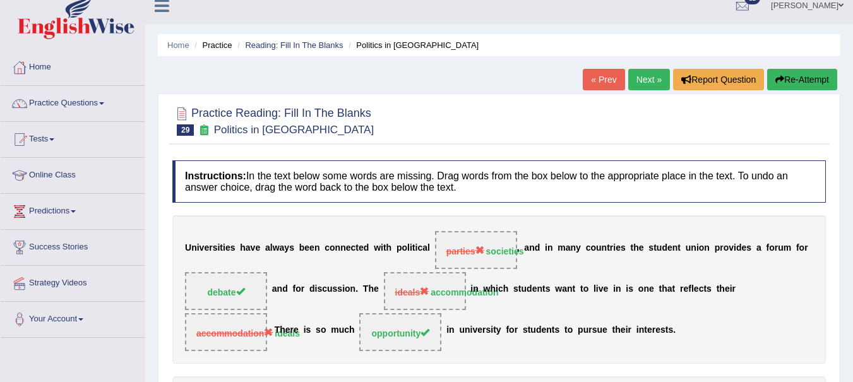
scroll to position [10, 0]
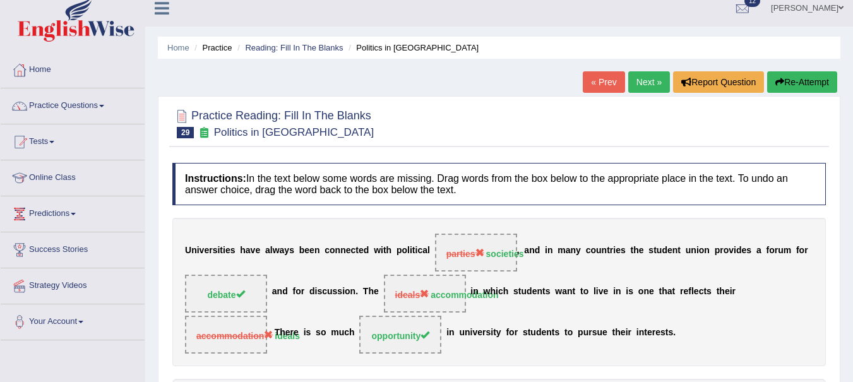
click at [802, 81] on button "Re-Attempt" at bounding box center [802, 81] width 70 height 21
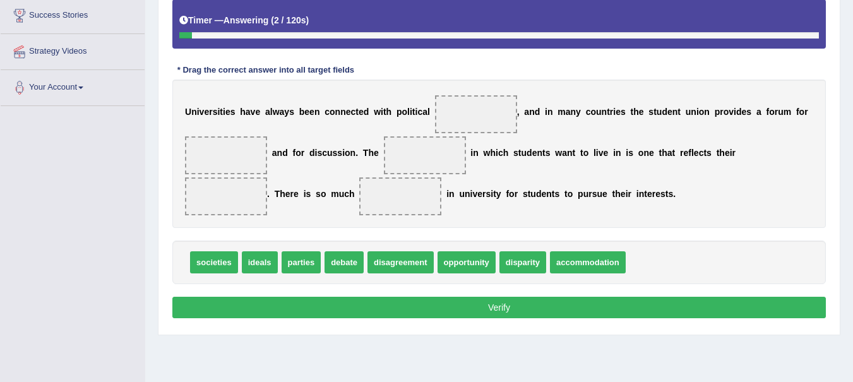
scroll to position [248, 0]
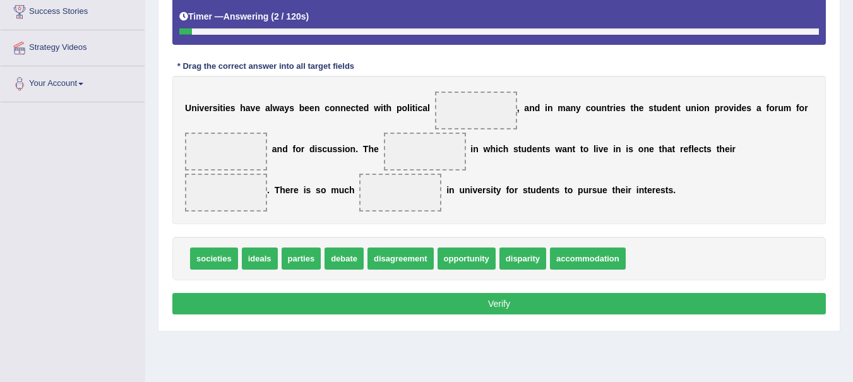
drag, startPoint x: 213, startPoint y: 258, endPoint x: 448, endPoint y: 133, distance: 266.4
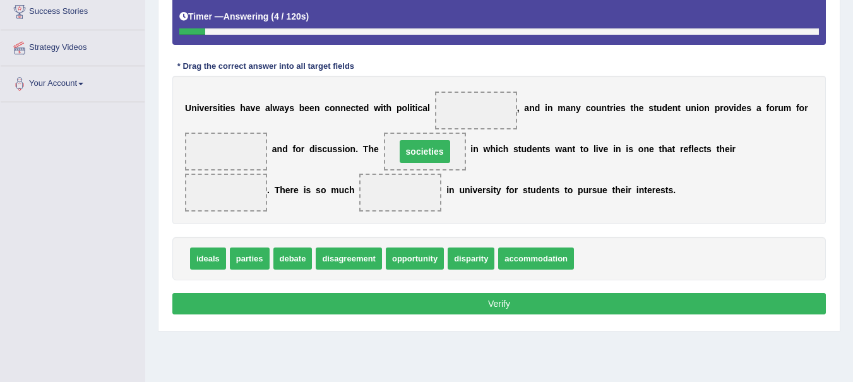
click at [448, 133] on span "societies" at bounding box center [425, 152] width 82 height 38
drag, startPoint x: 417, startPoint y: 148, endPoint x: 491, endPoint y: 103, distance: 86.7
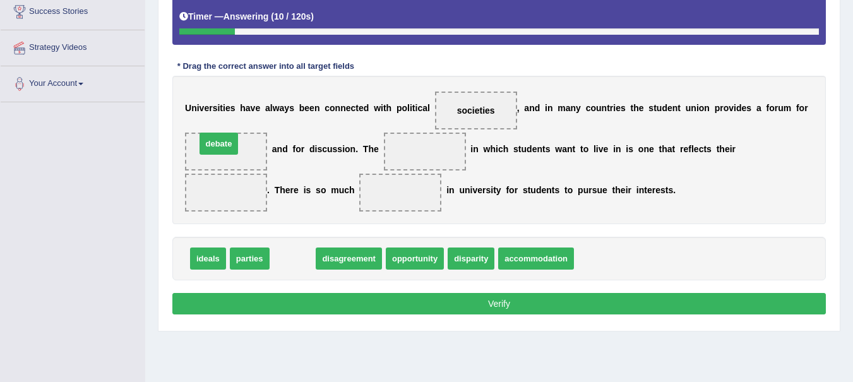
drag, startPoint x: 302, startPoint y: 254, endPoint x: 229, endPoint y: 140, distance: 136.6
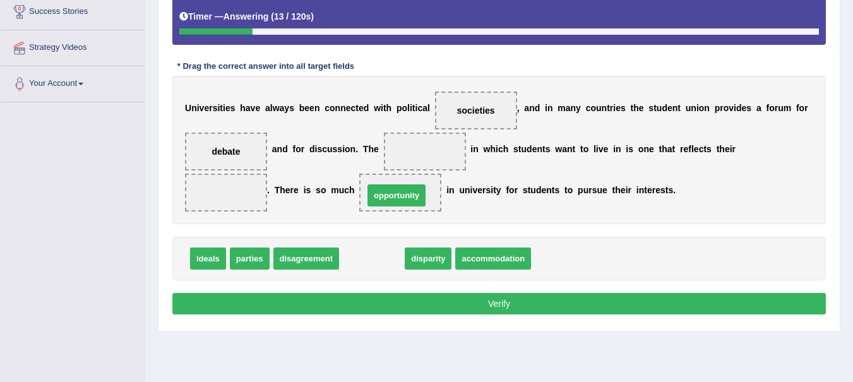
drag, startPoint x: 378, startPoint y: 259, endPoint x: 403, endPoint y: 196, distance: 67.8
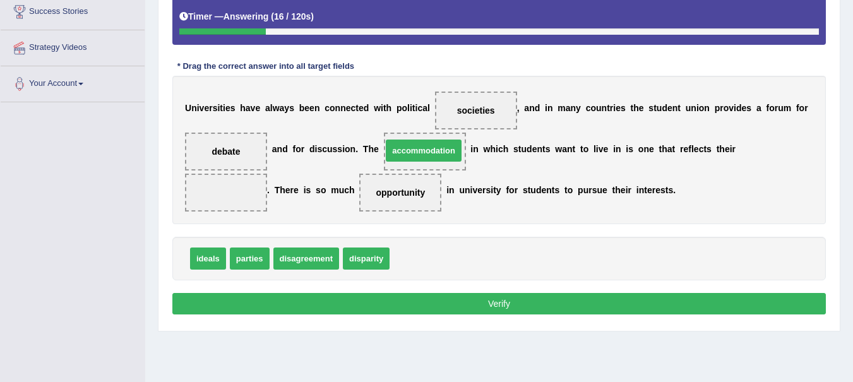
drag, startPoint x: 414, startPoint y: 263, endPoint x: 406, endPoint y: 152, distance: 111.4
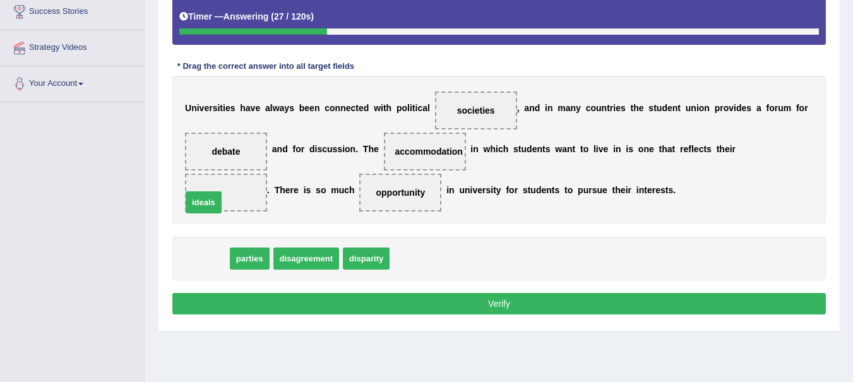
drag, startPoint x: 218, startPoint y: 261, endPoint x: 214, endPoint y: 205, distance: 56.4
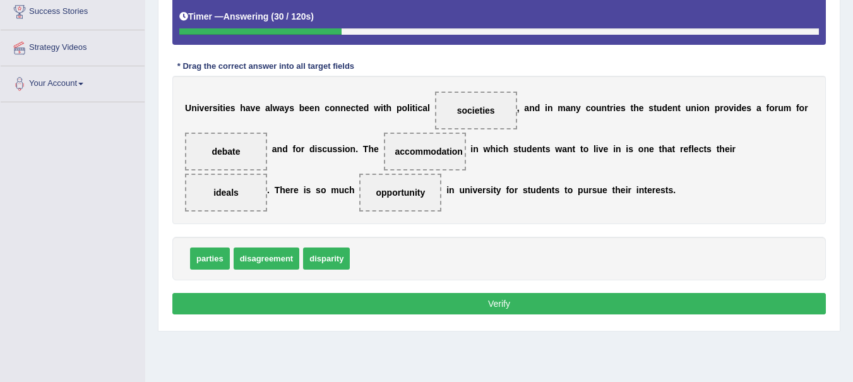
click at [477, 297] on button "Verify" at bounding box center [498, 303] width 653 height 21
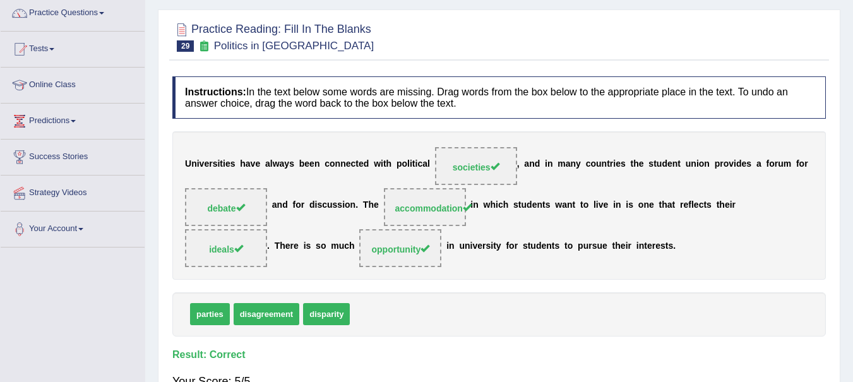
scroll to position [0, 0]
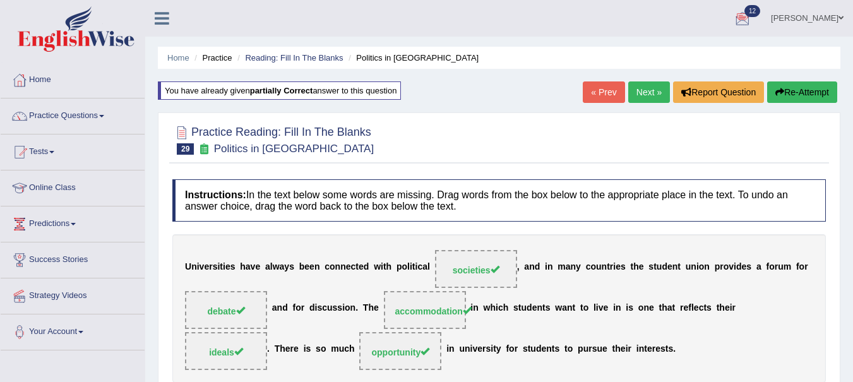
click at [650, 86] on link "Next »" at bounding box center [649, 91] width 42 height 21
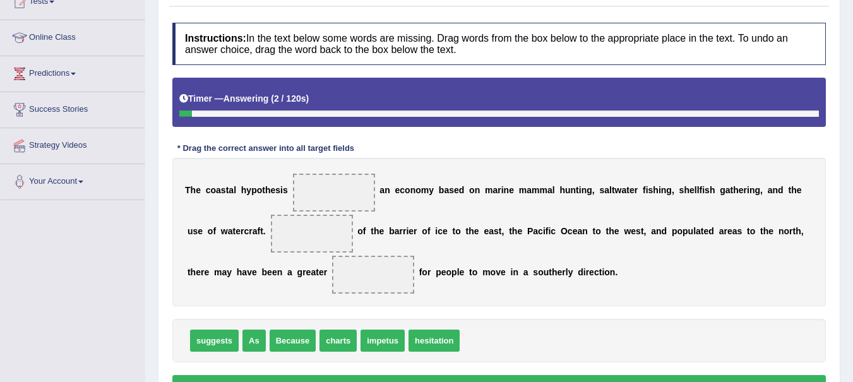
scroll to position [152, 0]
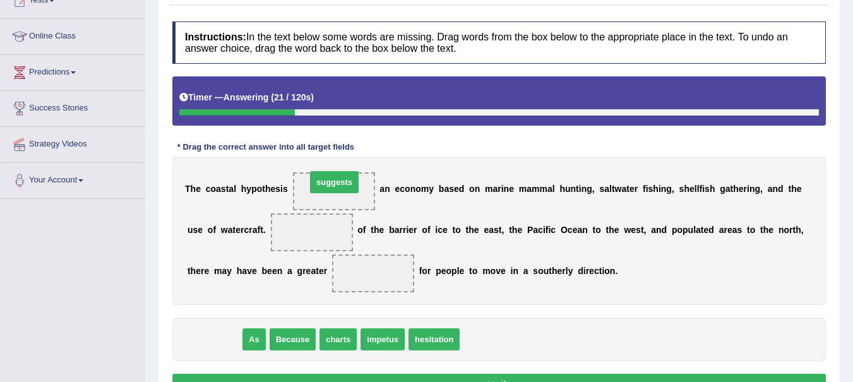
drag, startPoint x: 220, startPoint y: 342, endPoint x: 338, endPoint y: 186, distance: 196.0
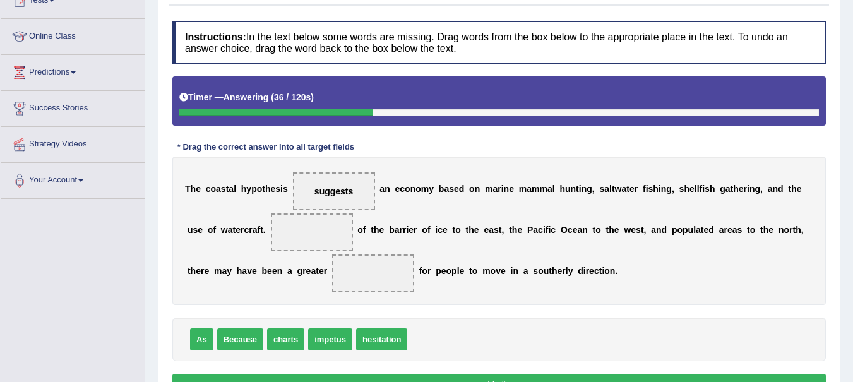
drag, startPoint x: 241, startPoint y: 336, endPoint x: 302, endPoint y: 294, distance: 74.4
drag, startPoint x: 246, startPoint y: 340, endPoint x: 318, endPoint y: 234, distance: 127.7
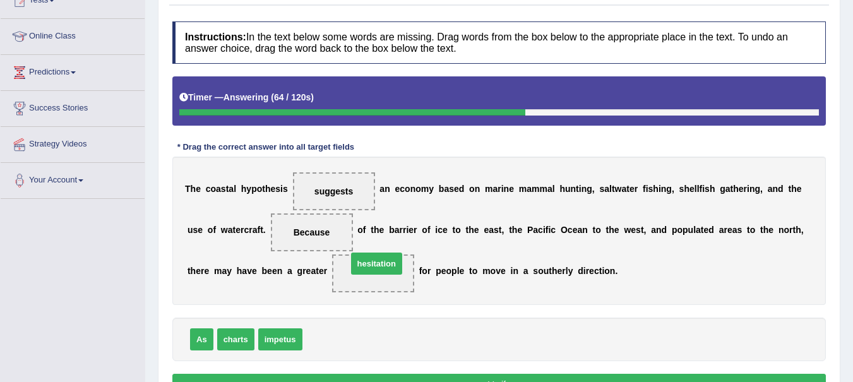
drag, startPoint x: 330, startPoint y: 335, endPoint x: 376, endPoint y: 259, distance: 88.4
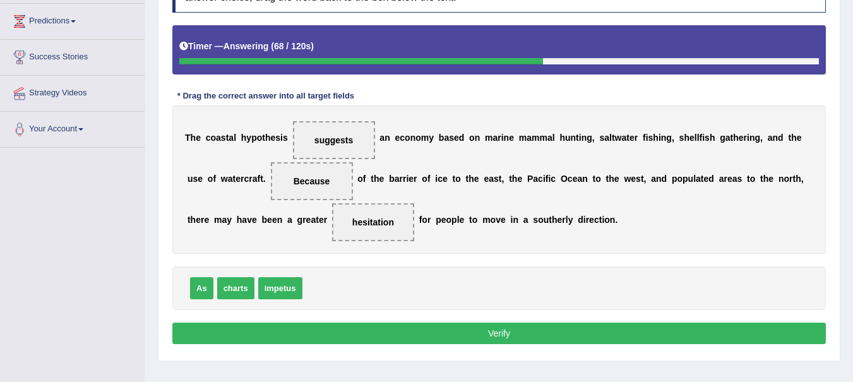
scroll to position [205, 0]
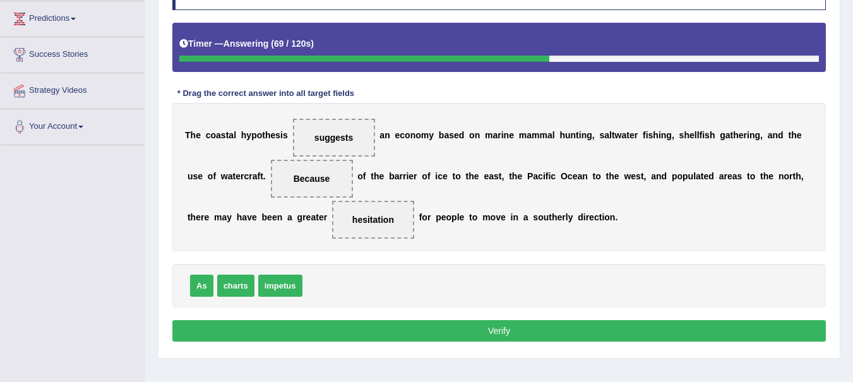
click at [552, 326] on button "Verify" at bounding box center [498, 330] width 653 height 21
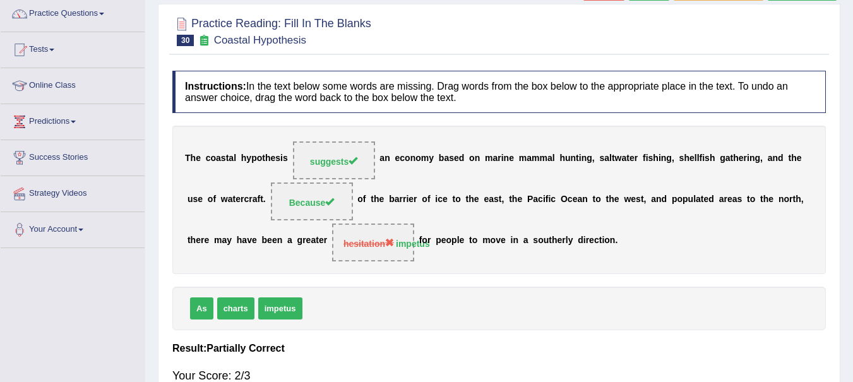
scroll to position [0, 0]
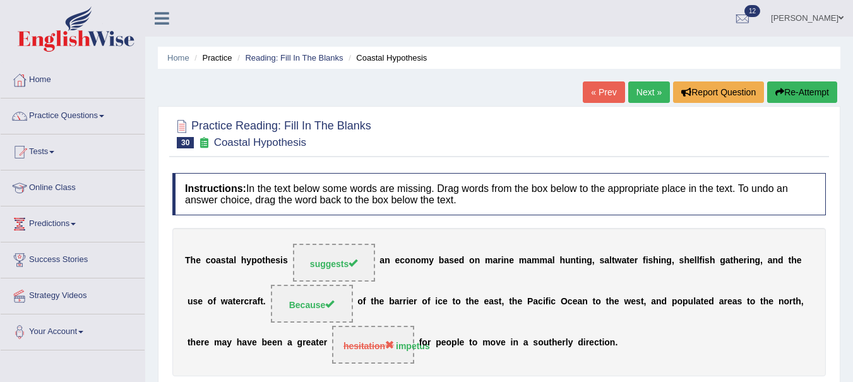
click at [805, 90] on button "Re-Attempt" at bounding box center [802, 91] width 70 height 21
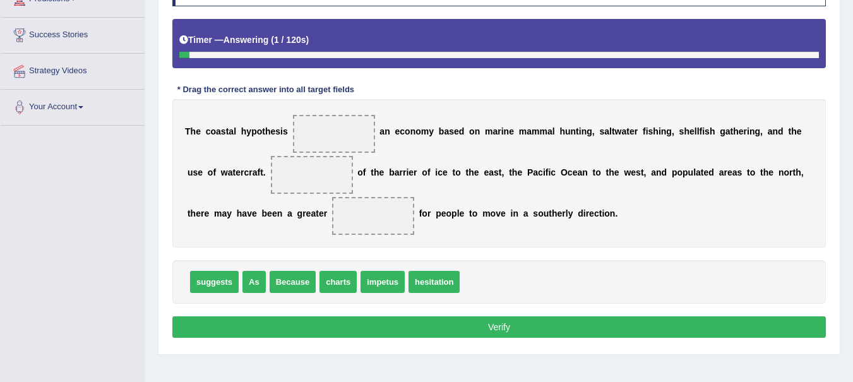
scroll to position [224, 0]
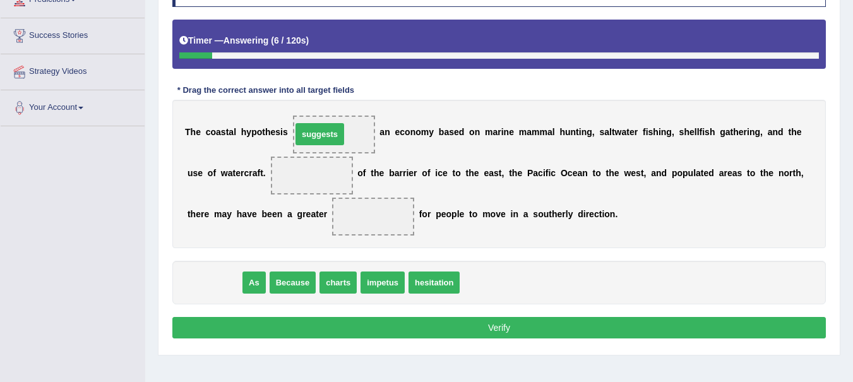
drag, startPoint x: 204, startPoint y: 282, endPoint x: 311, endPoint y: 132, distance: 183.8
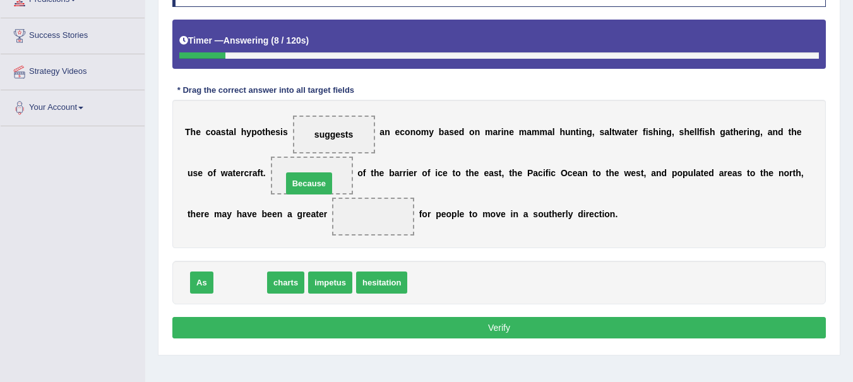
drag, startPoint x: 238, startPoint y: 286, endPoint x: 307, endPoint y: 187, distance: 120.7
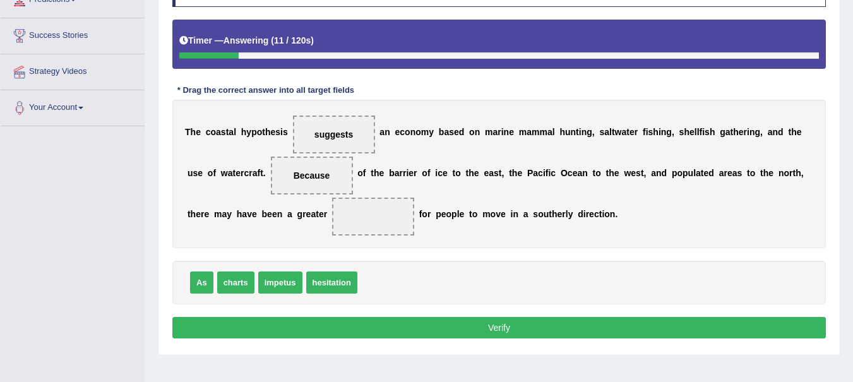
click at [330, 279] on span "hesitation" at bounding box center [331, 282] width 51 height 22
drag, startPoint x: 277, startPoint y: 279, endPoint x: 374, endPoint y: 217, distance: 115.8
click at [477, 331] on button "Verify" at bounding box center [498, 327] width 653 height 21
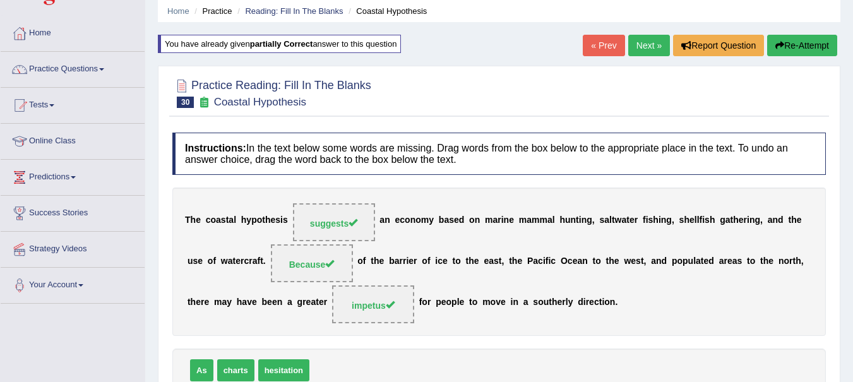
scroll to position [44, 0]
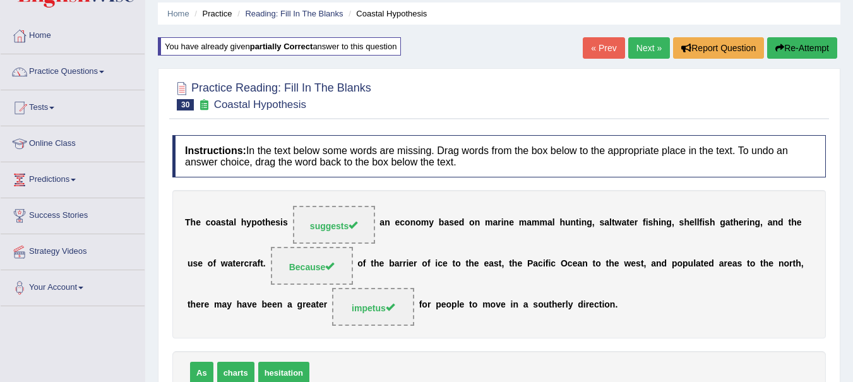
click at [648, 47] on link "Next »" at bounding box center [649, 47] width 42 height 21
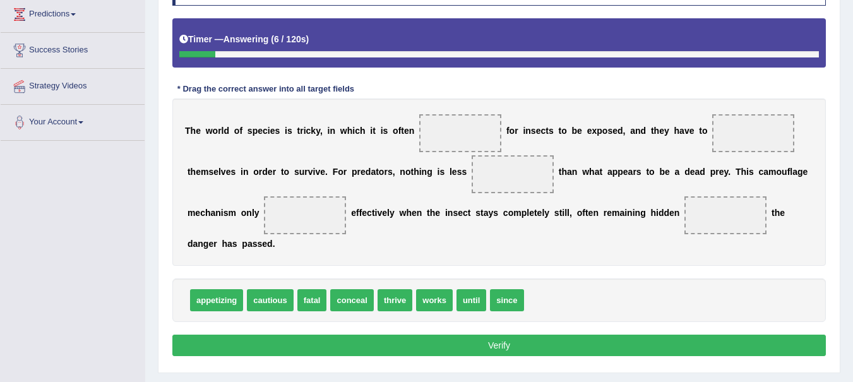
scroll to position [216, 0]
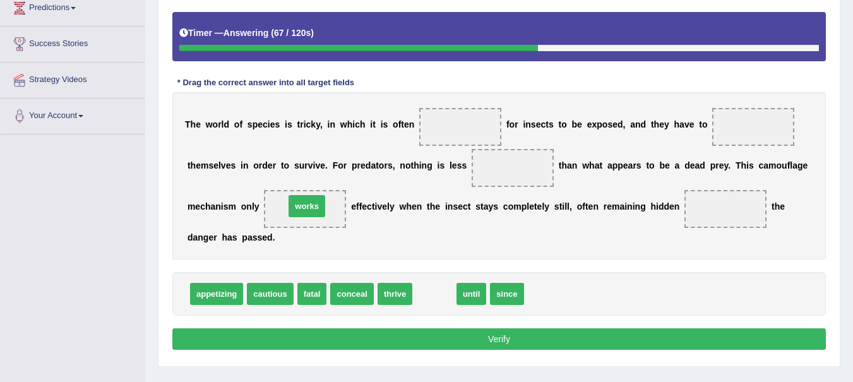
drag, startPoint x: 431, startPoint y: 295, endPoint x: 303, endPoint y: 207, distance: 154.8
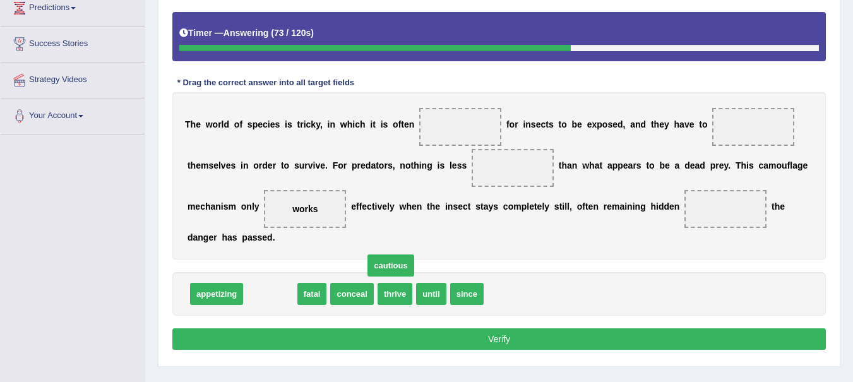
drag, startPoint x: 260, startPoint y: 289, endPoint x: 623, endPoint y: 224, distance: 368.2
click at [414, 254] on span "cautious" at bounding box center [390, 265] width 46 height 22
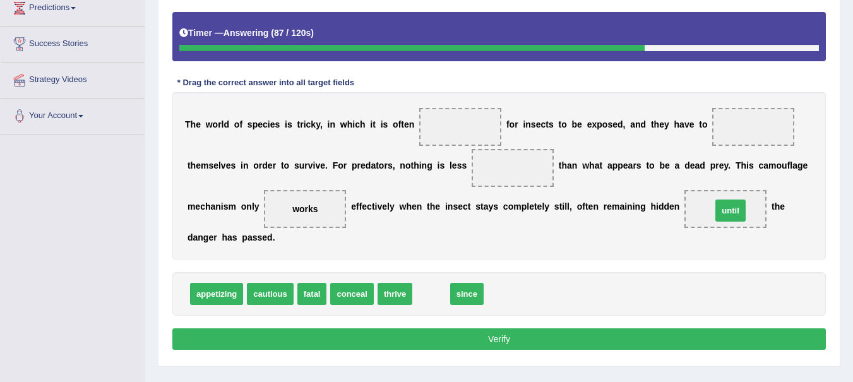
drag, startPoint x: 422, startPoint y: 289, endPoint x: 721, endPoint y: 206, distance: 309.9
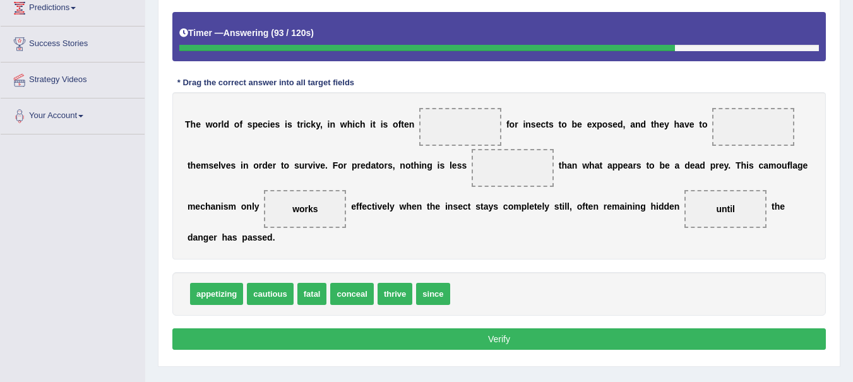
drag, startPoint x: 271, startPoint y: 294, endPoint x: 352, endPoint y: 249, distance: 92.7
drag, startPoint x: 265, startPoint y: 290, endPoint x: 504, endPoint y: 164, distance: 271.1
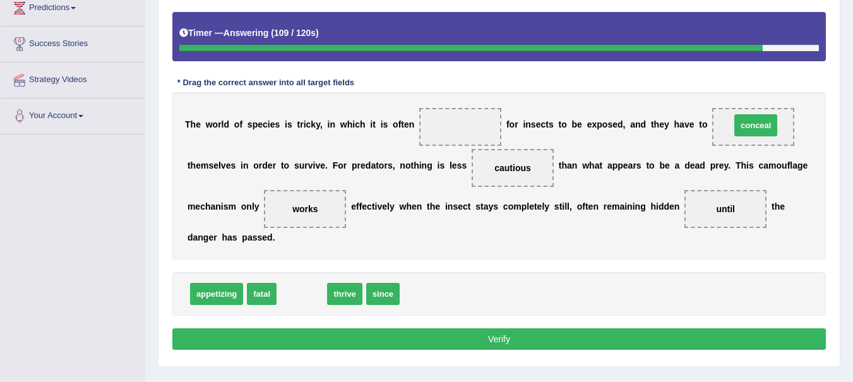
drag, startPoint x: 301, startPoint y: 296, endPoint x: 754, endPoint y: 128, distance: 484.0
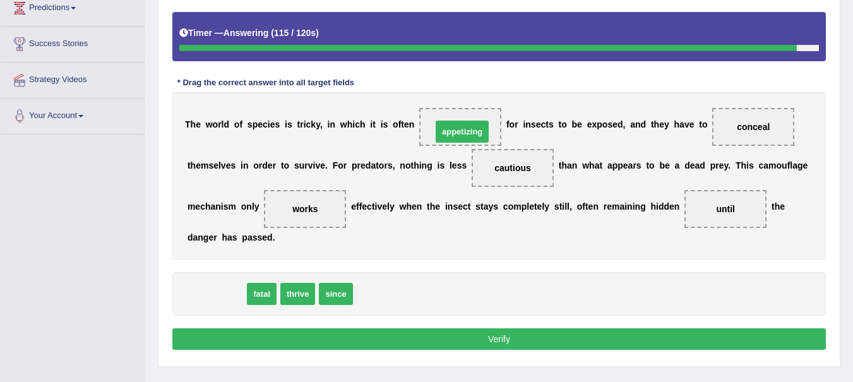
drag, startPoint x: 217, startPoint y: 290, endPoint x: 463, endPoint y: 128, distance: 294.3
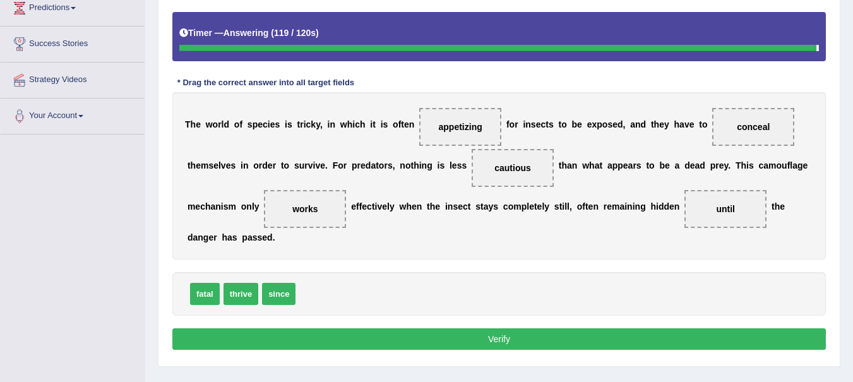
click at [571, 338] on button "Verify" at bounding box center [498, 338] width 653 height 21
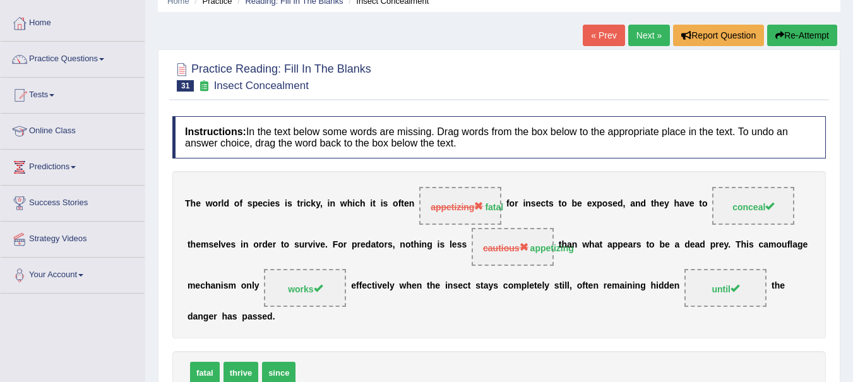
scroll to position [48, 0]
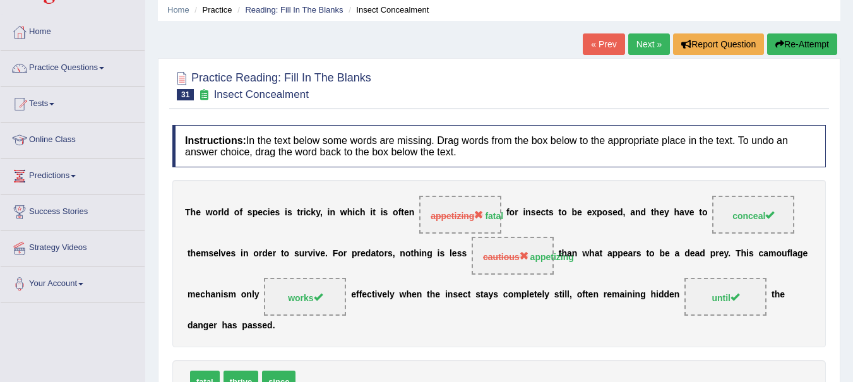
click at [804, 47] on button "Re-Attempt" at bounding box center [802, 43] width 70 height 21
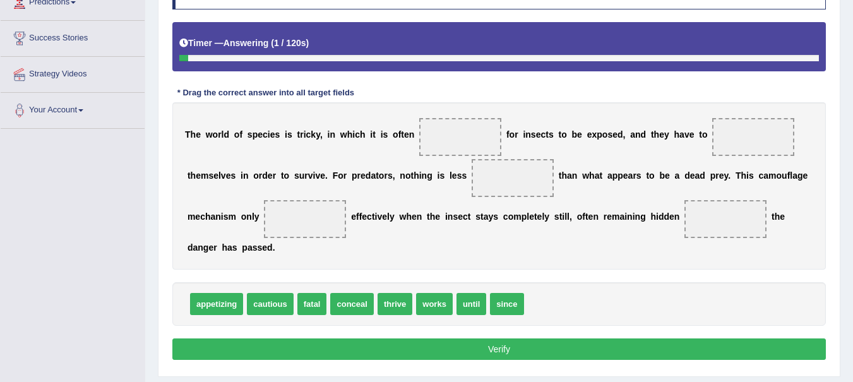
scroll to position [227, 0]
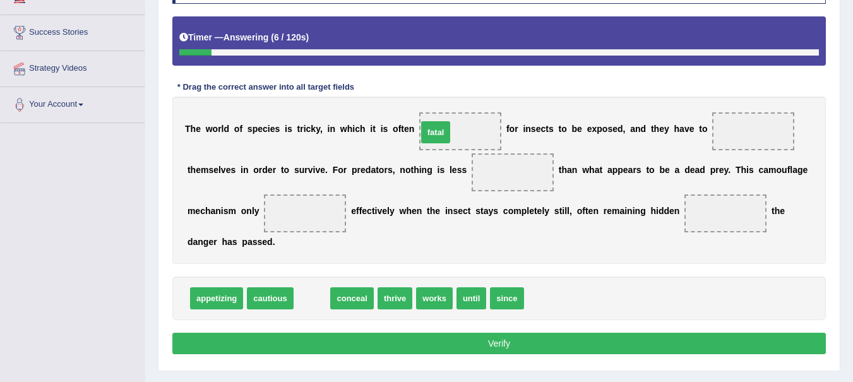
drag, startPoint x: 309, startPoint y: 294, endPoint x: 434, endPoint y: 129, distance: 207.7
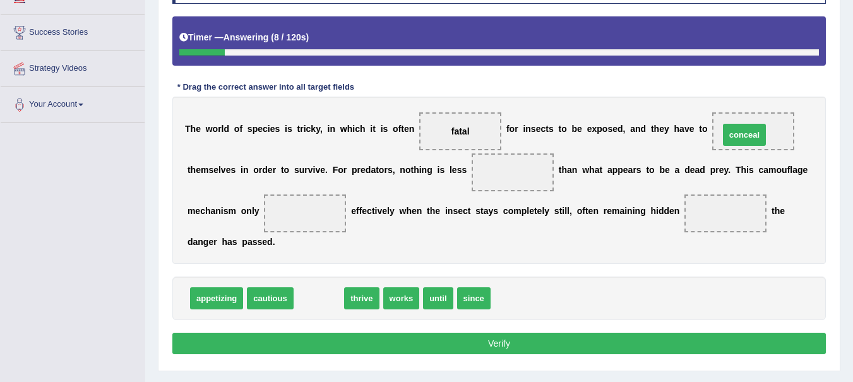
drag, startPoint x: 319, startPoint y: 296, endPoint x: 748, endPoint y: 134, distance: 458.7
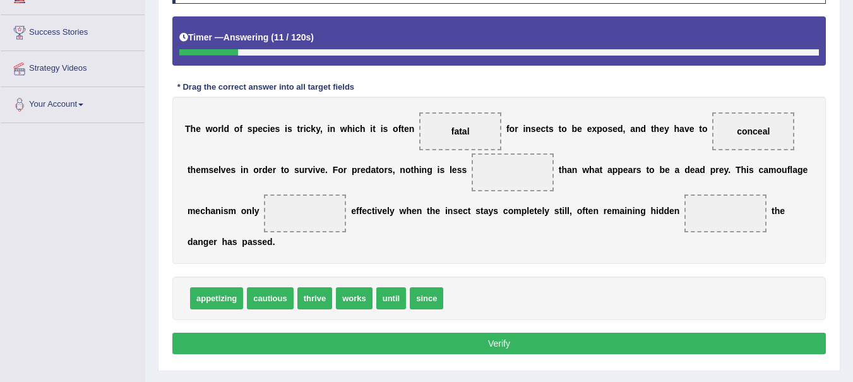
drag, startPoint x: 222, startPoint y: 296, endPoint x: 561, endPoint y: 202, distance: 351.8
click at [243, 287] on span "appetizing" at bounding box center [216, 298] width 53 height 22
drag, startPoint x: 206, startPoint y: 300, endPoint x: 487, endPoint y: 172, distance: 308.8
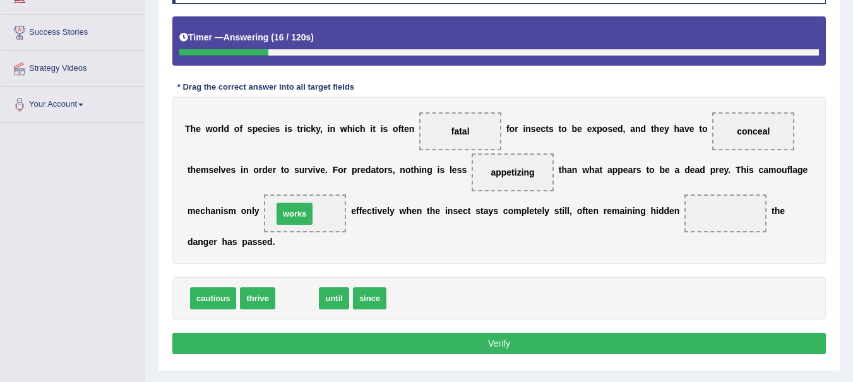
drag, startPoint x: 296, startPoint y: 301, endPoint x: 294, endPoint y: 216, distance: 85.3
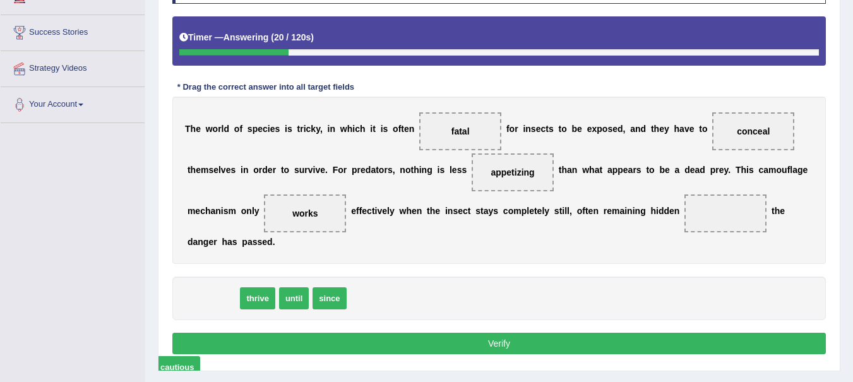
drag, startPoint x: 211, startPoint y: 301, endPoint x: 184, endPoint y: 353, distance: 58.7
click at [184, 356] on span "cautious" at bounding box center [177, 367] width 46 height 22
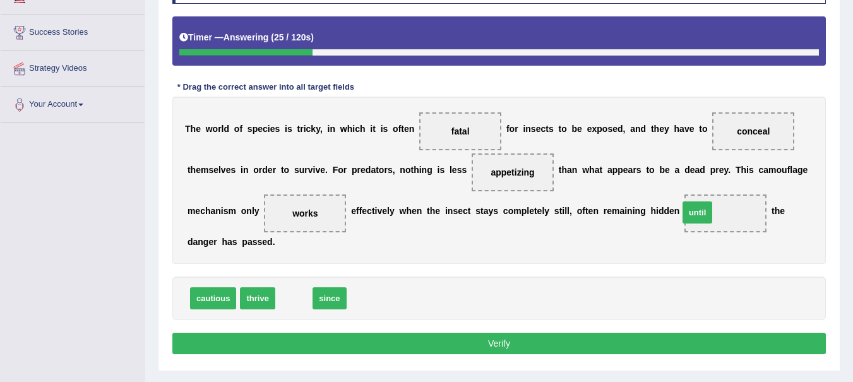
drag, startPoint x: 292, startPoint y: 297, endPoint x: 698, endPoint y: 210, distance: 414.4
click at [513, 343] on button "Verify" at bounding box center [498, 343] width 653 height 21
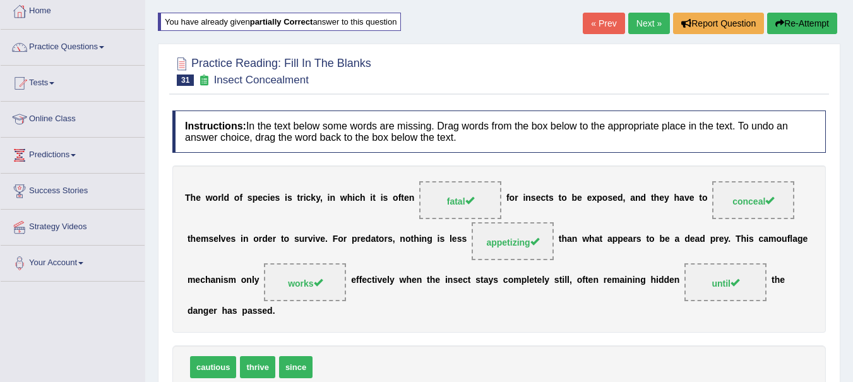
scroll to position [0, 0]
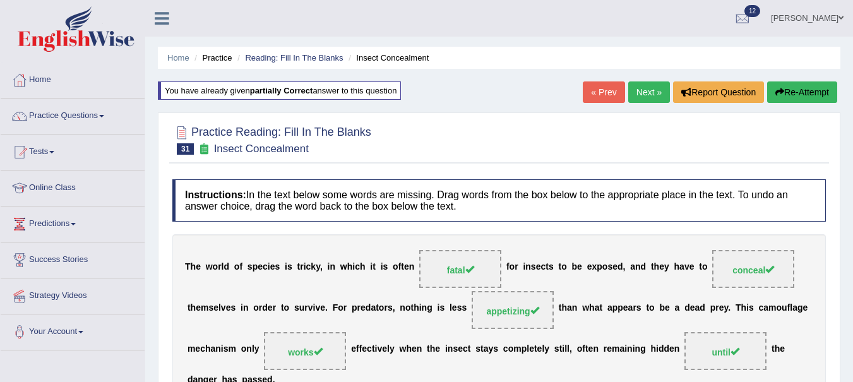
click at [632, 92] on link "Next »" at bounding box center [649, 91] width 42 height 21
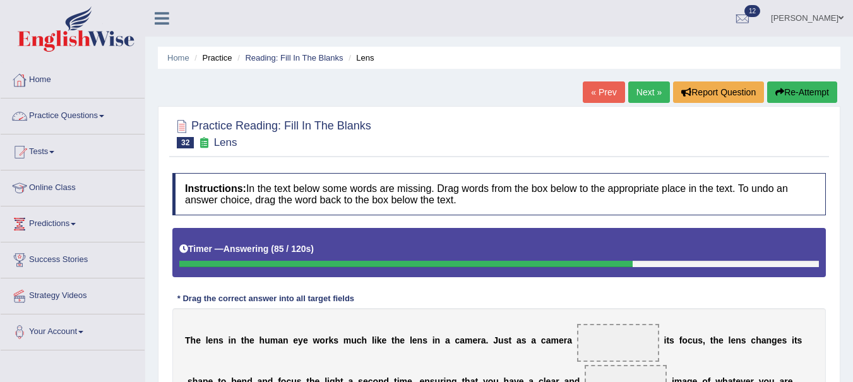
click at [176, 57] on link "Home" at bounding box center [178, 57] width 22 height 9
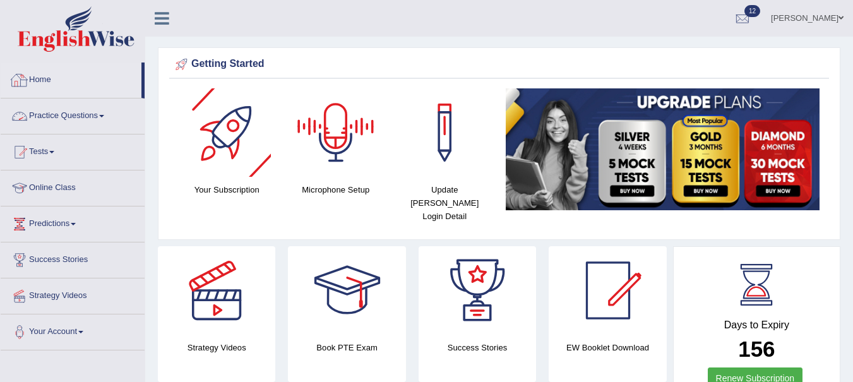
click at [52, 81] on link "Home" at bounding box center [71, 79] width 141 height 32
